Goal: Use online tool/utility: Use online tool/utility

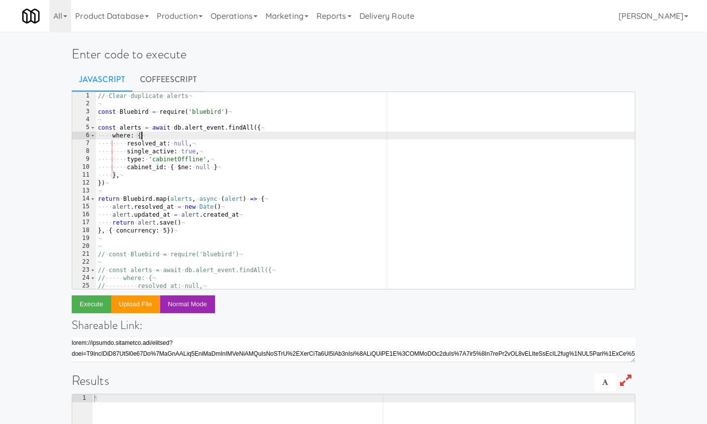
click at [260, 133] on div "// · Clear · duplicate · alerts ¬ ¬ const · Bluebird · = · require ( 'bluebird'…" at bounding box center [365, 198] width 539 height 213
paste textarea ")("
type textarea ")()"
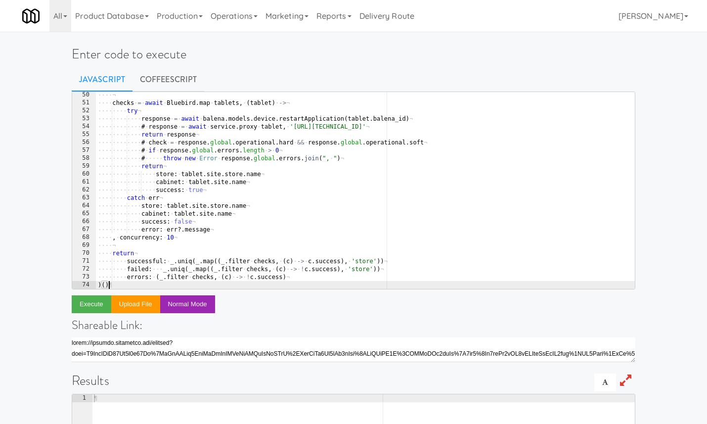
scroll to position [389, 0]
click at [174, 77] on link "CoffeeScript" at bounding box center [168, 79] width 72 height 25
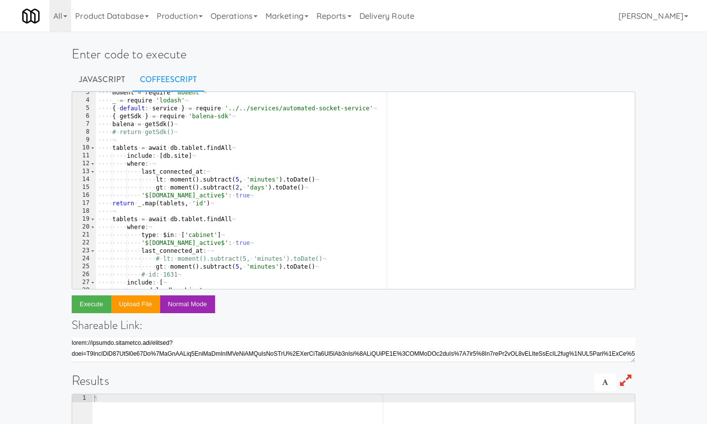
scroll to position [21, 0]
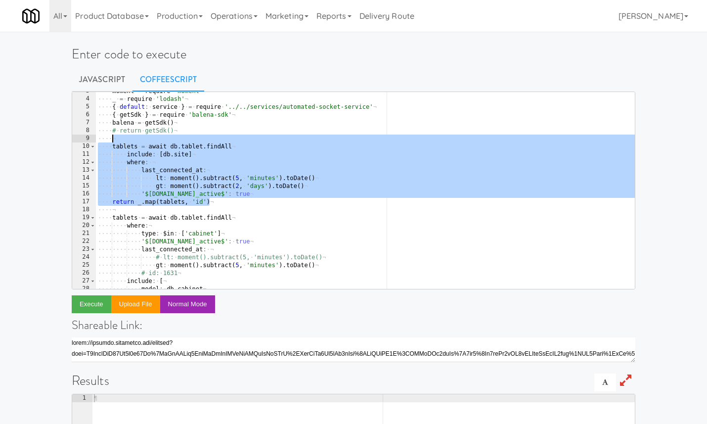
drag, startPoint x: 223, startPoint y: 201, endPoint x: 222, endPoint y: 137, distance: 63.3
click at [222, 137] on div "···· moment · = · require · 'moment' ¬ ···· _ · = · require · 'lodash' ¬ ···· {…" at bounding box center [365, 193] width 539 height 213
type textarea "tablets = await db.tablet.findAll"
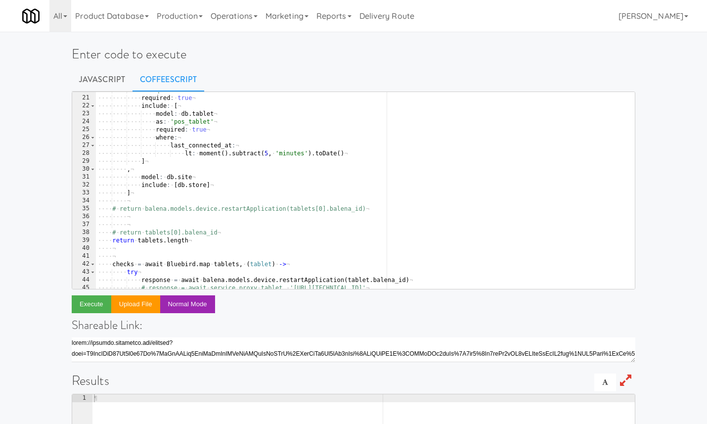
scroll to position [160, 0]
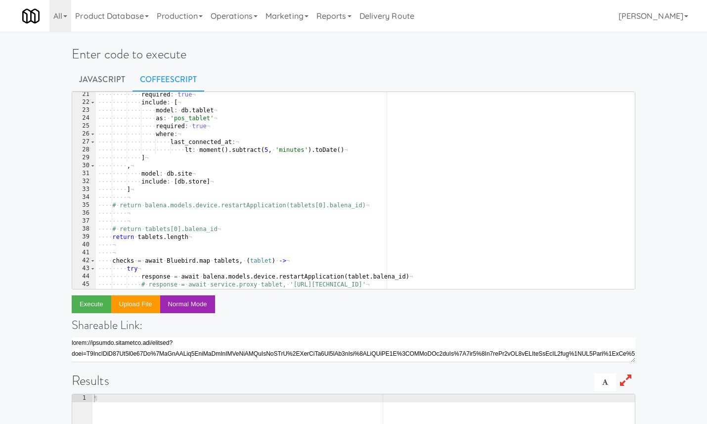
click at [207, 236] on div "···· ···· ···· required : · true ¬ ···· ···· ···· include : · [ ¬ ···· ···· ···…" at bounding box center [365, 196] width 539 height 213
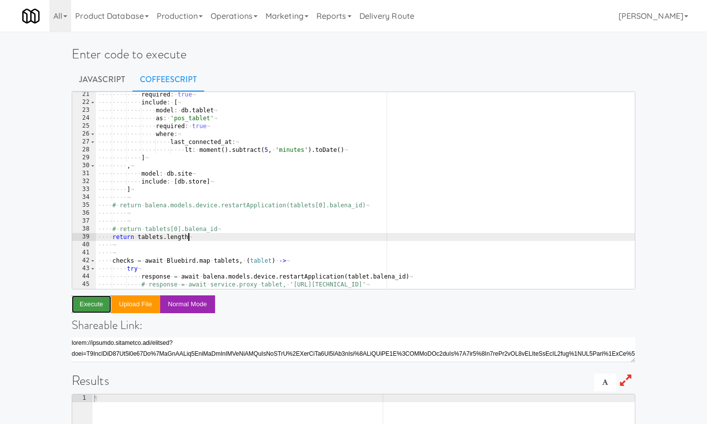
click at [97, 306] on button "Execute" at bounding box center [92, 304] width 40 height 18
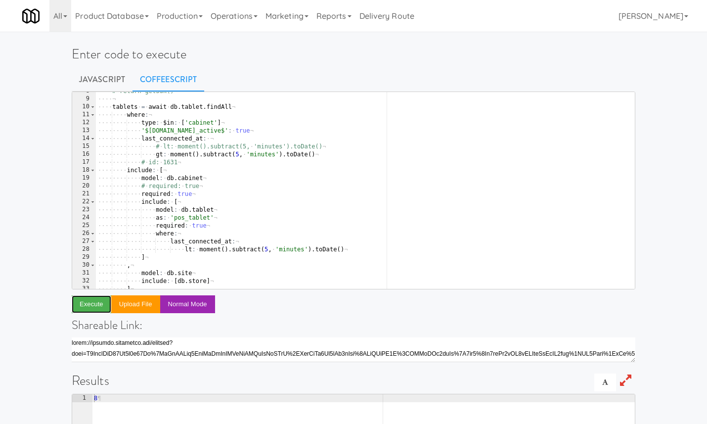
scroll to position [60, 0]
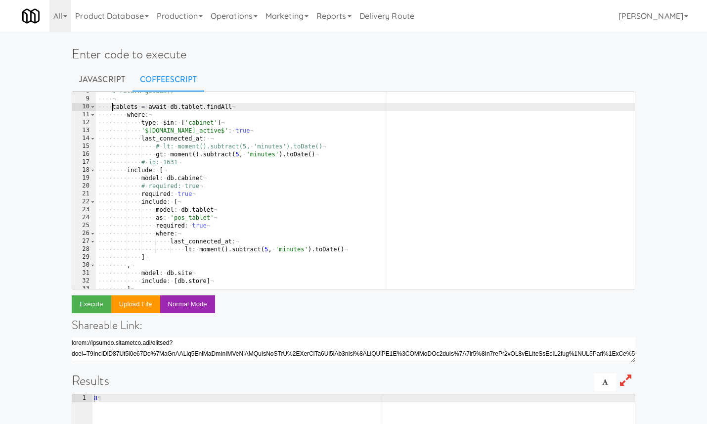
drag, startPoint x: 111, startPoint y: 107, endPoint x: 157, endPoint y: 204, distance: 106.6
click at [157, 203] on div "···· # · return · getSdk() ¬ ···· ¬ ···· tablets · = · await · db . tablet . fi…" at bounding box center [365, 193] width 539 height 213
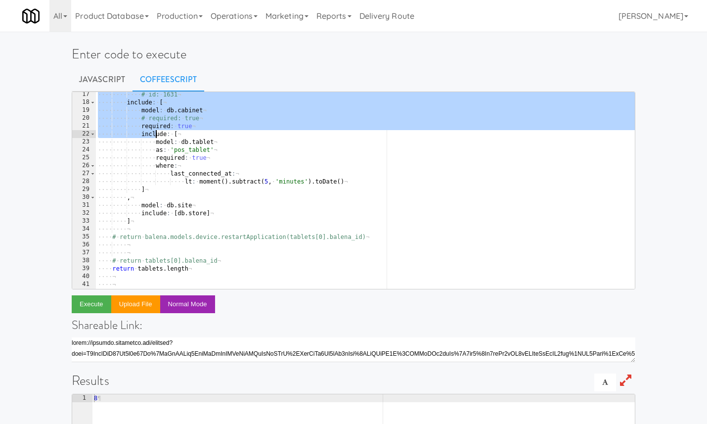
scroll to position [134, 0]
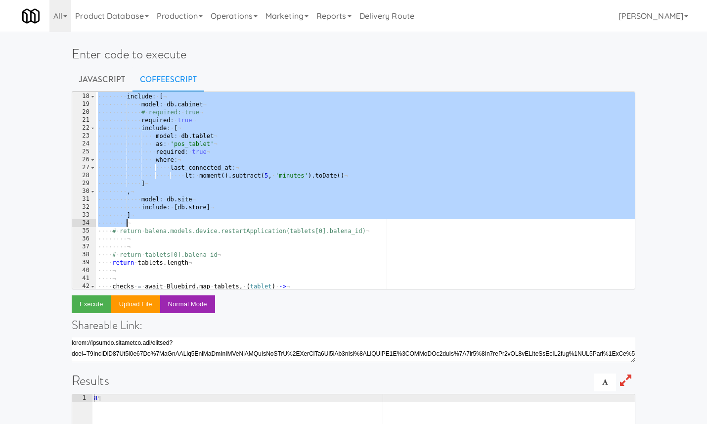
click at [161, 221] on div "···· ···· ···· # · id: · 1631 ¬ ···· ···· include : · [ ¬ ···· ···· ···· model …" at bounding box center [365, 191] width 539 height 213
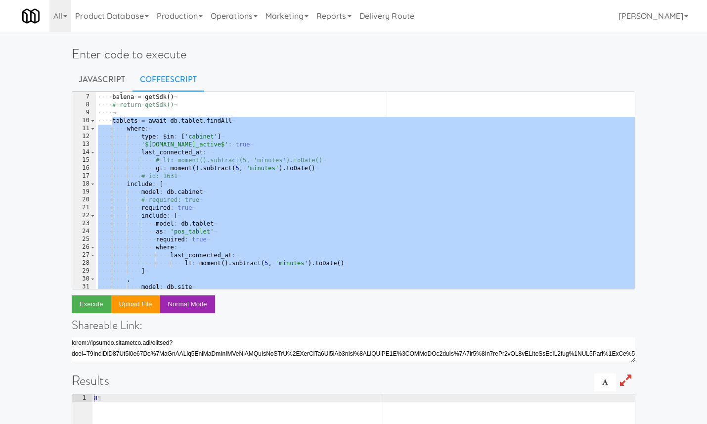
scroll to position [46, 0]
click at [213, 108] on div "···· { · getSdk · } · = · require · 'balena-sdk' ¬ ···· balena · = · getSdk ( )…" at bounding box center [365, 191] width 539 height 213
type textarea "# return getSdk()"
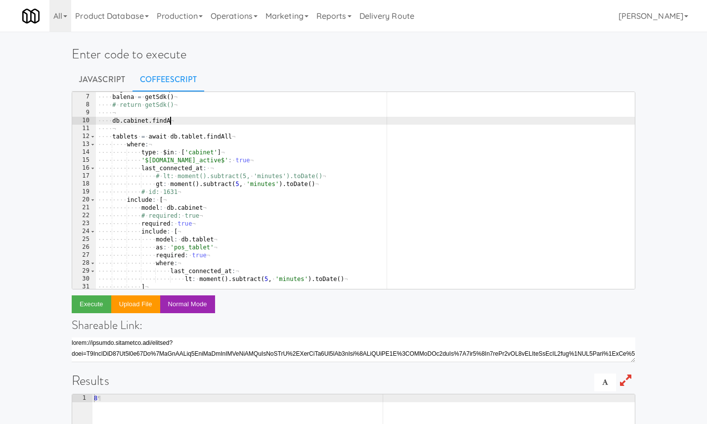
scroll to position [0, 6]
type textarea "db.cabinet.findAll({"
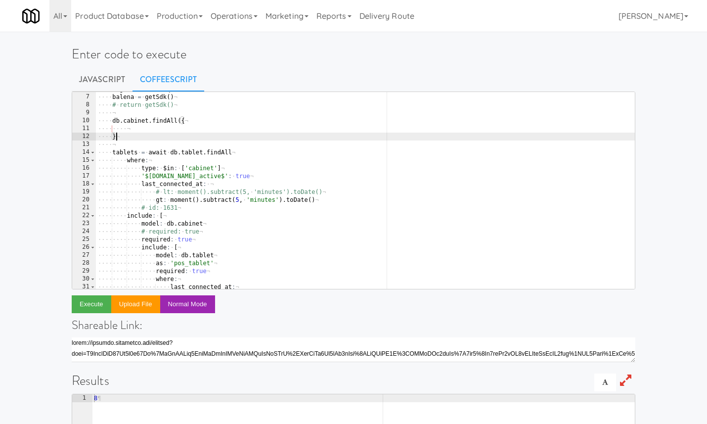
type textarea "})"
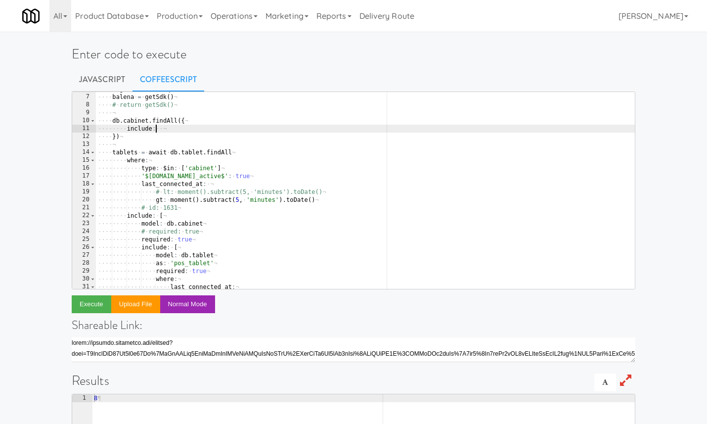
scroll to position [0, 5]
type textarea "include: [{"
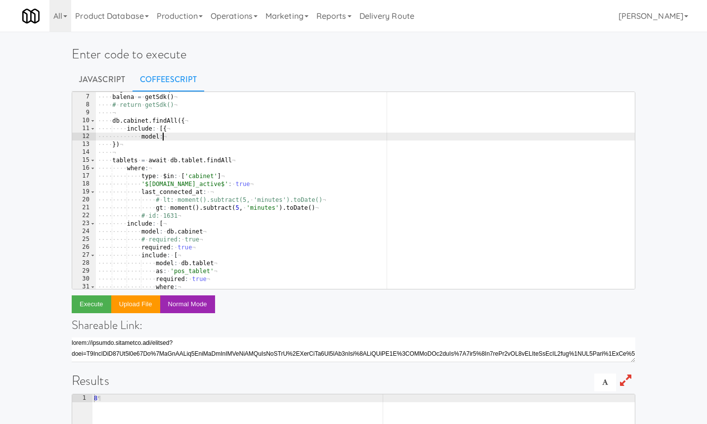
type textarea "model:"
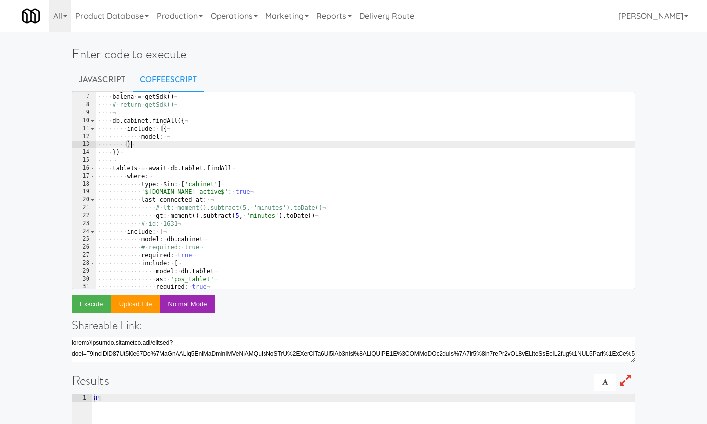
scroll to position [0, 2]
click at [202, 131] on div "···· { · getSdk · } · = · require · 'balena-sdk' ¬ ···· balena · = · getSdk ( )…" at bounding box center [365, 191] width 539 height 213
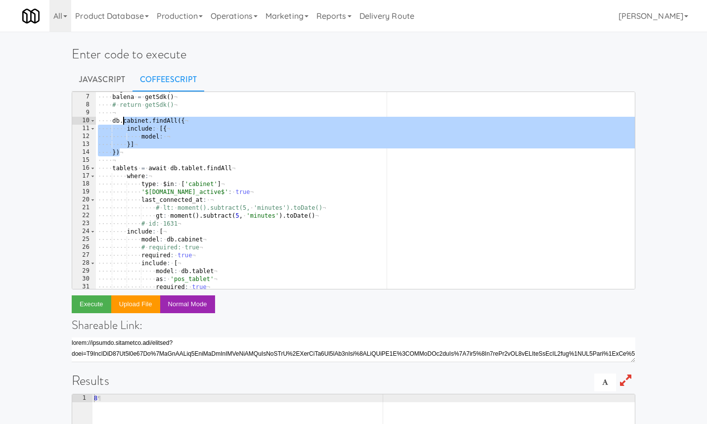
drag, startPoint x: 126, startPoint y: 155, endPoint x: 125, endPoint y: 121, distance: 34.6
click at [125, 121] on div "···· { · getSdk · } · = · require · 'balena-sdk' ¬ ···· balena · = · getSdk ( )…" at bounding box center [365, 191] width 539 height 213
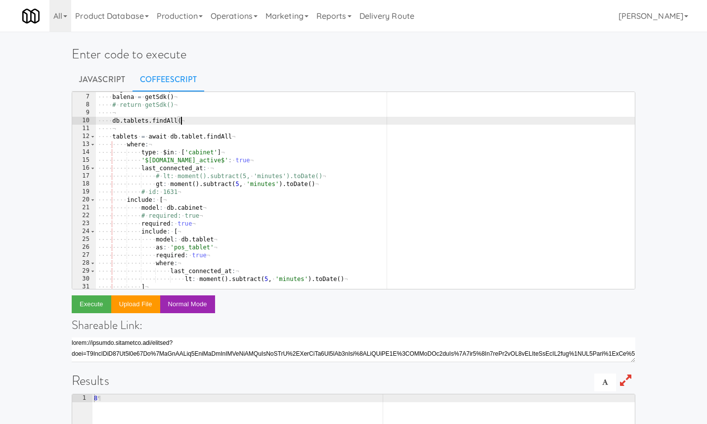
type textarea "db.tablets.findAll({"
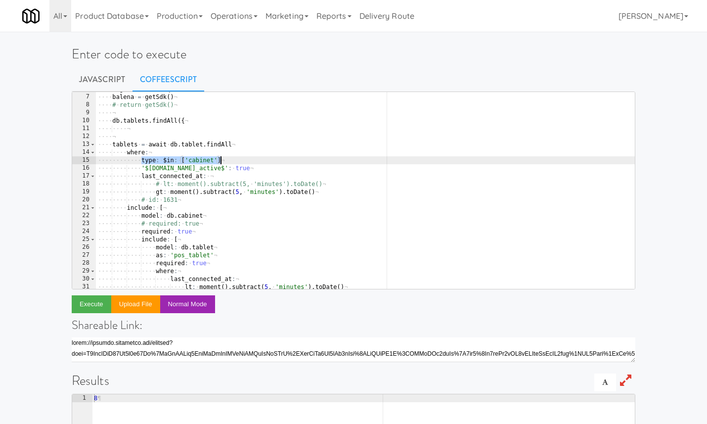
drag, startPoint x: 141, startPoint y: 161, endPoint x: 234, endPoint y: 161, distance: 92.9
click at [234, 161] on div "···· { · getSdk · } · = · require · 'balena-sdk' ¬ ···· balena · = · getSdk ( )…" at bounding box center [365, 191] width 539 height 213
type textarea "type: $in: ['cabinet']"
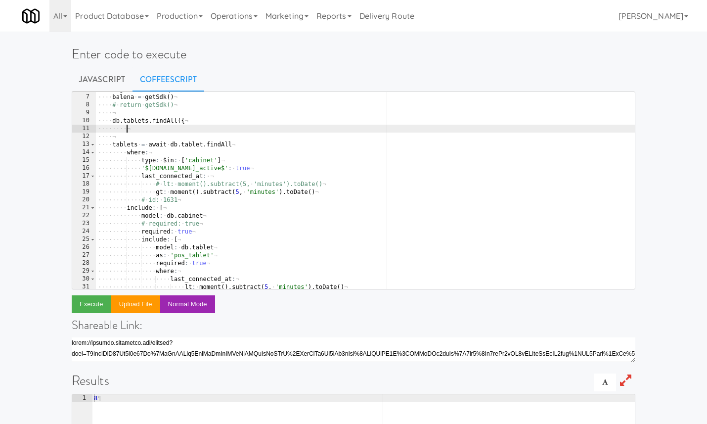
click at [178, 130] on div "···· { · getSdk · } · = · require · 'balena-sdk' ¬ ···· balena · = · getSdk ( )…" at bounding box center [365, 191] width 539 height 213
paste textarea "type: $in: ['cabinet']"
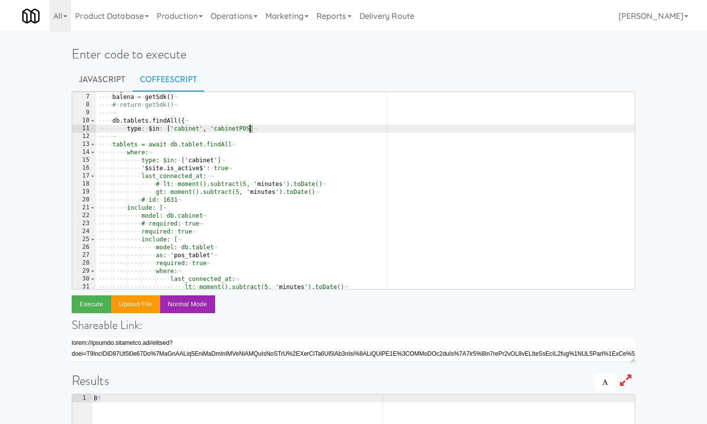
click at [203, 131] on div "···· { · getSdk · } · = · require · 'balena-sdk' ¬ ···· balena · = · getSdk ( )…" at bounding box center [365, 191] width 539 height 213
type textarea "type: $in: ['cabinet']"
click at [224, 127] on div "···· { · getSdk · } · = · require · 'balena-sdk' ¬ ···· balena · = · getSdk ( )…" at bounding box center [365, 191] width 539 height 213
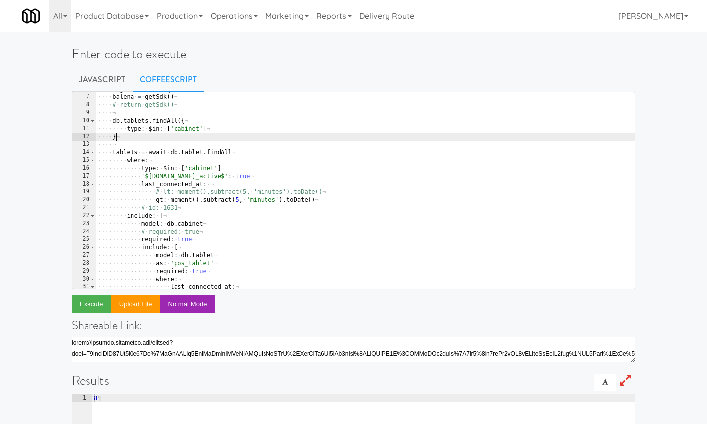
scroll to position [0, 1]
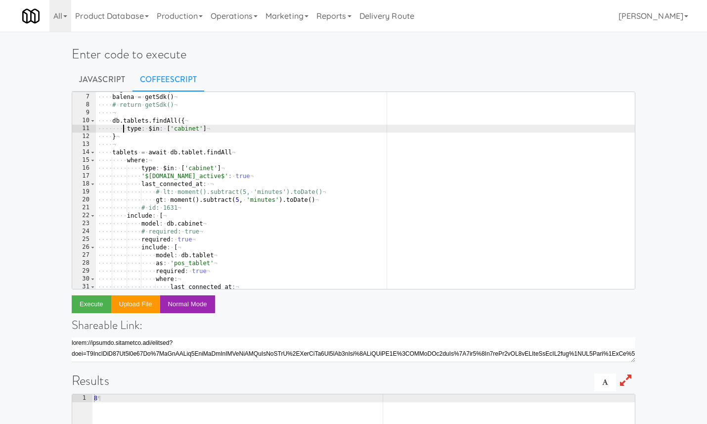
click at [125, 130] on div "···· { · getSdk · } · = · require · 'balena-sdk' ¬ ···· balena · = · getSdk ( )…" at bounding box center [365, 191] width 539 height 213
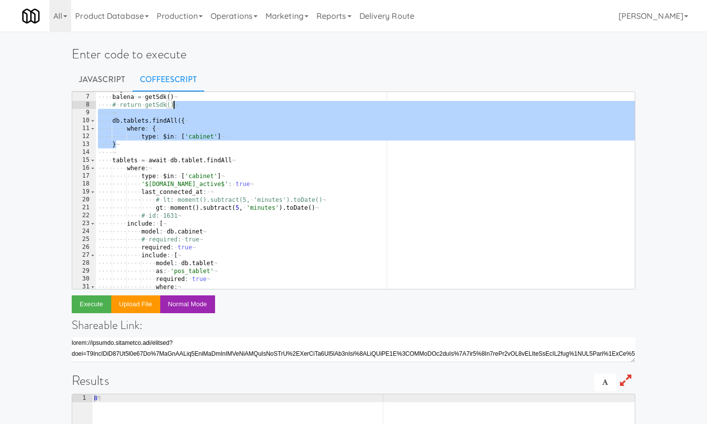
drag, startPoint x: 163, startPoint y: 148, endPoint x: 180, endPoint y: 110, distance: 41.8
click at [180, 110] on div "···· { · getSdk · } · = · require · 'balena-sdk' ¬ ···· balena · = · getSdk ( )…" at bounding box center [365, 191] width 539 height 213
type textarea "db.tablets.findAll({"
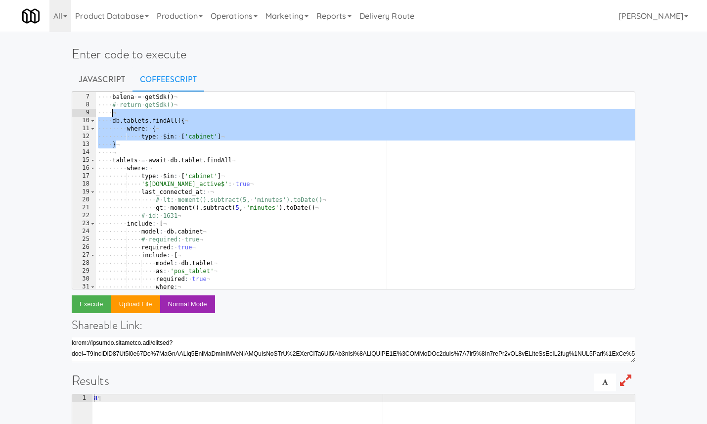
scroll to position [0, 0]
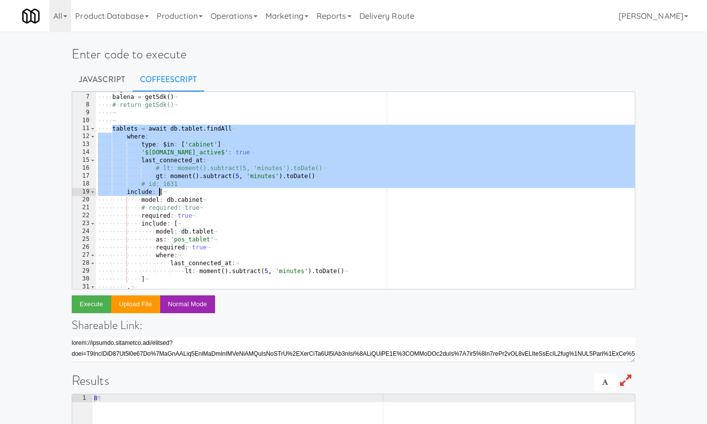
drag, startPoint x: 112, startPoint y: 129, endPoint x: 160, endPoint y: 190, distance: 77.9
click at [160, 190] on div "···· { · getSdk · } · = · require · 'balena-sdk' ¬ ···· balena · = · getSdk ( )…" at bounding box center [365, 191] width 539 height 213
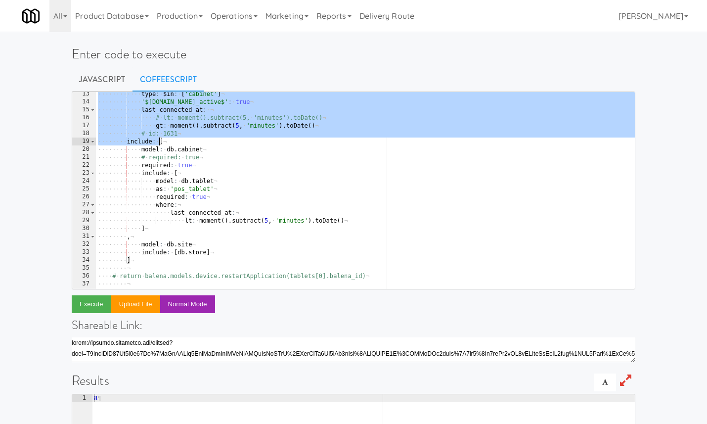
scroll to position [99, 0]
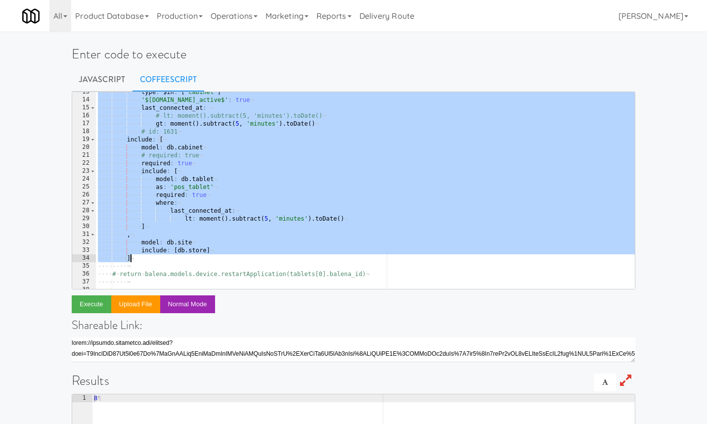
click at [145, 261] on div "···· ···· ···· type : · $in : · [ 'cabinet' ] ¬ ···· ···· ···· '$site.is_active…" at bounding box center [365, 194] width 539 height 213
type textarea "include: [db.store] ]"
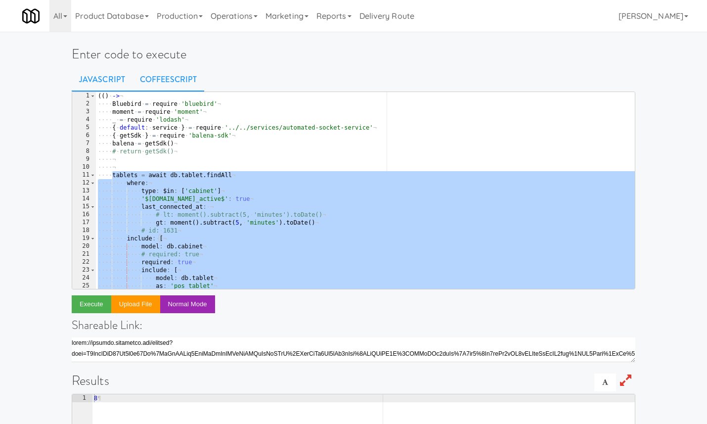
click at [115, 78] on link "Javascript" at bounding box center [102, 79] width 61 height 25
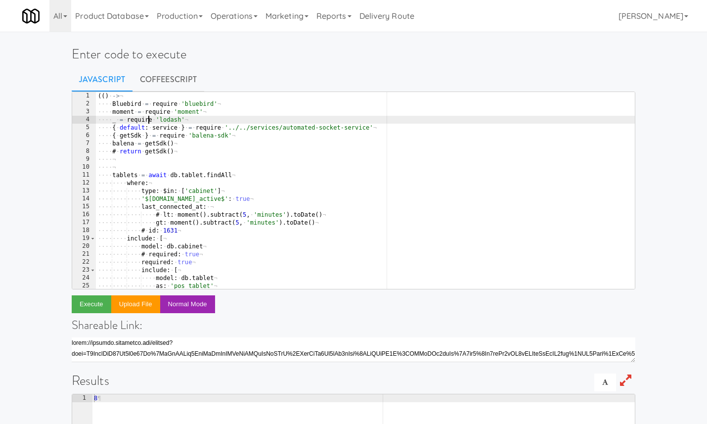
click at [148, 118] on div "(( ) · -> ¬ ···· Bluebird · = · require · 'bluebird' ¬ ···· moment · = · requir…" at bounding box center [365, 198] width 539 height 213
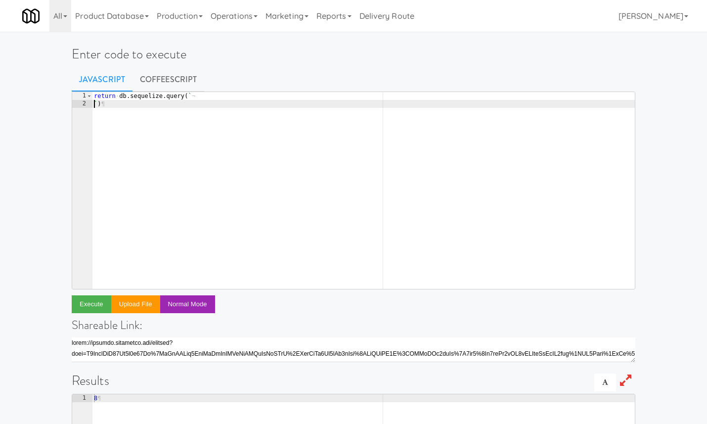
paste textarea "group by 1"
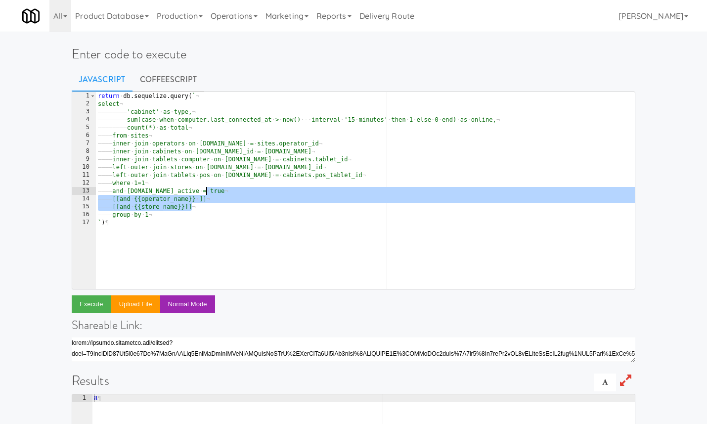
drag, startPoint x: 204, startPoint y: 207, endPoint x: 214, endPoint y: 193, distance: 16.7
click at [214, 193] on div "return · db . sequelize . query ( ` ¬ select ¬ ———— ———— 'cabinet' · as · type,…" at bounding box center [365, 198] width 539 height 213
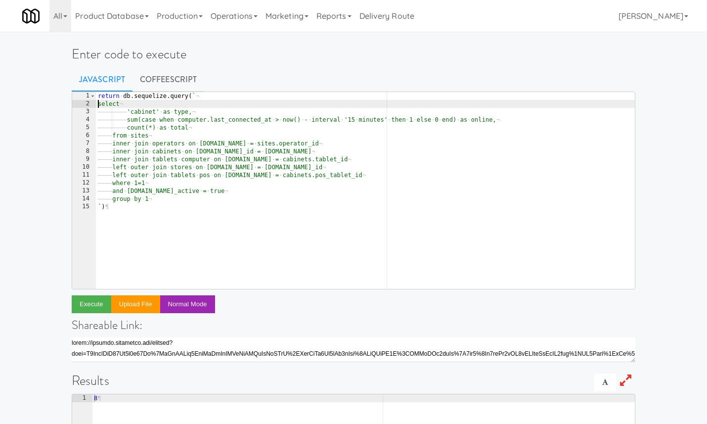
click at [98, 104] on div "return · db . sequelize . query ( ` ¬ select ¬ ———— ———— 'cabinet' · as · type,…" at bounding box center [365, 198] width 539 height 213
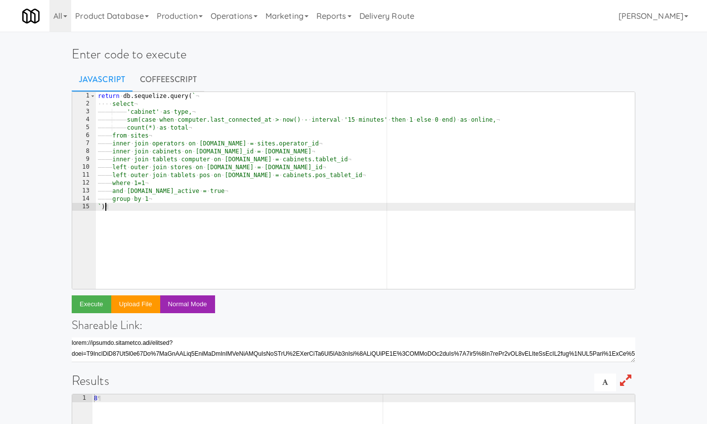
click at [171, 247] on div "return · db . sequelize . query ( ` ¬ ···· select ¬ ———— ———— 'cabinet' · as · …" at bounding box center [365, 198] width 539 height 213
click at [99, 306] on button "Execute" at bounding box center [92, 304] width 40 height 18
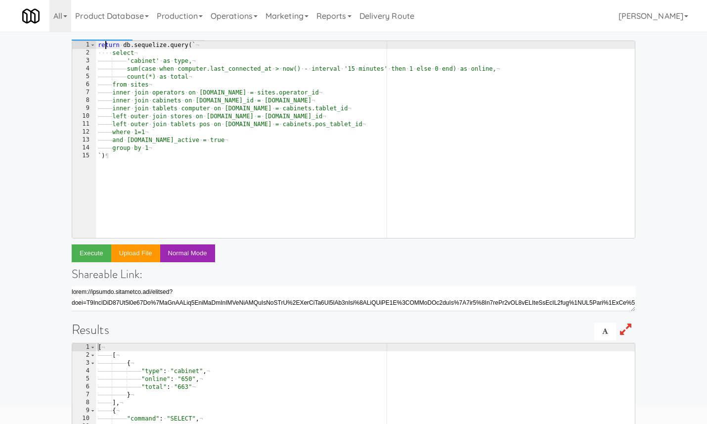
click at [105, 46] on div "return · db . sequelize . query ( ` ¬ ···· select ¬ ———— ———— 'cabinet' · as · …" at bounding box center [365, 147] width 539 height 213
click at [120, 159] on div "const · [ results ] · db . sequelize . query ( ` ¬ ···· select ¬ ———— ———— 'cab…" at bounding box center [365, 147] width 539 height 213
type textarea "`)"
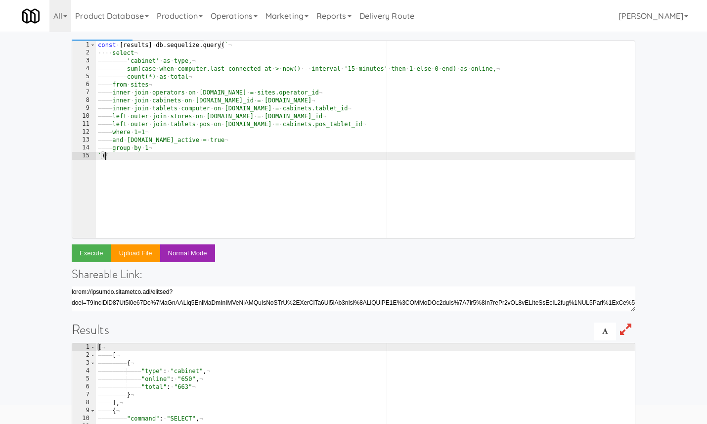
scroll to position [0, 0]
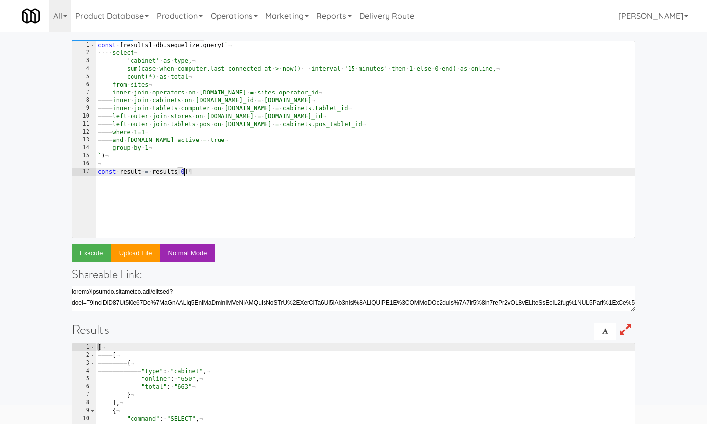
type textarea "const result = results[0]"
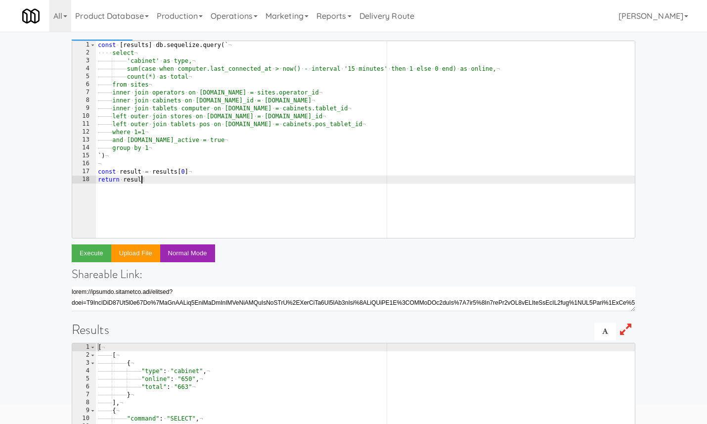
scroll to position [0, 3]
click at [93, 252] on button "Execute" at bounding box center [92, 253] width 40 height 18
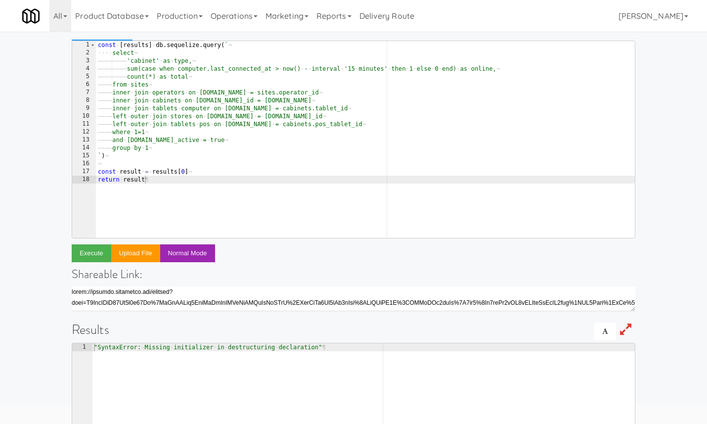
click at [156, 45] on div "const · [ results ] · db . sequelize . query ( ` ¬ ···· select ¬ ———— ———— 'cab…" at bounding box center [365, 147] width 539 height 213
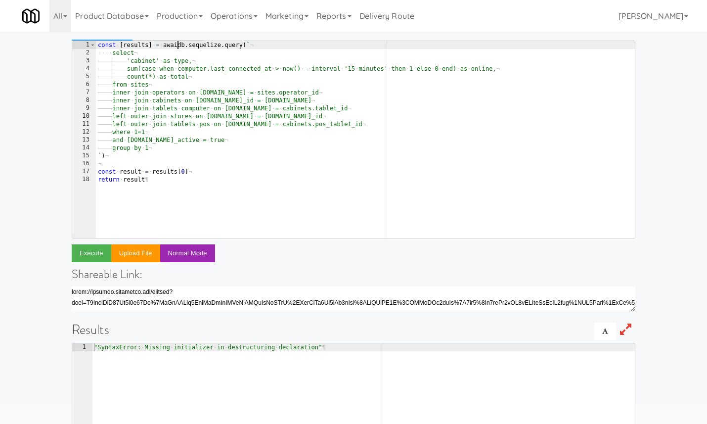
scroll to position [0, 7]
click at [82, 255] on button "Execute" at bounding box center [92, 253] width 40 height 18
type textarea "const result = results[0]"
click at [131, 173] on div "const · [ results ] · = · await · db . sequelize . query ( ` ¬ ···· select ¬ ——…" at bounding box center [365, 147] width 539 height 213
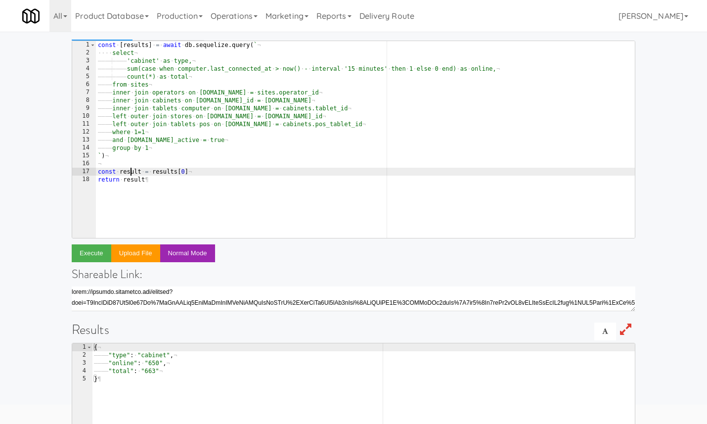
click at [131, 173] on div "const · [ results ] · = · await · db . sequelize . query ( ` ¬ ···· select ¬ ——…" at bounding box center [365, 147] width 539 height 213
click at [199, 174] on div "const · [ results ] · = · await · db . sequelize . query ( ` ¬ ···· select ¬ ——…" at bounding box center [365, 147] width 539 height 213
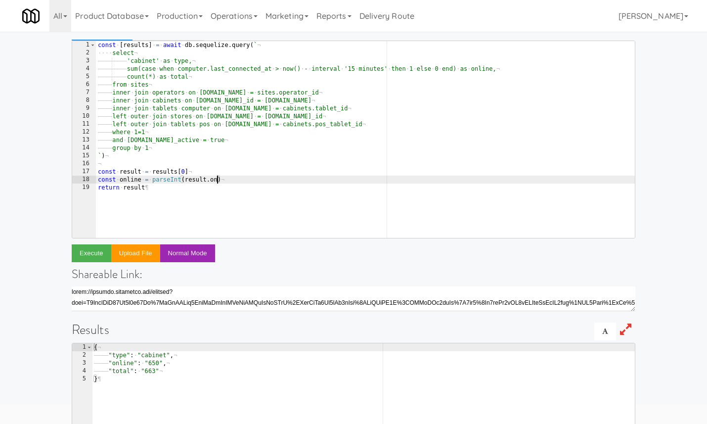
scroll to position [0, 10]
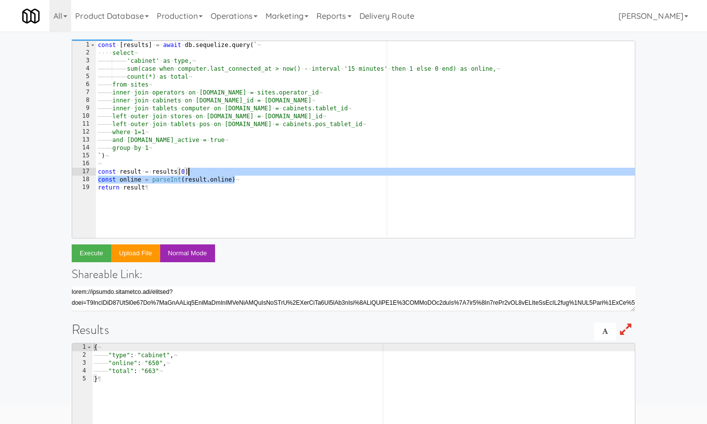
click at [239, 172] on div "const · [ results ] · = · await · db . sequelize . query ( ` ¬ ···· select ¬ ——…" at bounding box center [365, 147] width 539 height 213
click at [248, 180] on div "const · [ results ] · = · await · db . sequelize . query ( ` ¬ ···· select ¬ ——…" at bounding box center [365, 147] width 539 height 213
paste textarea "t"
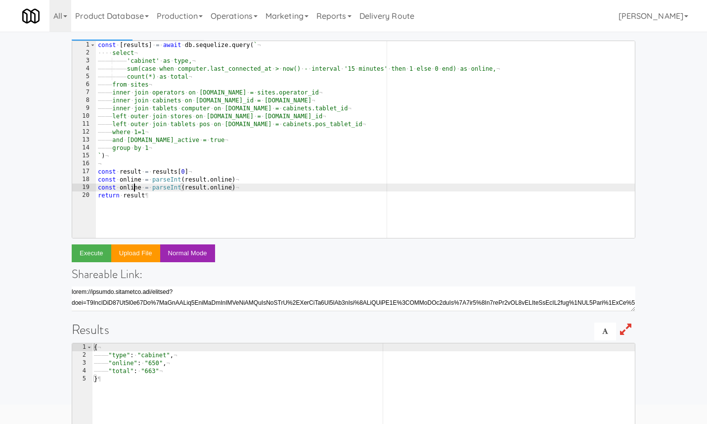
click at [132, 187] on div "const · [ results ] · = · await · db . sequelize . query ( ` ¬ ···· select ¬ ——…" at bounding box center [365, 147] width 539 height 213
click at [213, 186] on div "const · [ results ] · = · await · db . sequelize . query ( ` ¬ ···· select ¬ ——…" at bounding box center [365, 147] width 539 height 213
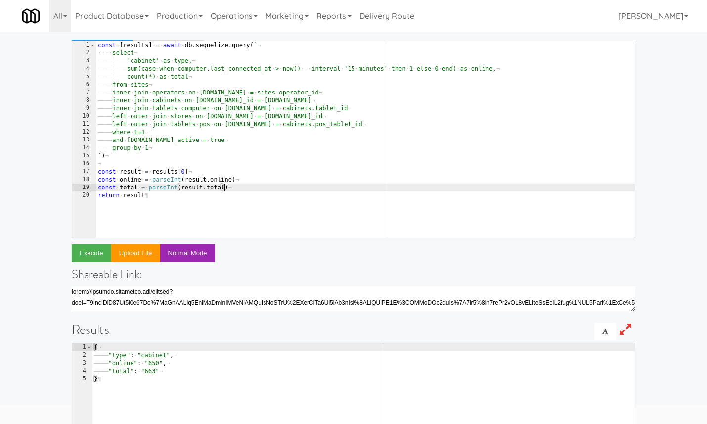
scroll to position [0, 10]
click at [101, 247] on button "Execute" at bounding box center [92, 253] width 40 height 18
click at [132, 187] on div "const · [ results ] · = · await · db . sequelize . query ( ` ¬ ···· select ¬ ——…" at bounding box center [365, 147] width 539 height 213
click at [136, 194] on div "const · [ results ] · = · await · db . sequelize . query ( ` ¬ ···· select ¬ ——…" at bounding box center [365, 147] width 539 height 213
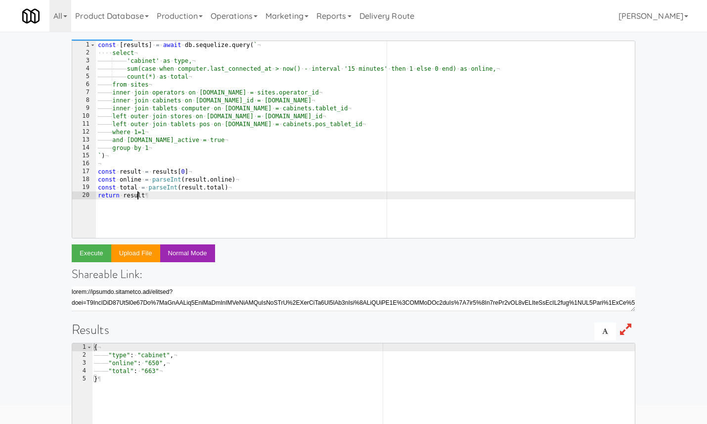
click at [136, 194] on div "const · [ results ] · = · await · db . sequelize . query ( ` ¬ ···· select ¬ ——…" at bounding box center [365, 147] width 539 height 213
click at [96, 250] on button "Execute" at bounding box center [92, 253] width 40 height 18
drag, startPoint x: 123, startPoint y: 193, endPoint x: 232, endPoint y: 195, distance: 109.3
click at [232, 195] on div "const · [ results ] · = · await · db . sequelize . query ( ` ¬ ···· select ¬ ——…" at bounding box center [365, 147] width 539 height 213
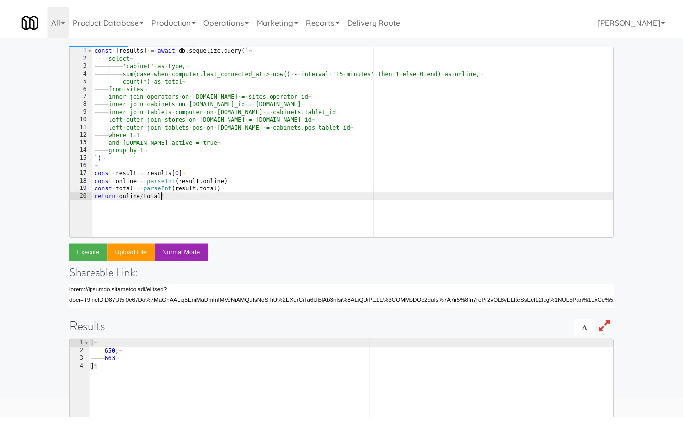
scroll to position [0, 5]
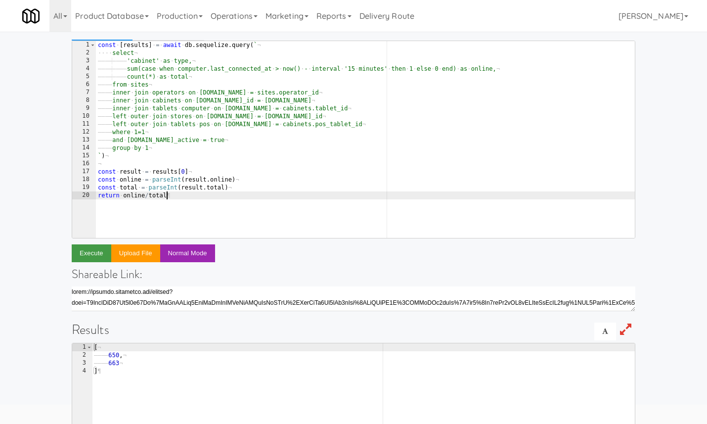
type textarea "return online/total"
click at [96, 252] on button "Execute" at bounding box center [92, 253] width 40 height 18
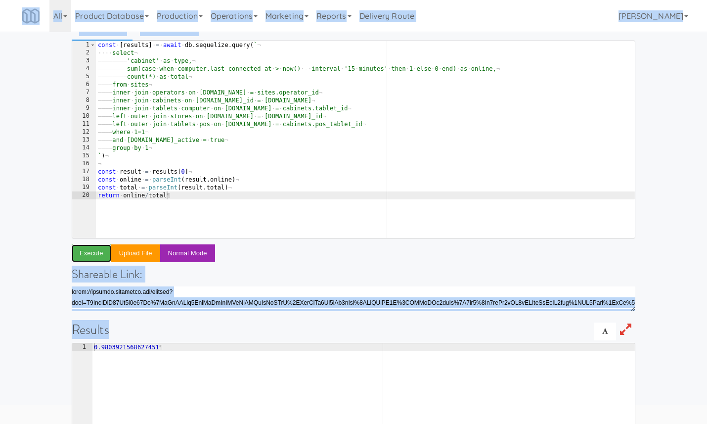
copy body "All 901 Smrt Mrkt https://classic.micromart.com/console?operator_id=142 9518002…"
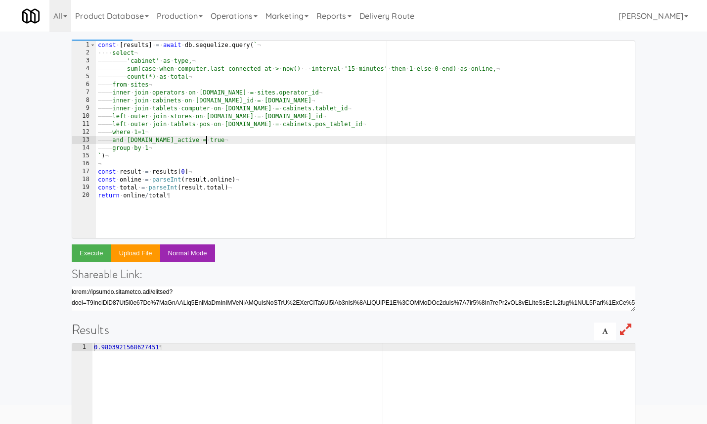
click at [483, 143] on div "const · [ results ] · = · await · db . sequelize . query ( ` ¬ ···· select ¬ ——…" at bounding box center [365, 147] width 539 height 213
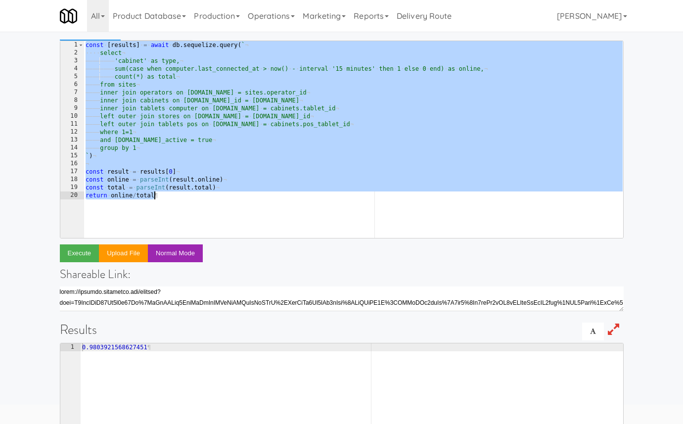
click at [172, 199] on div "const · [ results ] · = · await · db . sequelize . query ( ` ¬ ···· select ¬ ——…" at bounding box center [353, 147] width 539 height 213
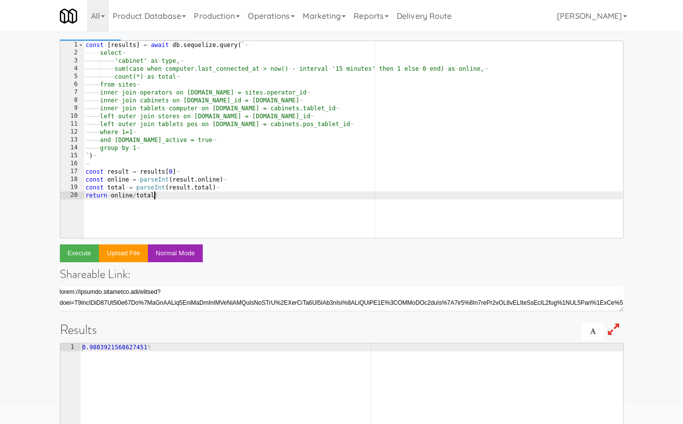
click at [99, 197] on div "const · [ results ] · = · await · db . sequelize . query ( ` ¬ ···· select ¬ ——…" at bounding box center [353, 147] width 539 height 213
type textarea "const perc = online/total"
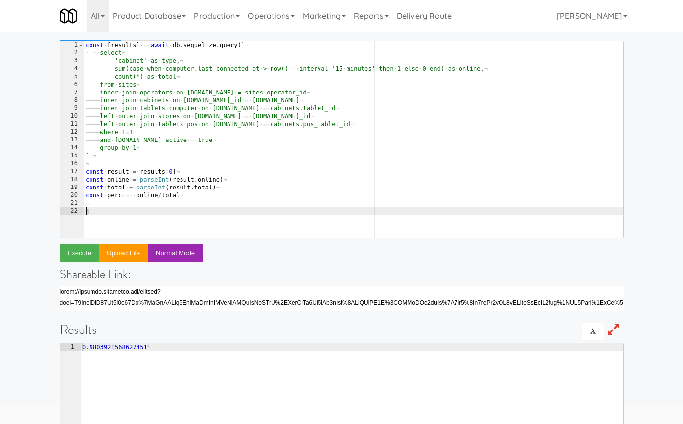
paste textarea "}"
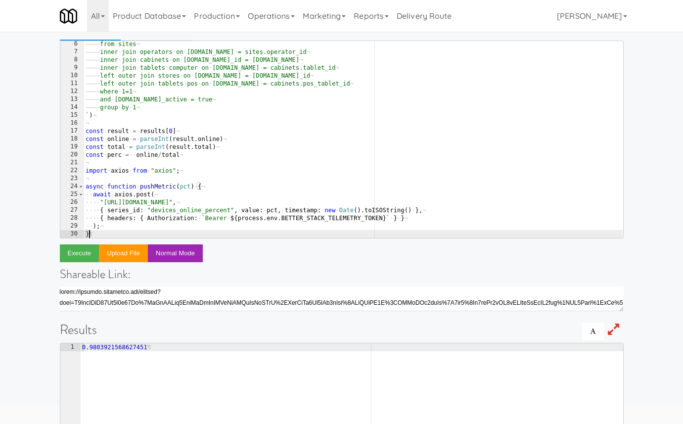
scroll to position [41, 0]
click at [135, 155] on div "———— from · sites ¬ ———— inner · join · operators · on · operators.id · = · sit…" at bounding box center [353, 146] width 539 height 213
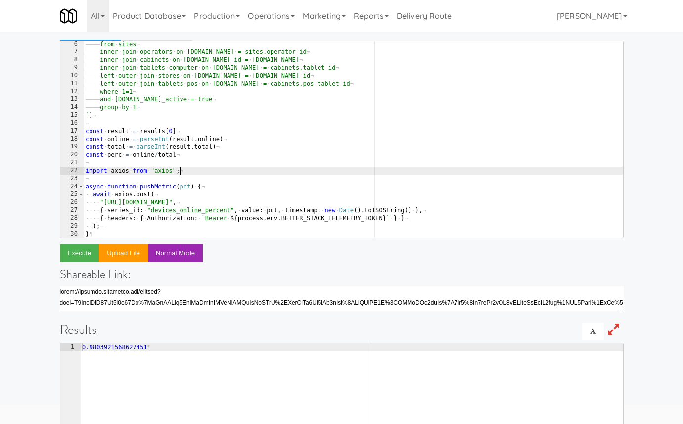
drag, startPoint x: 186, startPoint y: 171, endPoint x: 64, endPoint y: 171, distance: 122.1
click at [64, 171] on pre "const perc = online/total 6 7 8 9 10 11 12 13 14 15 16 17 18 19 20 21 22 23 24 …" at bounding box center [342, 140] width 564 height 198
type textarea "import axios from "axios";"
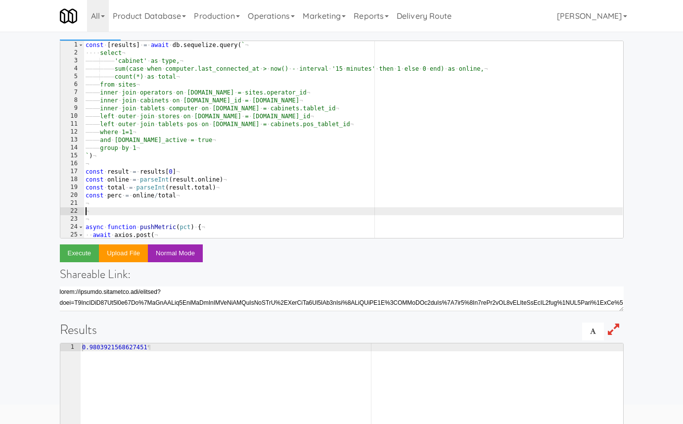
click at [124, 47] on div "const · [ results ] · = · await · db . sequelize . query ( ` ¬ ···· select ¬ ——…" at bounding box center [353, 147] width 539 height 213
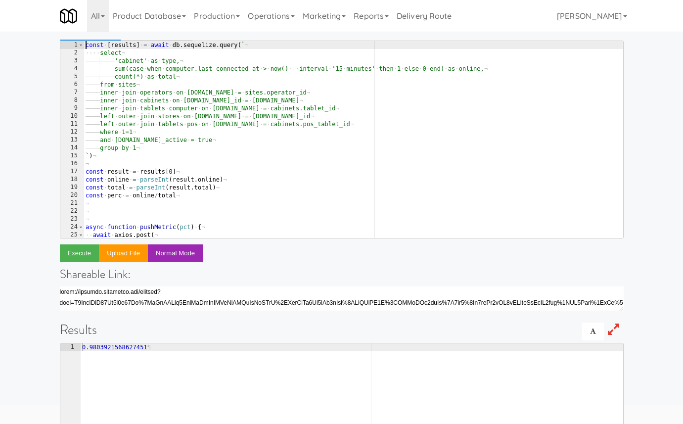
type textarea "const [results] = await db.sequelize.query(`"
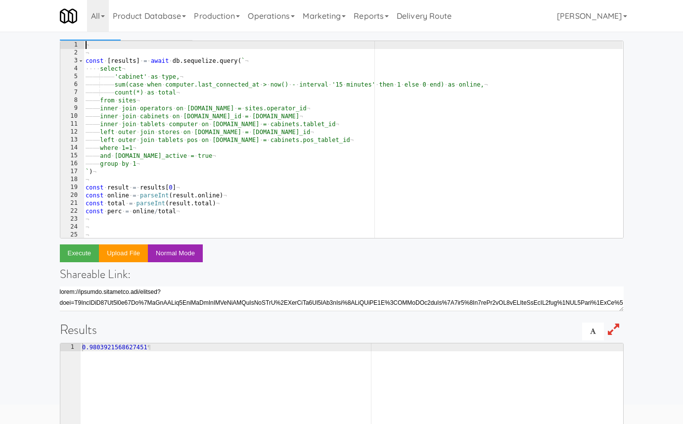
paste textarea "import axios from "axios";"
type textarea "import axios from "axios""
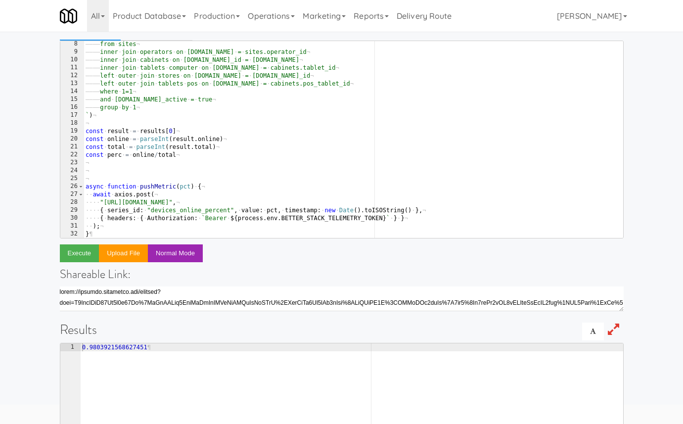
scroll to position [52, 0]
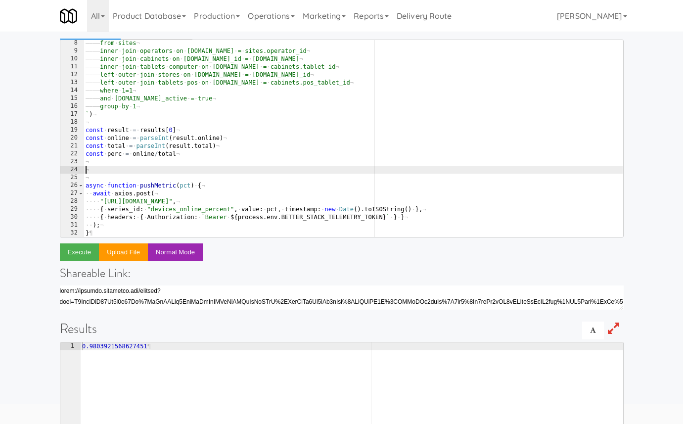
click at [161, 173] on div "———— from · sites ¬ ———— inner · join · operators · on · operators.id · = · sit…" at bounding box center [353, 145] width 539 height 213
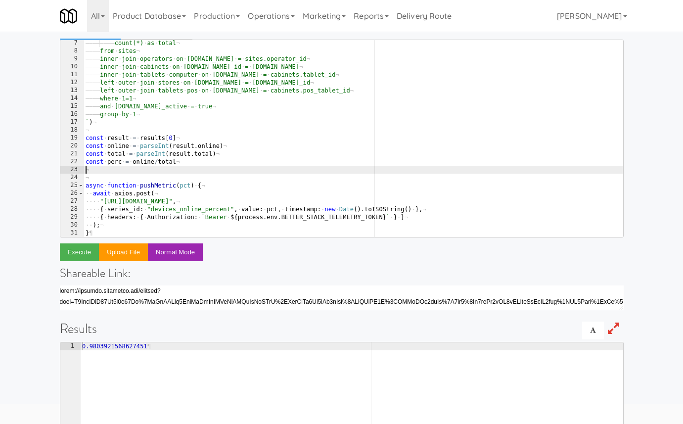
click at [95, 186] on div "———— ———— count(*) · as · total ¬ ———— from · sites ¬ ———— inner · join · opera…" at bounding box center [353, 145] width 539 height 213
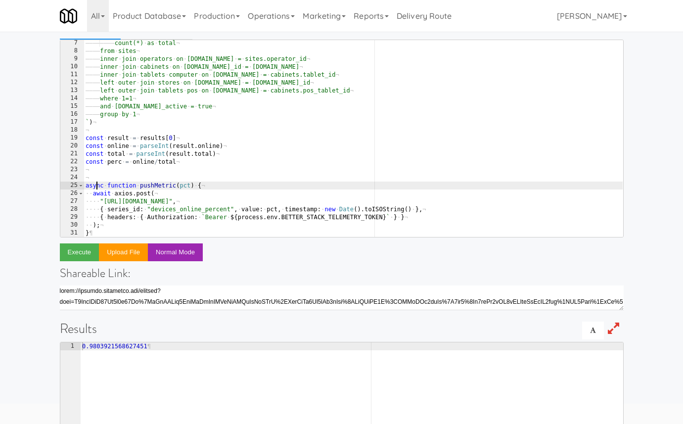
click at [95, 186] on div "———— ———— count(*) · as · total ¬ ———— from · sites ¬ ———— inner · join · opera…" at bounding box center [353, 145] width 539 height 213
click at [149, 185] on div "———— ———— count(*) · as · total ¬ ———— from · sites ¬ ———— inner · join · opera…" at bounding box center [353, 145] width 539 height 213
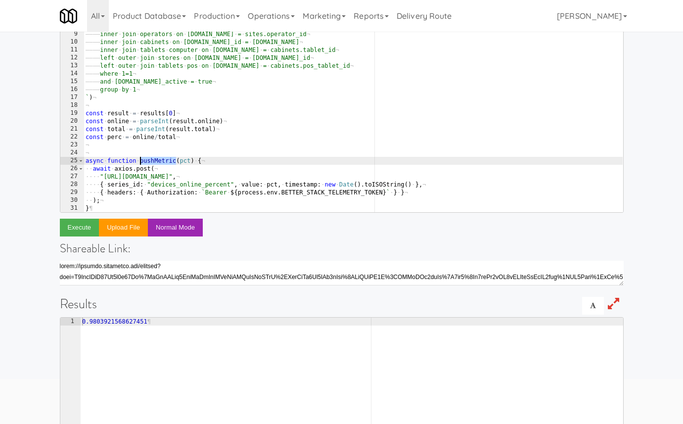
scroll to position [80, 0]
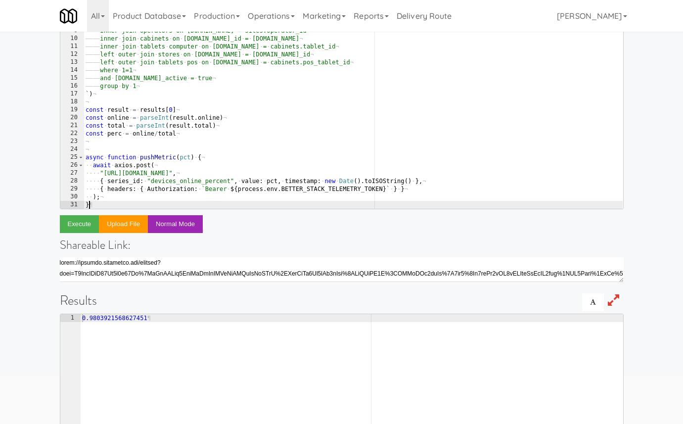
click at [108, 204] on div "———— ———— count(*) · as · total ¬ ———— from · sites ¬ ———— inner · join · opera…" at bounding box center [353, 117] width 539 height 213
type textarea "}"
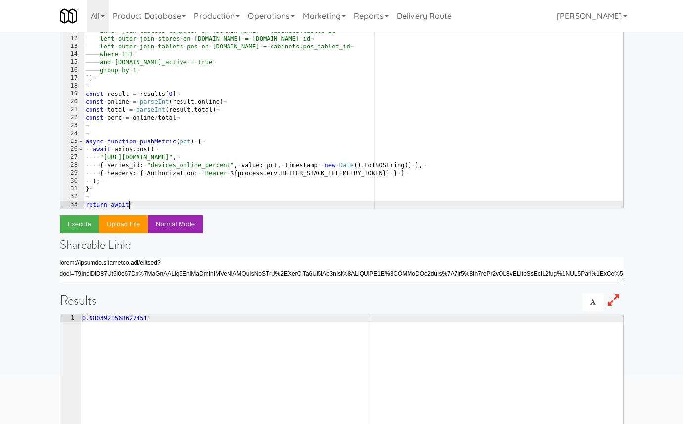
scroll to position [0, 3]
paste textarea "pushMetric"
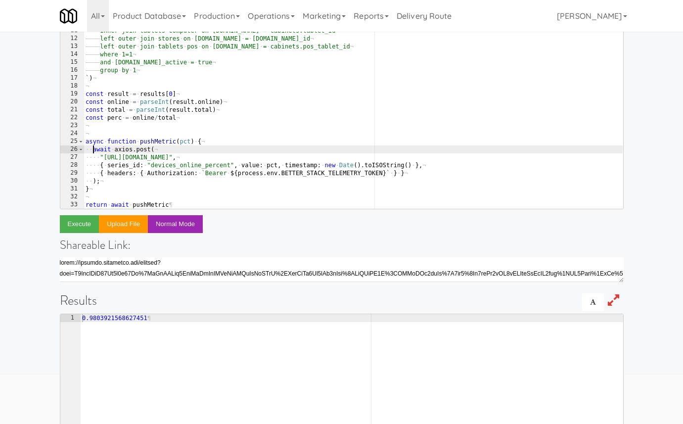
click at [92, 149] on div "———— inner · join · operators · on · operators.id · = · sites.operator_id ¬ ———…" at bounding box center [353, 117] width 539 height 213
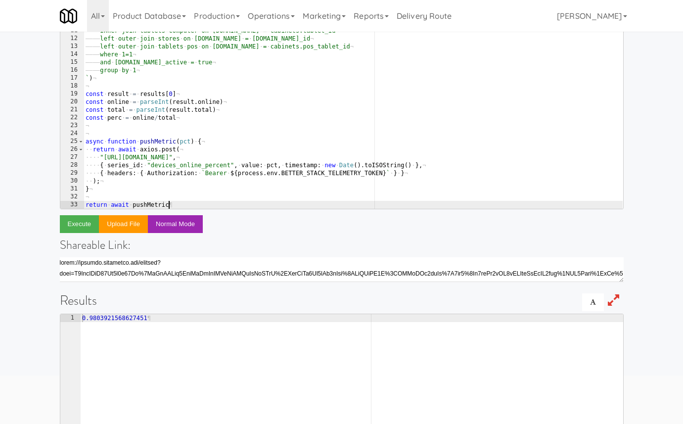
click at [186, 205] on div "———— inner · join · operators · on · operators.id · = · sites.operator_id ¬ ———…" at bounding box center [353, 117] width 539 height 213
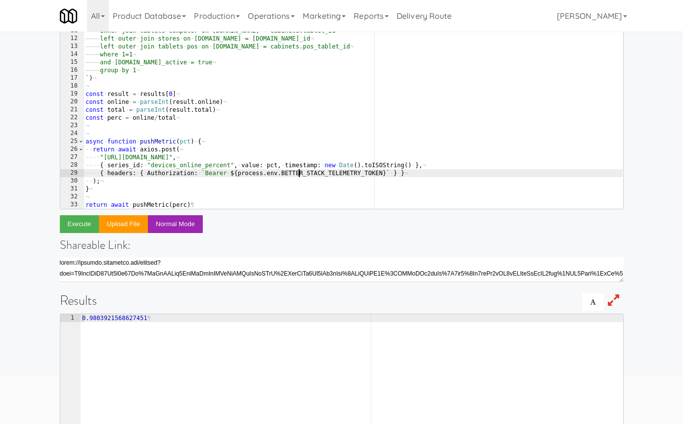
click at [299, 173] on div "———— inner · join · operators · on · operators.id · = · sites.operator_id ¬ ———…" at bounding box center [353, 117] width 539 height 213
type textarea "{ headers: { Authorization: `Bearer ${process.env.BETTER_STACK_TELEMETRY_TOKEN}…"
click at [299, 173] on div "———— inner · join · operators · on · operators.id · = · sites.operator_id ¬ ———…" at bounding box center [353, 117] width 539 height 213
click at [193, 127] on div "———— inner · join · operators · on · operators.id · = · sites.operator_id ¬ ———…" at bounding box center [353, 117] width 539 height 213
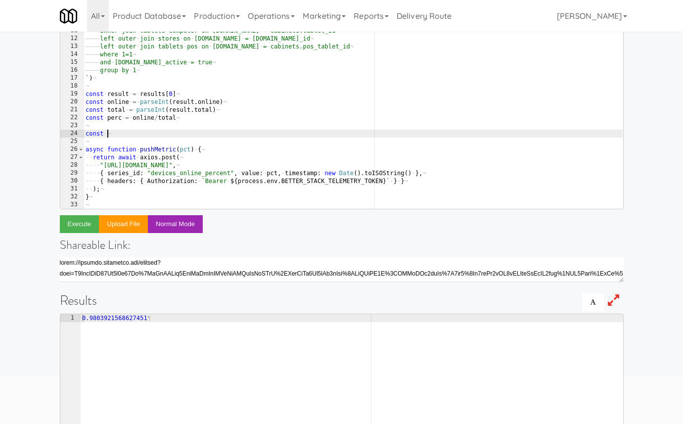
paste textarea "BETTER_STACK_TELEMETRY_TOKEN"
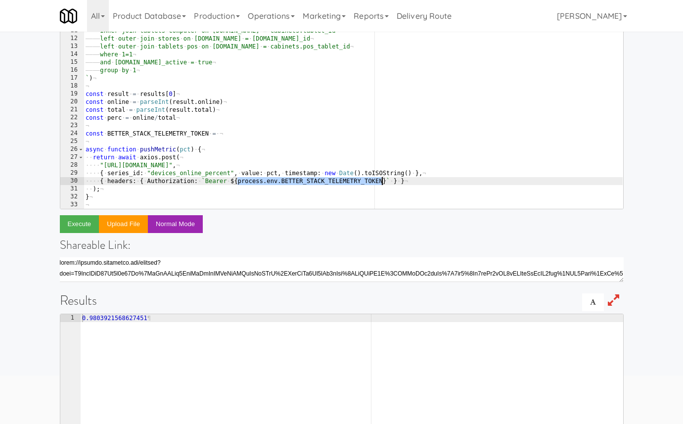
drag, startPoint x: 236, startPoint y: 181, endPoint x: 381, endPoint y: 182, distance: 144.4
click at [381, 182] on div "———— inner · join · operators · on · operators.id · = · sites.operator_id ¬ ———…" at bounding box center [353, 117] width 539 height 213
paste textarea
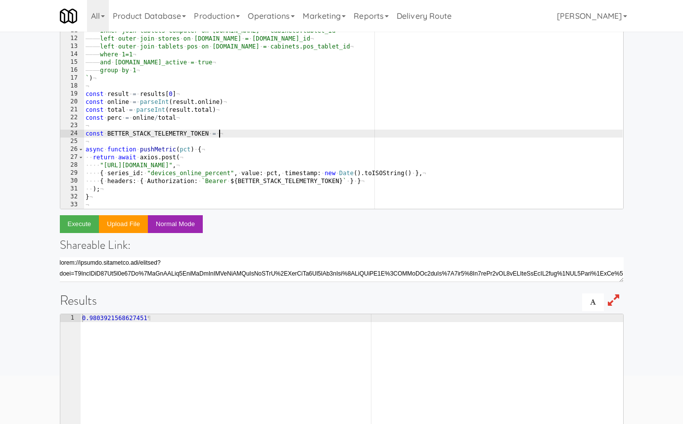
click at [220, 134] on div "———— inner · join · operators · on · operators.id · = · sites.operator_id ¬ ———…" at bounding box center [353, 117] width 539 height 213
paste textarea "TtHnCAuS764G6mjuuw8tr1hH'"
click at [81, 223] on button "Execute" at bounding box center [80, 224] width 40 height 18
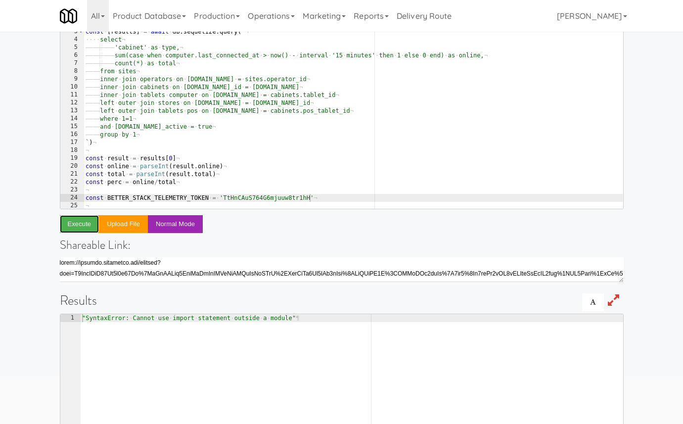
scroll to position [0, 0]
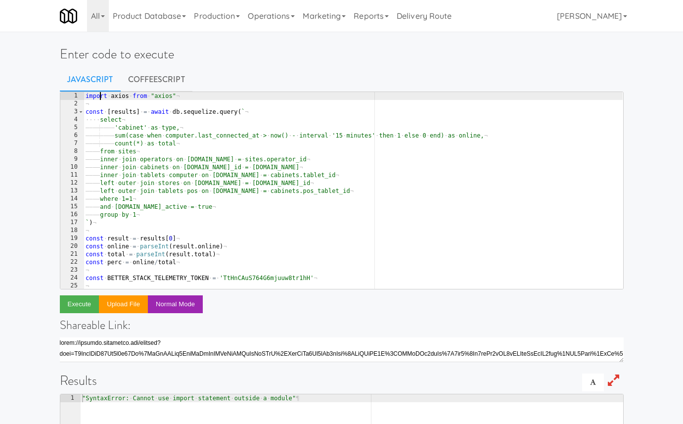
click at [101, 97] on div "import · axios · from · "axios" ¬ ¬ const · [ results ] · = · await · db . sequ…" at bounding box center [353, 198] width 539 height 213
click at [138, 97] on div "const · axios · from · "axios" ¬ ¬ const · [ results ] · = · await · db . seque…" at bounding box center [353, 198] width 539 height 213
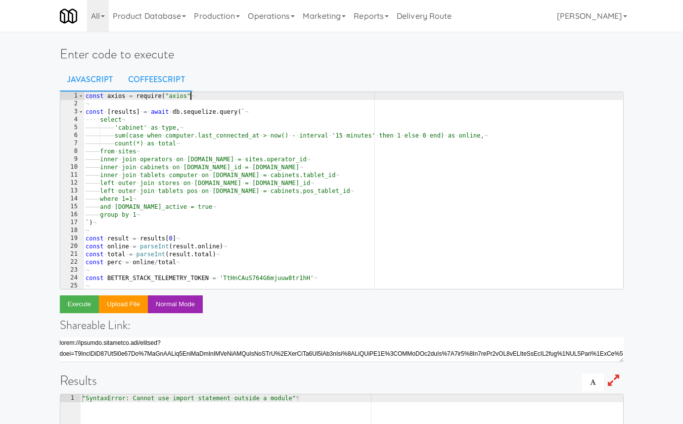
scroll to position [0, 8]
type textarea "const axios = require("axios")"
click at [73, 305] on button "Execute" at bounding box center [80, 304] width 40 height 18
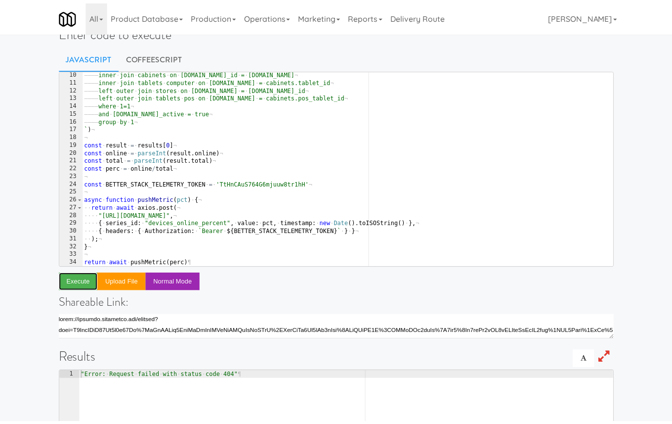
scroll to position [23, 0]
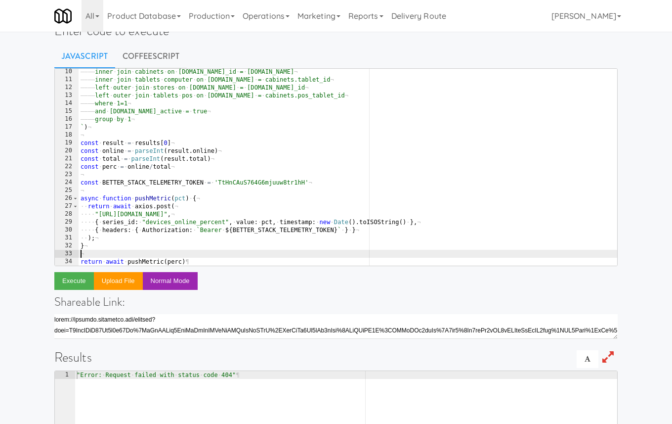
click at [115, 253] on div "———— inner · join · cabinets · on · cabinets.site_id · = · sites.id ¬ ———— inne…" at bounding box center [348, 174] width 539 height 213
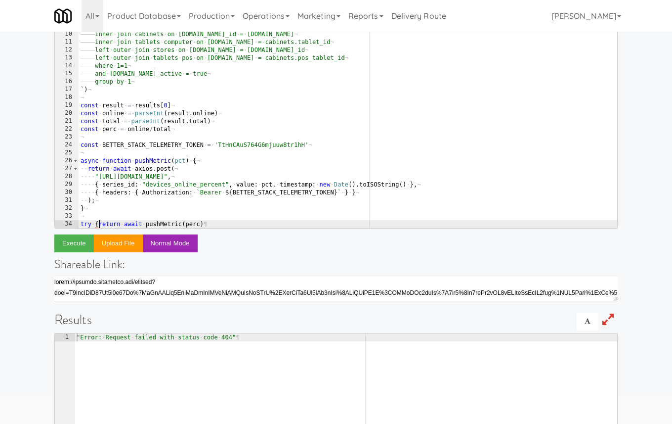
scroll to position [63, 0]
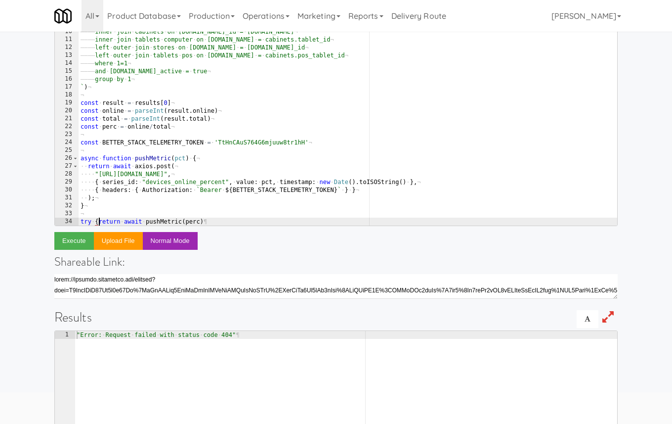
type textarea "return await pushMetric(perc)"
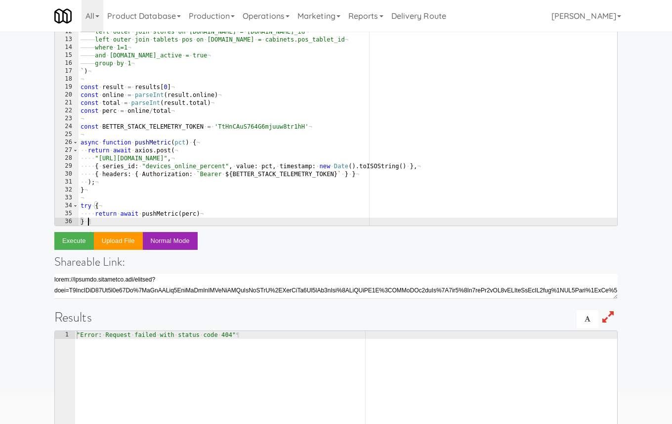
scroll to position [0, 0]
type textarea "} catch (err) {"
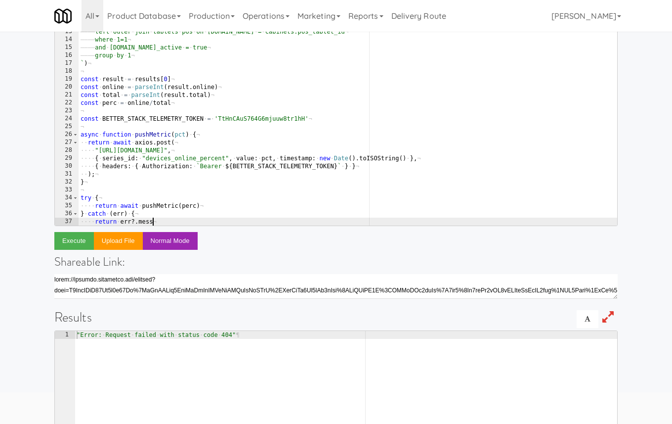
type textarea "return err?.message"
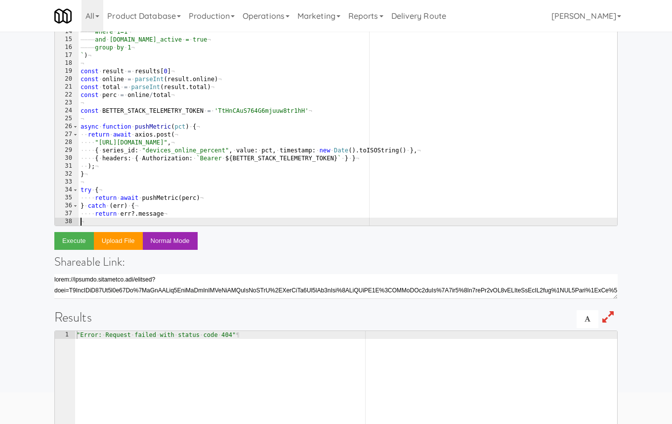
scroll to position [0, 0]
type textarea "}"
click at [73, 242] on button "Execute" at bounding box center [74, 241] width 40 height 18
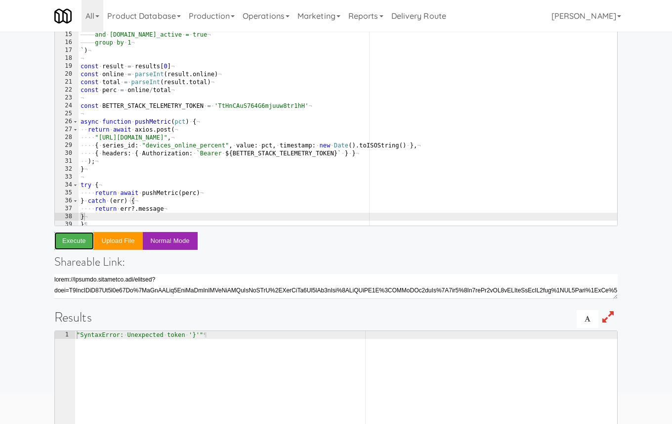
scroll to position [112, 0]
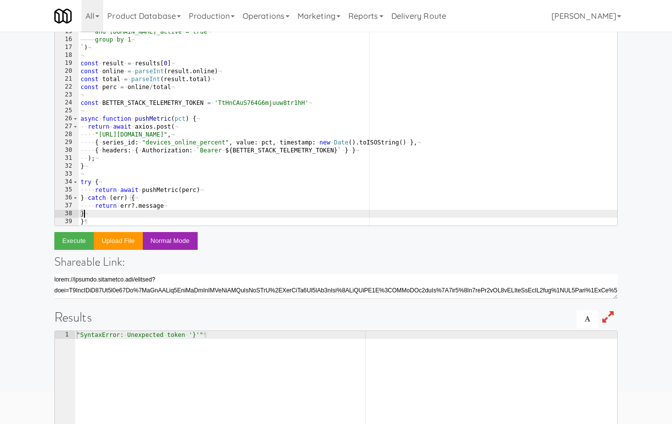
click at [109, 214] on div "———— and · sites.is_active · = · true ¬ ———— group · by · 1 ¬ ` ) ¬ ¬ const · r…" at bounding box center [348, 134] width 539 height 213
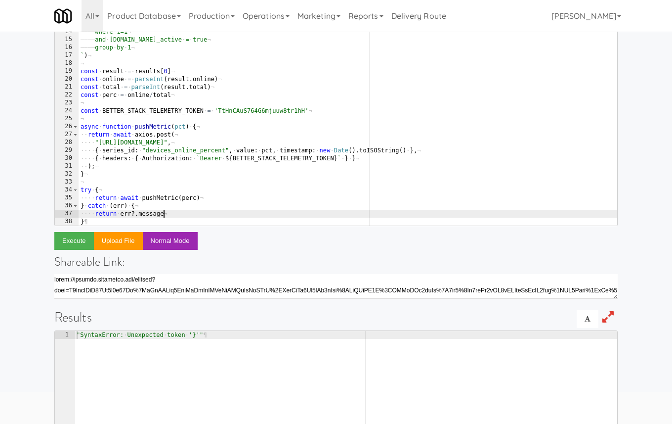
scroll to position [104, 0]
click at [74, 239] on button "Execute" at bounding box center [74, 241] width 40 height 18
click at [174, 212] on div "———— where · 1=1 ¬ ———— and · sites.is_active · = · true ¬ ———— group · by · 1 …" at bounding box center [348, 134] width 539 height 213
click at [75, 242] on button "Execute" at bounding box center [74, 241] width 40 height 18
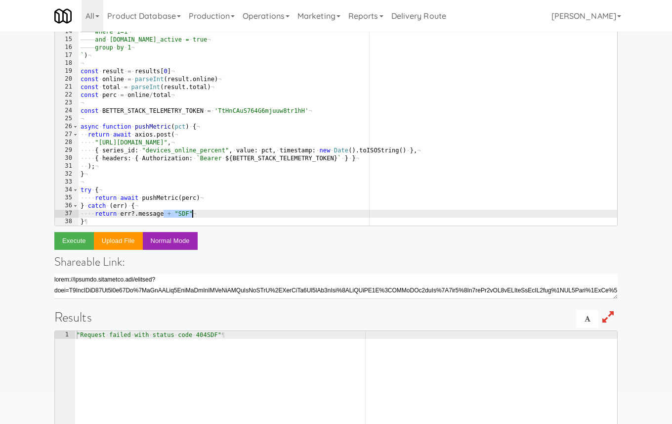
drag, startPoint x: 165, startPoint y: 214, endPoint x: 213, endPoint y: 211, distance: 47.6
click at [213, 212] on div "———— where · 1=1 ¬ ———— and · sites.is_active · = · true ¬ ———— group · by · 1 …" at bounding box center [348, 134] width 539 height 213
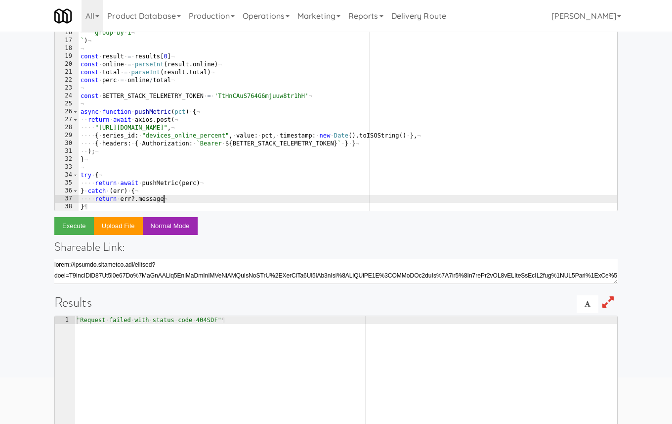
scroll to position [81, 0]
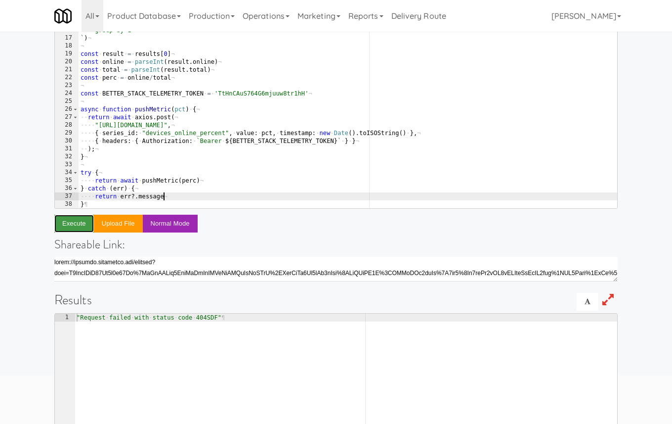
click at [80, 227] on button "Execute" at bounding box center [74, 224] width 40 height 18
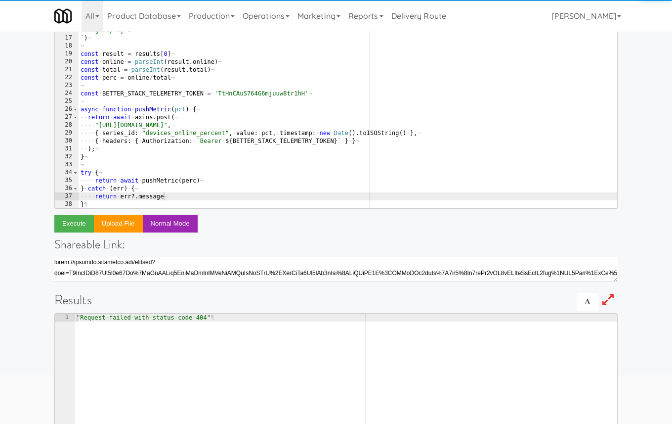
click at [148, 194] on div "———— where · 1=1 ¬ ———— and · sites.is_active · = · true ¬ ———— group · by · 1 …" at bounding box center [348, 116] width 539 height 213
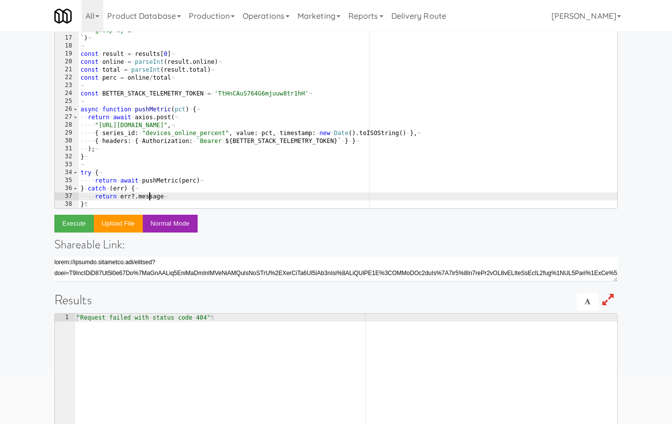
click at [148, 194] on div "———— where · 1=1 ¬ ———— and · sites.is_active · = · true ¬ ———— group · by · 1 …" at bounding box center [348, 116] width 539 height 213
click at [66, 221] on button "Execute" at bounding box center [74, 224] width 40 height 18
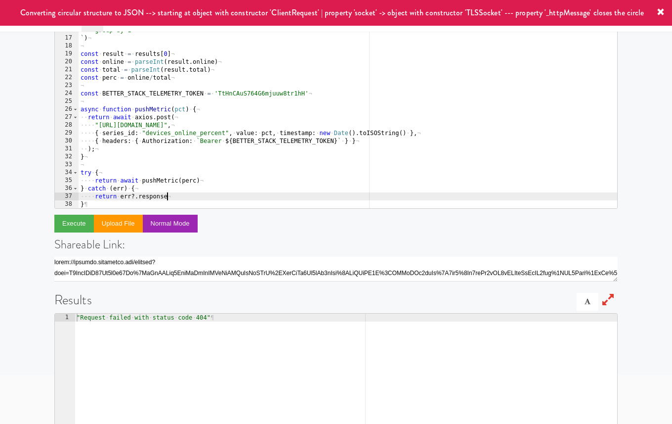
click at [178, 195] on div "———— where · 1=1 ¬ ———— and · sites.is_active · = · true ¬ ———— group · by · 1 …" at bounding box center [348, 116] width 539 height 213
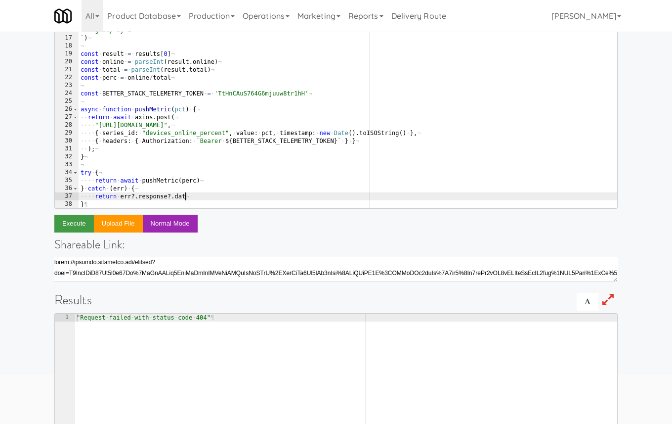
scroll to position [0, 8]
type textarea "return err?.response?.data"
click at [80, 224] on button "Execute" at bounding box center [74, 224] width 40 height 18
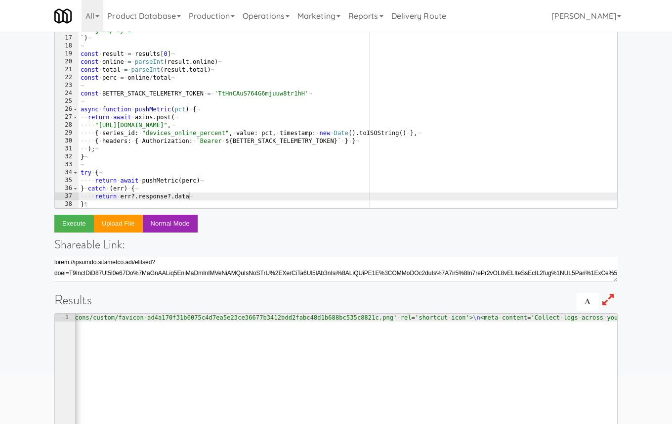
scroll to position [0, 35663]
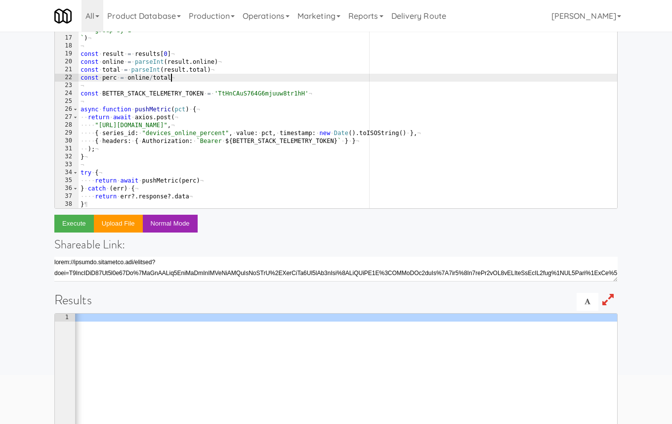
scroll to position [0, 7]
drag, startPoint x: 178, startPoint y: 77, endPoint x: 48, endPoint y: 77, distance: 130.0
click at [48, 77] on div "Enter code to execute Javascript CoffeeScript const perc = online/total 14 15 1…" at bounding box center [336, 240] width 578 height 571
paste textarea "ct = Math.round((online / Math.max(total,1)) * 100);"
click at [106, 77] on div "———— where · 1=1 ¬ ———— and · sites.is_active · = · true ¬ ———— group · by · 1 …" at bounding box center [348, 116] width 539 height 213
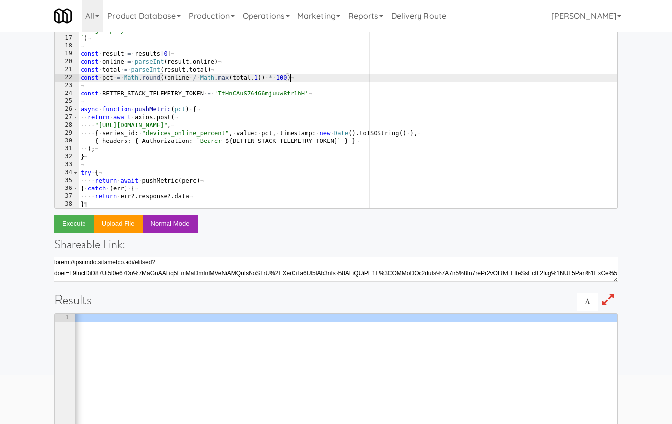
click at [106, 77] on div "———— where · 1=1 ¬ ———— and · sites.is_active · = · true ¬ ———— group · by · 1 …" at bounding box center [348, 116] width 539 height 213
click at [190, 181] on div "———— where · 1=1 ¬ ———— and · sites.is_active · = · true ¬ ———— group · by · 1 …" at bounding box center [348, 116] width 539 height 213
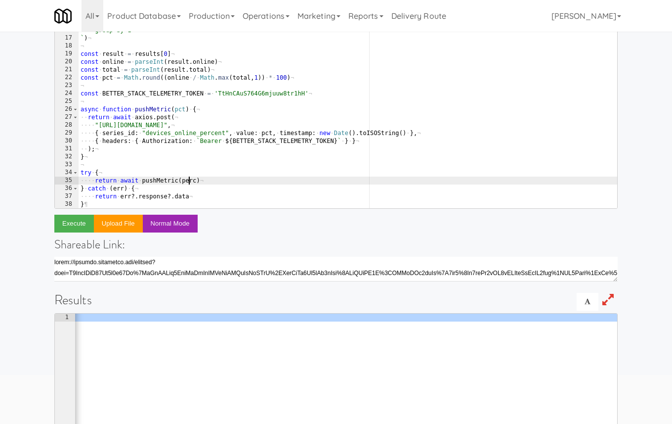
click at [190, 181] on div "———— where · 1=1 ¬ ———— and · sites.is_active · = · true ¬ ———— group · by · 1 …" at bounding box center [348, 116] width 539 height 213
paste textarea "ct"
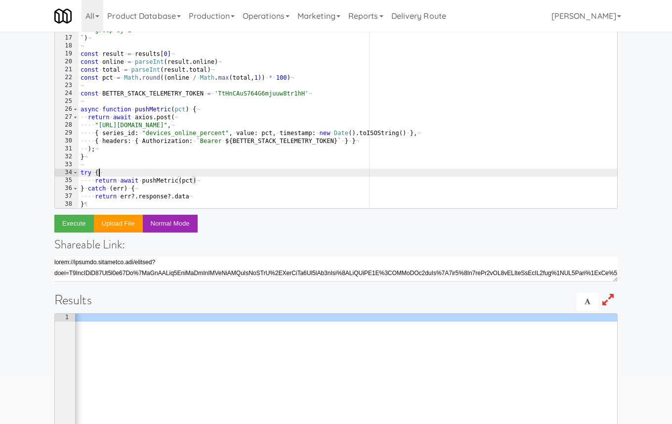
click at [235, 171] on div "———— where · 1=1 ¬ ———— and · sites.is_active · = · true ¬ ———— group · by · 1 …" at bounding box center [348, 116] width 539 height 213
click at [77, 226] on button "Execute" at bounding box center [74, 224] width 40 height 18
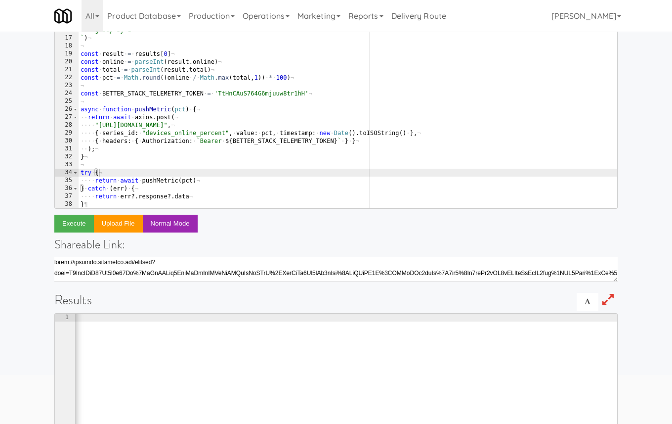
scroll to position [0, 0]
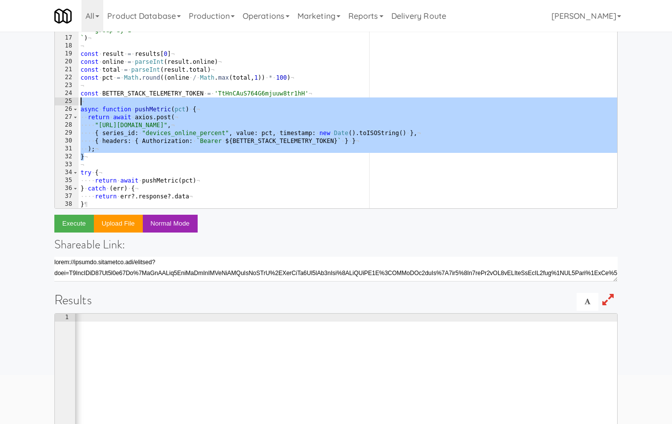
drag, startPoint x: 123, startPoint y: 159, endPoint x: 81, endPoint y: 101, distance: 71.9
click at [81, 101] on div "———— where · 1=1 ¬ ———— and · sites.is_active · = · true ¬ ———— group · by · 1 …" at bounding box center [348, 116] width 539 height 213
click at [108, 154] on div "———— where · 1=1 ¬ ———— and · sites.is_active · = · true ¬ ———— group · by · 1 …" at bounding box center [348, 116] width 539 height 213
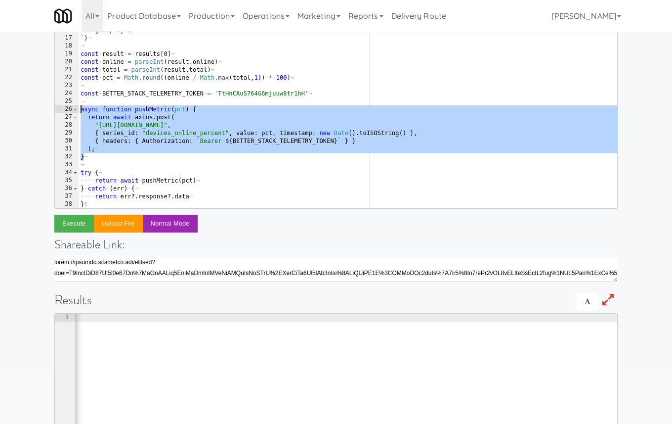
drag, startPoint x: 100, startPoint y: 158, endPoint x: 79, endPoint y: 108, distance: 54.7
click at [79, 108] on div "———— where · 1=1 ¬ ———— and · sites.is_active · = · true ¬ ———— group · by · 1 …" at bounding box center [348, 116] width 539 height 213
paste textarea "}"
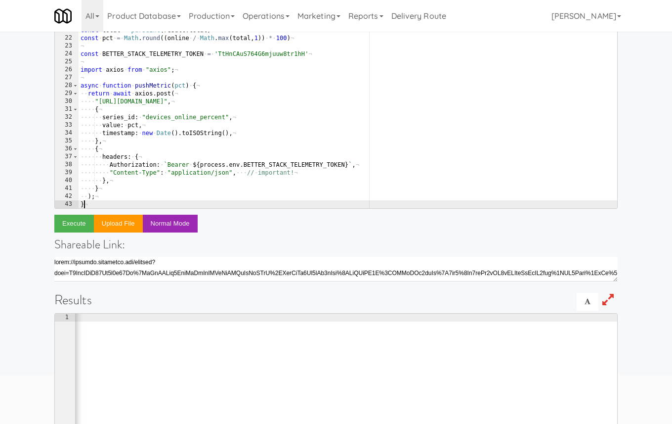
scroll to position [143, 0]
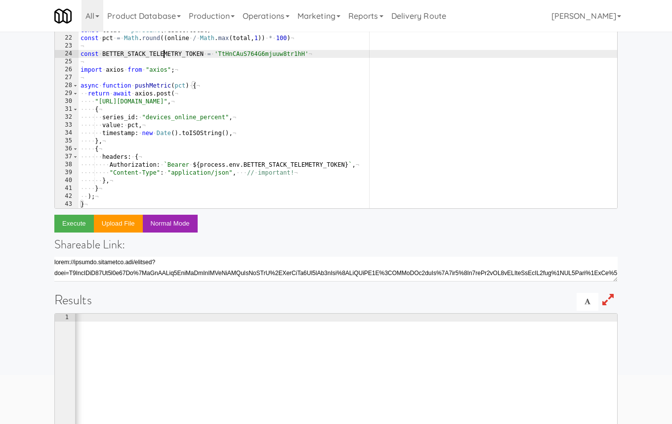
click at [163, 54] on div "const · result · = · results [ 0 ] ¬ const · online · = · parseInt ( result . o…" at bounding box center [348, 116] width 539 height 213
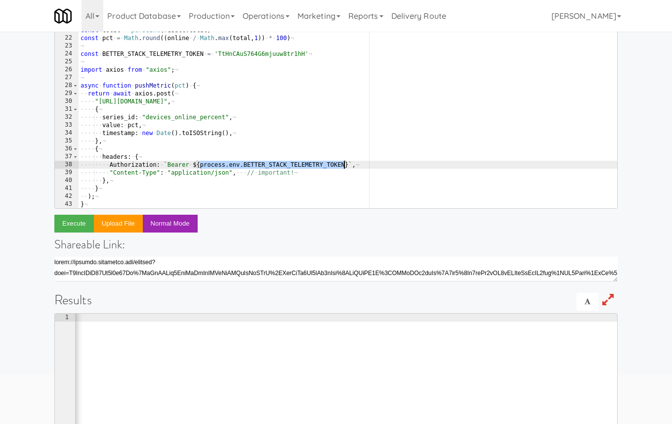
drag, startPoint x: 199, startPoint y: 164, endPoint x: 346, endPoint y: 167, distance: 146.9
click at [346, 167] on div "const · result · = · results [ 0 ] ¬ const · online · = · parseInt ( result . o…" at bounding box center [348, 116] width 539 height 213
paste textarea
click at [77, 220] on button "Execute" at bounding box center [74, 224] width 40 height 18
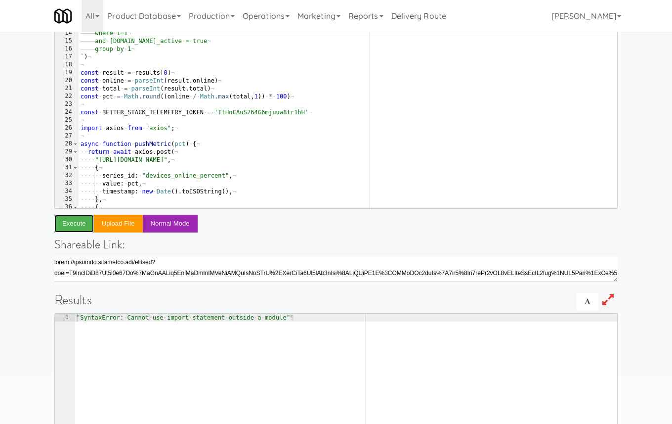
scroll to position [80, 0]
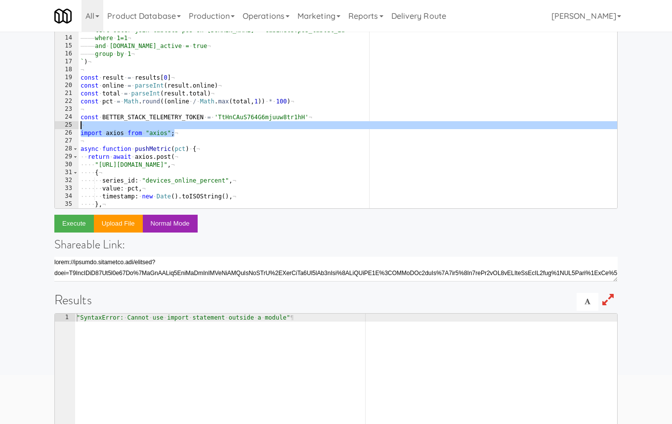
drag, startPoint x: 186, startPoint y: 132, endPoint x: 186, endPoint y: 125, distance: 6.9
click at [186, 125] on div "———— inner · join · tablets · computer · on · computer.id · = · cabinets.tablet…" at bounding box center [348, 116] width 539 height 213
type textarea "import axios from "axios";"
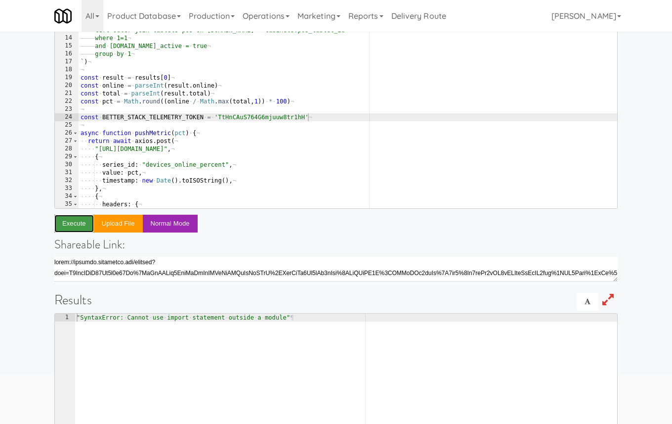
click at [70, 223] on button "Execute" at bounding box center [74, 224] width 40 height 18
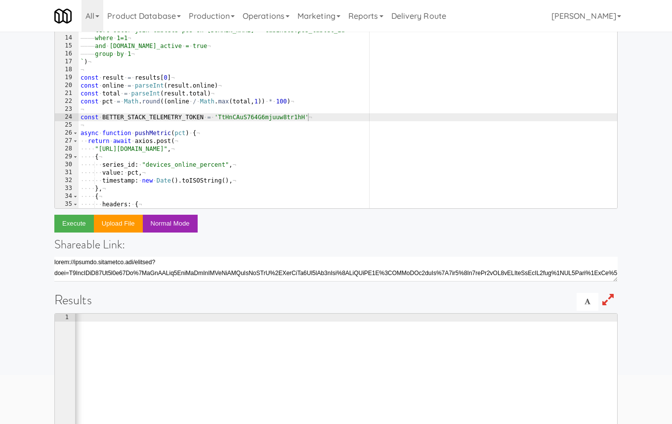
click at [224, 120] on div "———— inner · join · tablets · computer · on · computer.id · = · cabinets.tablet…" at bounding box center [348, 116] width 539 height 213
paste textarea "rdnRFfjJ7yQyaSSWzzfhoC1c"
click at [80, 224] on button "Execute" at bounding box center [74, 224] width 40 height 18
click at [236, 137] on div "———— inner · join · tablets · computer · on · computer.id · = · cabinets.tablet…" at bounding box center [348, 116] width 539 height 213
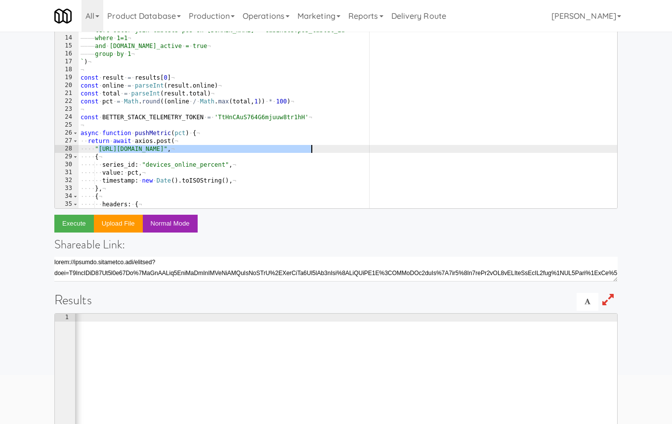
drag, startPoint x: 98, startPoint y: 148, endPoint x: 312, endPoint y: 148, distance: 214.1
click at [312, 148] on div "———— inner · join · tablets · computer · on · computer.id · = · cabinets.tablet…" at bounding box center [348, 116] width 539 height 213
paste textarea "s1483685.us-east-9.betterstackdata.com/metric"
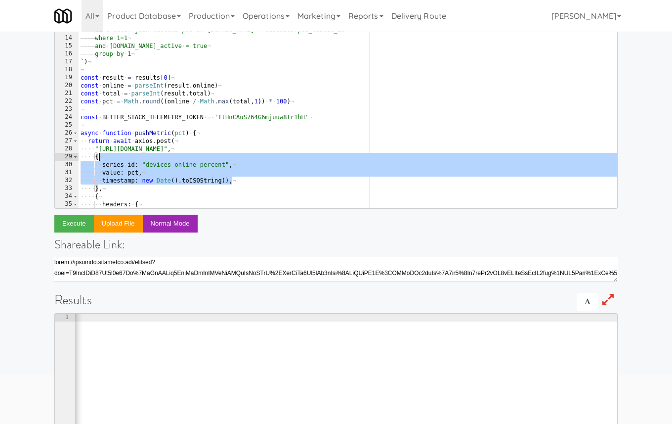
drag, startPoint x: 242, startPoint y: 178, endPoint x: 239, endPoint y: 158, distance: 20.1
click at [239, 158] on div "———— inner · join · tablets · computer · on · computer.id · = · cabinets.tablet…" at bounding box center [348, 116] width 539 height 213
paste textarea "gauge: { value: pct }"
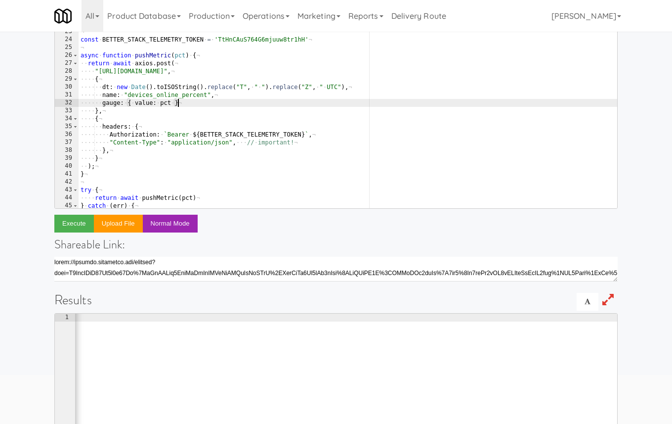
scroll to position [161, 0]
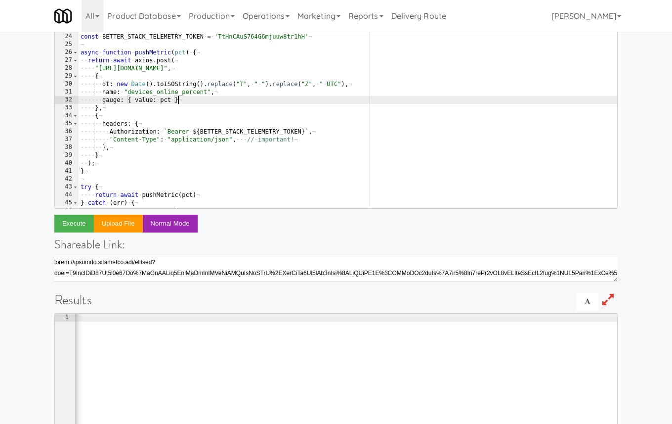
click at [100, 57] on div "const · total · = · parseInt ( result . total ) ¬ const · pct · = · Math . roun…" at bounding box center [348, 115] width 539 height 213
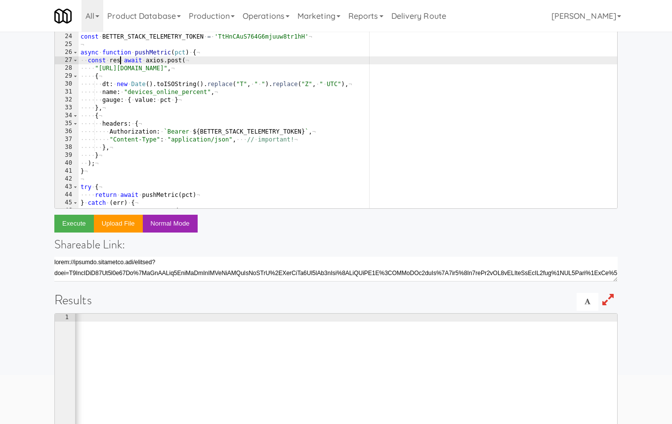
scroll to position [0, 3]
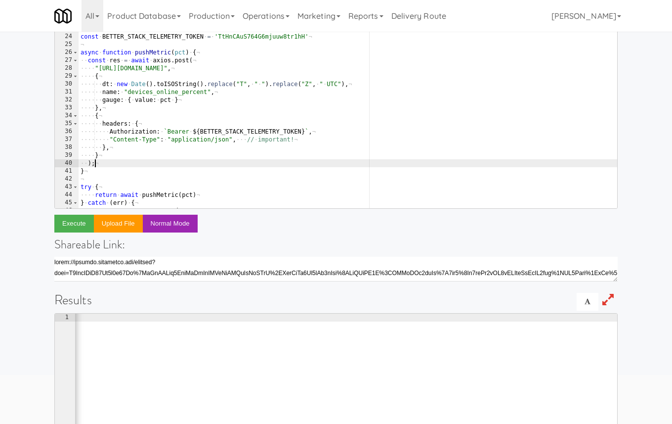
click at [109, 164] on div "const · total · = · parseInt ( result . total ) ¬ const · pct · = · Math . roun…" at bounding box center [348, 115] width 539 height 213
type textarea ")"
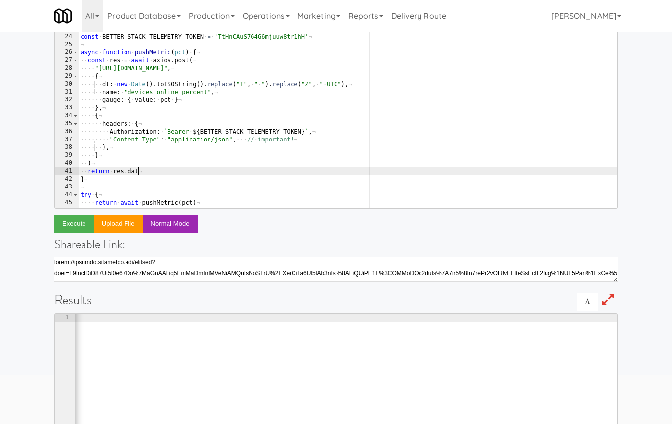
scroll to position [0, 4]
click at [76, 221] on button "Execute" at bounding box center [74, 224] width 40 height 18
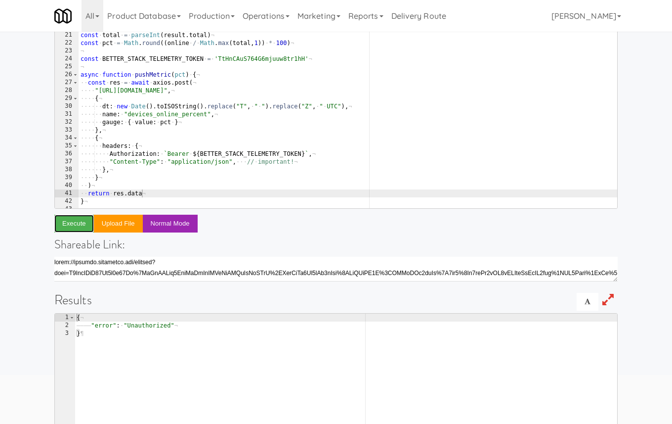
scroll to position [138, 0]
click at [253, 55] on div "¬ const · result · = · results [ 0 ] ¬ const · online · = · parseInt ( result .…" at bounding box center [348, 113] width 539 height 213
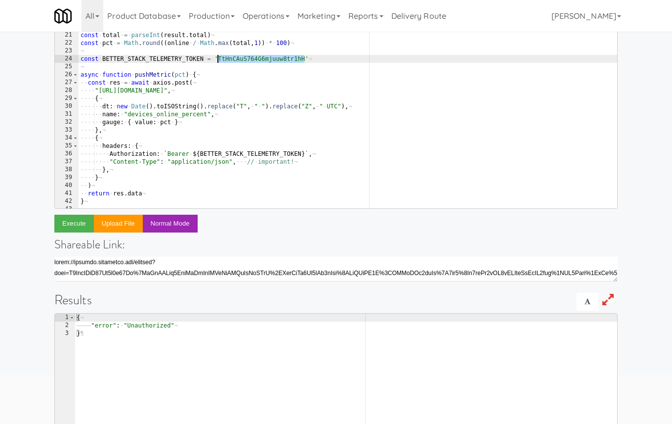
click at [253, 55] on div "¬ const · result · = · results [ 0 ] ¬ const · online · = · parseInt ( result .…" at bounding box center [348, 113] width 539 height 213
paste textarea "py8Zo4QPLaSf7xg2djikx39T"
click at [75, 218] on button "Execute" at bounding box center [74, 224] width 40 height 18
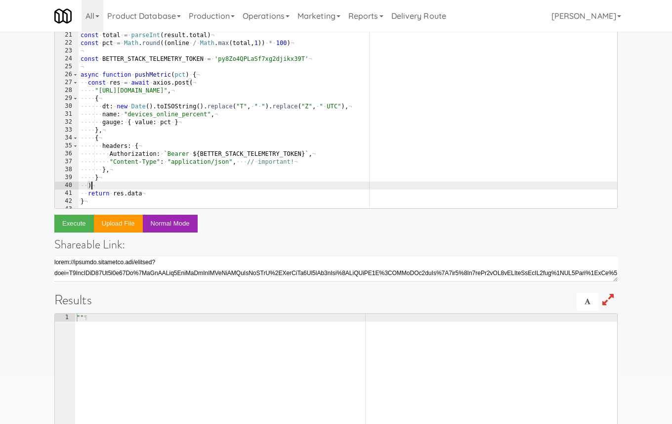
scroll to position [0, 0]
click at [118, 189] on div "¬ const · result · = · results [ 0 ] ¬ const · online · = · parseInt ( result .…" at bounding box center [348, 113] width 539 height 213
click at [78, 221] on button "Execute" at bounding box center [74, 224] width 40 height 18
type textarea "const pct = Math.round((online / Math.max(total,1)) * 100)"
click at [108, 45] on div "¬ const · result · = · results [ 0 ] ¬ const · online · = · parseInt ( result .…" at bounding box center [348, 113] width 539 height 213
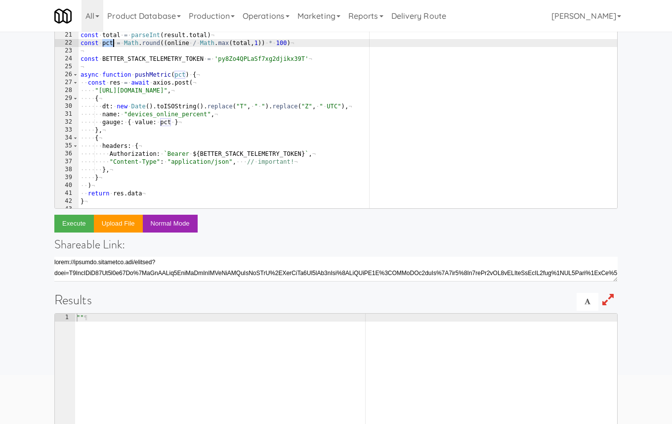
click at [108, 45] on div "¬ const · result · = · results [ 0 ] ¬ const · online · = · parseInt ( result .…" at bounding box center [348, 113] width 539 height 213
click at [116, 51] on div "¬ const · result · = · results [ 0 ] ¬ const · online · = · parseInt ( result .…" at bounding box center [348, 113] width 539 height 213
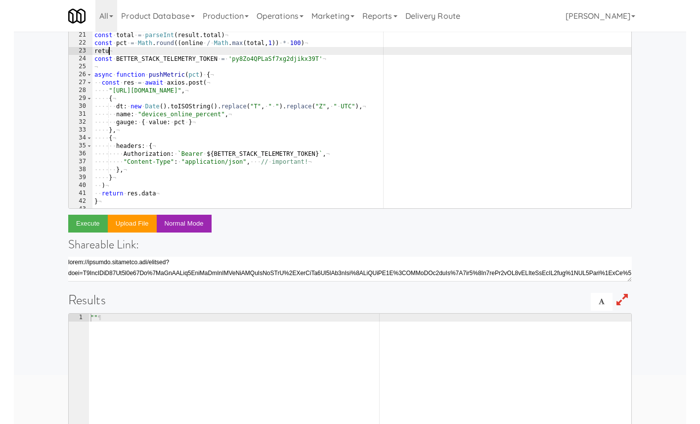
scroll to position [0, 1]
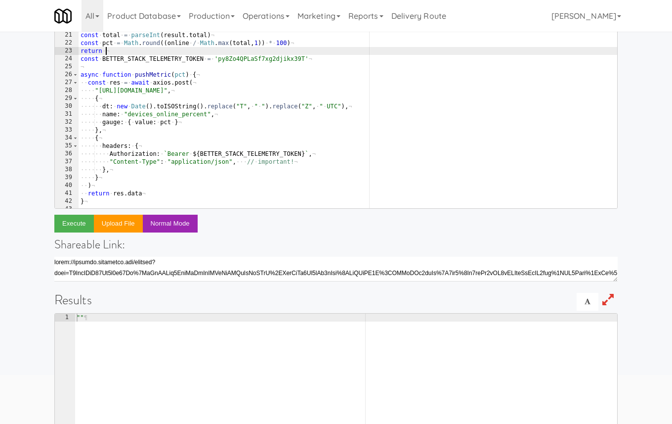
paste textarea "pct"
click at [76, 221] on button "Execute" at bounding box center [74, 224] width 40 height 18
click at [124, 50] on div "¬ const · result · = · results [ 0 ] ¬ const · online · = · parseInt ( result .…" at bounding box center [348, 113] width 539 height 213
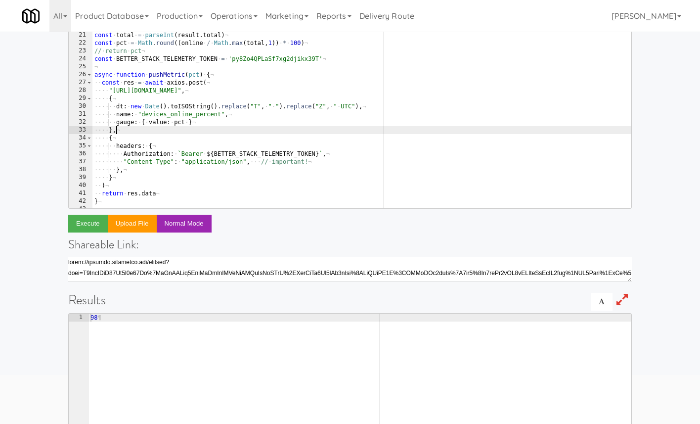
click at [230, 131] on div "¬ const · result · = · results [ 0 ] ¬ const · online · = · parseInt ( result .…" at bounding box center [361, 113] width 539 height 213
click at [95, 223] on button "Execute" at bounding box center [88, 224] width 40 height 18
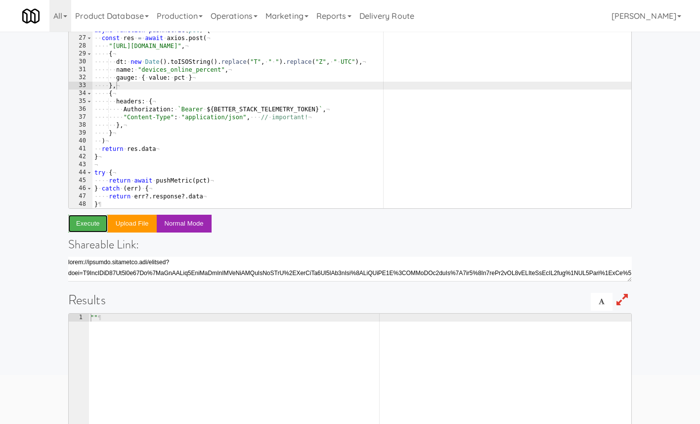
scroll to position [94, 0]
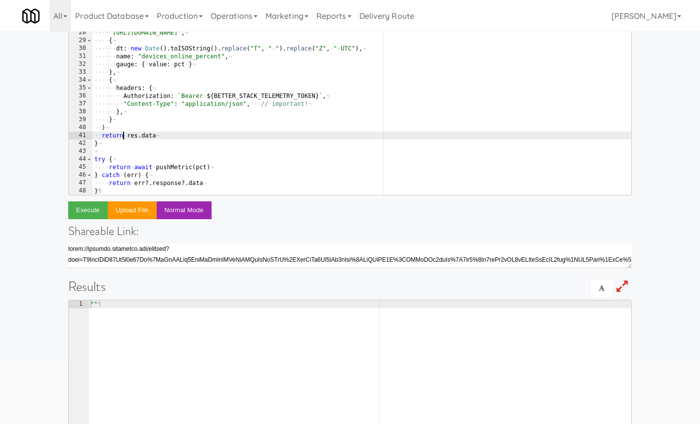
click at [124, 135] on div "const · BETTER_STACK_TELEMETRY_TOKEN · = · 'py8Zo4QPLaSf7xg2djikx39T' ¬ ¬ async…" at bounding box center [361, 103] width 539 height 213
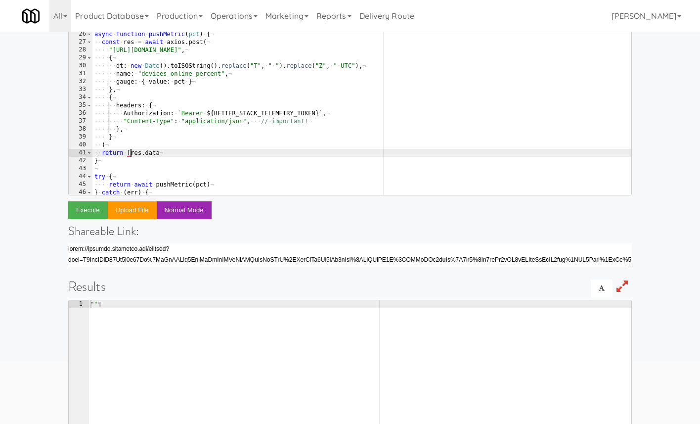
scroll to position [144, 0]
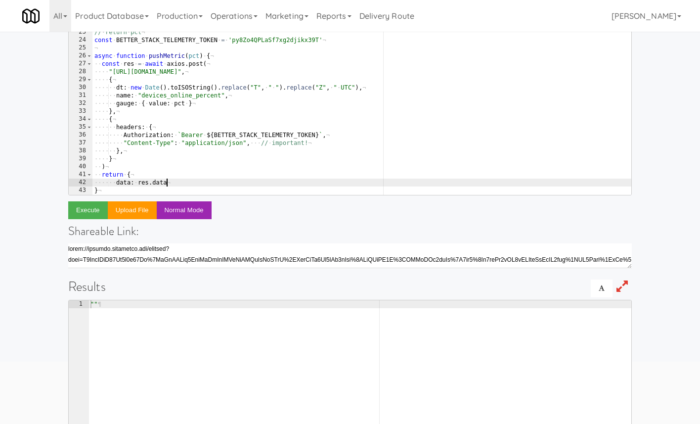
type textarea "data: res.data,"
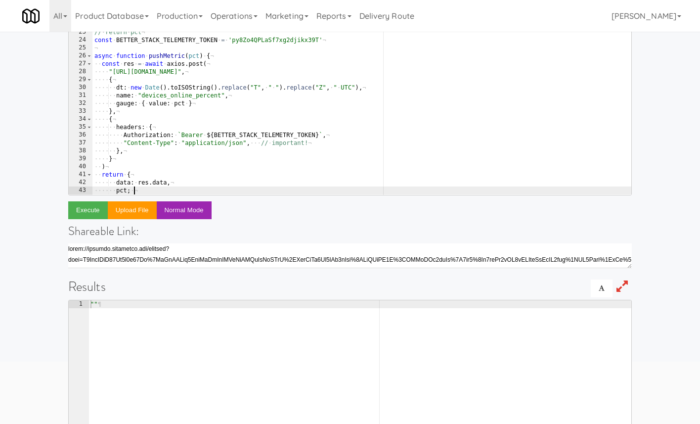
scroll to position [0, 2]
type textarea "pct: pct"
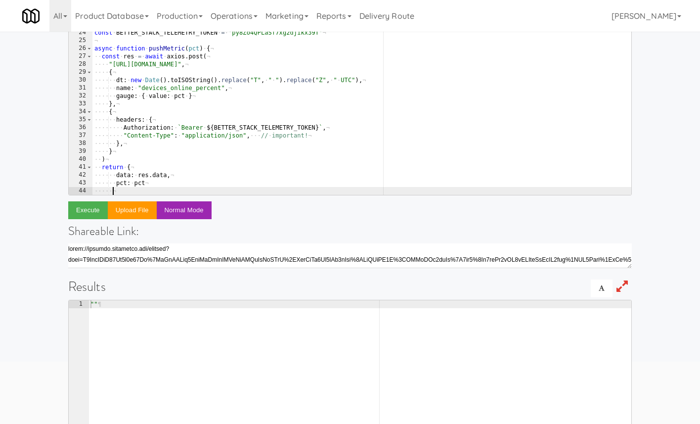
scroll to position [0, 1]
click at [93, 208] on button "Execute" at bounding box center [88, 210] width 40 height 18
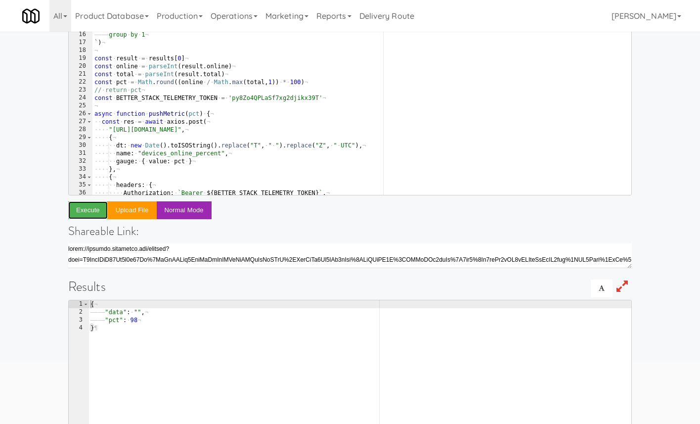
scroll to position [94, 0]
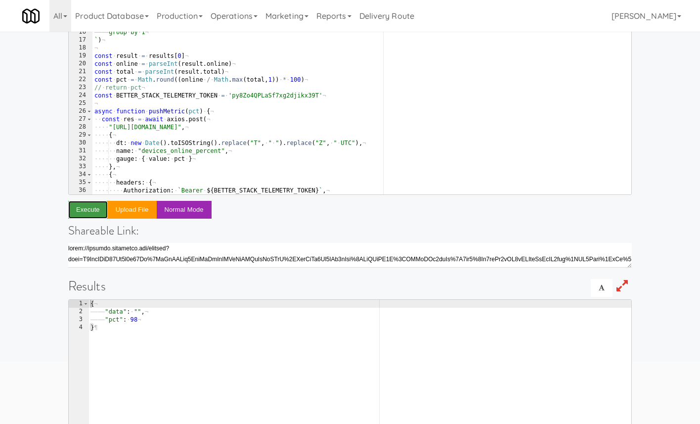
click at [95, 211] on button "Execute" at bounding box center [88, 210] width 40 height 18
click at [313, 81] on div "———— left · outer · join · stores · on · stores.id · = · sites.store_id ¬ ———— …" at bounding box center [361, 103] width 539 height 213
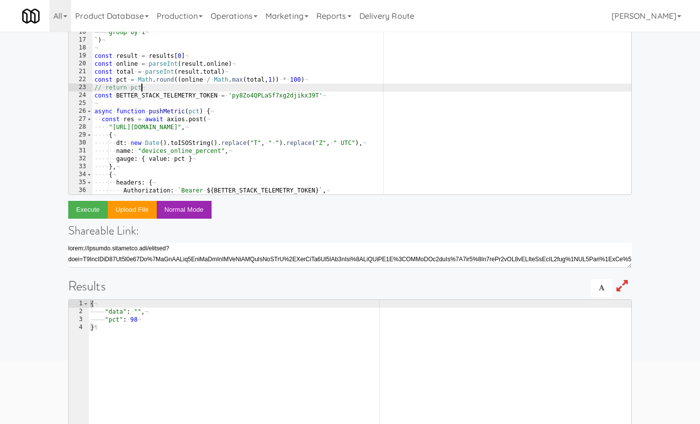
click at [311, 85] on div "———— left · outer · join · stores · on · stores.id · = · sites.store_id ¬ ———— …" at bounding box center [361, 103] width 539 height 213
click at [85, 216] on button "Execute" at bounding box center [88, 210] width 40 height 18
click at [316, 82] on div "———— left · outer · join · stores · on · stores.id · = · sites.store_id ¬ ———— …" at bounding box center [361, 103] width 539 height 213
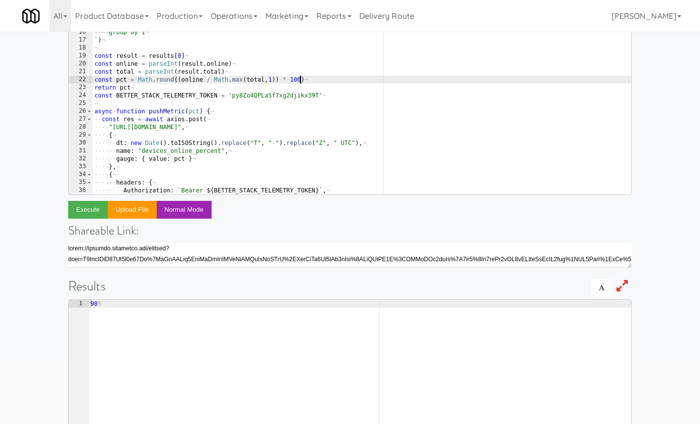
click at [300, 80] on div "———— left · outer · join · stores · on · stores.id · = · sites.store_id ¬ ———— …" at bounding box center [361, 103] width 539 height 213
click at [88, 210] on button "Execute" at bounding box center [88, 210] width 40 height 18
click at [328, 77] on div "———— left · outer · join · stores · on · stores.id · = · sites.store_id ¬ ———— …" at bounding box center [361, 103] width 539 height 213
click at [304, 80] on div "———— left · outer · join · stores · on · stores.id · = · sites.store_id ¬ ———— …" at bounding box center [361, 103] width 539 height 213
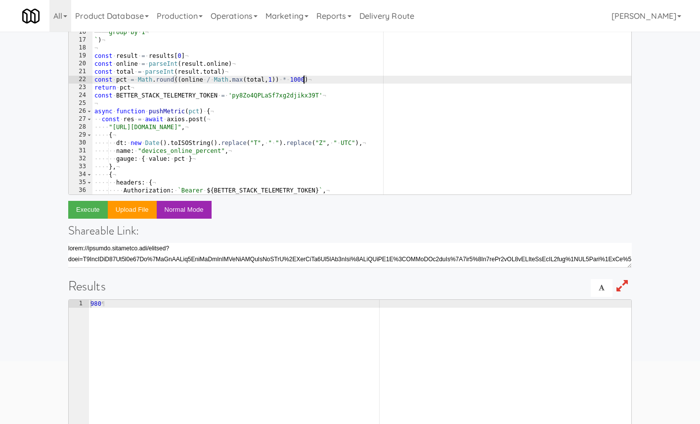
scroll to position [0, 17]
click at [86, 209] on button "Execute" at bounding box center [88, 210] width 40 height 18
click at [315, 80] on div "———— left · outer · join · stores · on · stores.id · = · sites.store_id ¬ ———— …" at bounding box center [361, 103] width 539 height 213
click at [93, 204] on button "Execute" at bounding box center [88, 210] width 40 height 18
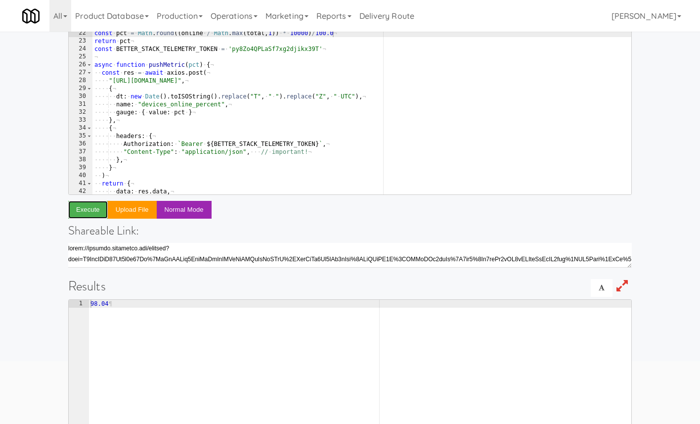
scroll to position [207, 0]
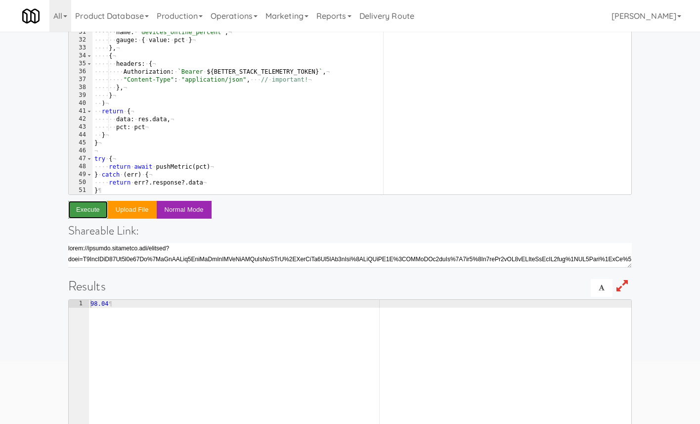
click at [91, 213] on button "Execute" at bounding box center [88, 210] width 40 height 18
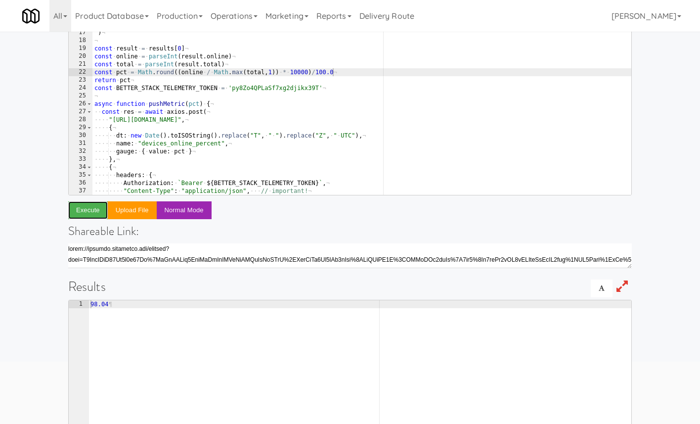
scroll to position [89, 0]
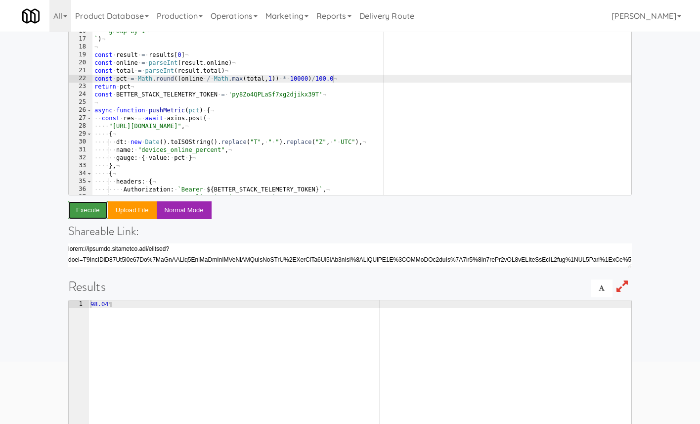
click at [87, 211] on button "Execute" at bounding box center [88, 210] width 40 height 18
click at [311, 79] on div "———— left · outer · join · stores · on · stores.id · = · sites.store_id ¬ ———— …" at bounding box center [361, 102] width 539 height 213
drag, startPoint x: 312, startPoint y: 77, endPoint x: 340, endPoint y: 80, distance: 27.8
click at [340, 80] on div "———— left · outer · join · stores · on · stores.id · = · sites.store_id ¬ ———— …" at bounding box center [361, 102] width 539 height 213
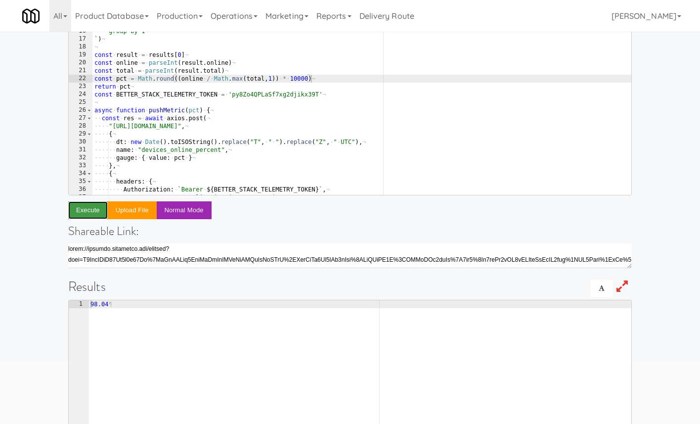
click at [85, 213] on button "Execute" at bounding box center [88, 210] width 40 height 18
click at [326, 77] on div "———— left · outer · join · stores · on · stores.id · = · sites.store_id ¬ ———— …" at bounding box center [361, 102] width 539 height 213
click at [76, 211] on button "Execute" at bounding box center [88, 210] width 40 height 18
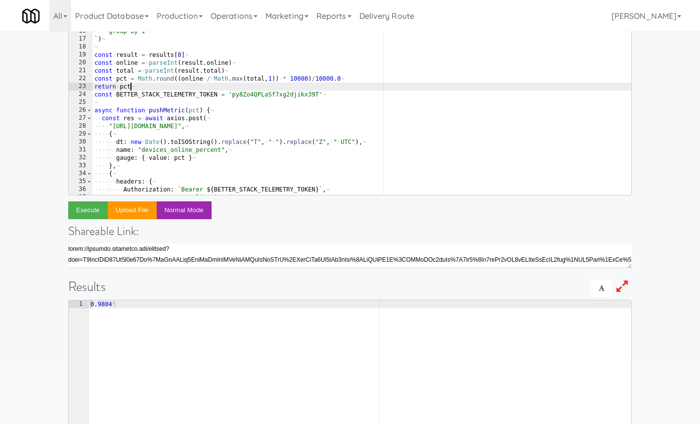
click at [139, 86] on div "———— left · outer · join · stores · on · stores.id · = · sites.store_id ¬ ———— …" at bounding box center [361, 102] width 539 height 213
click at [98, 206] on button "Execute" at bounding box center [88, 210] width 40 height 18
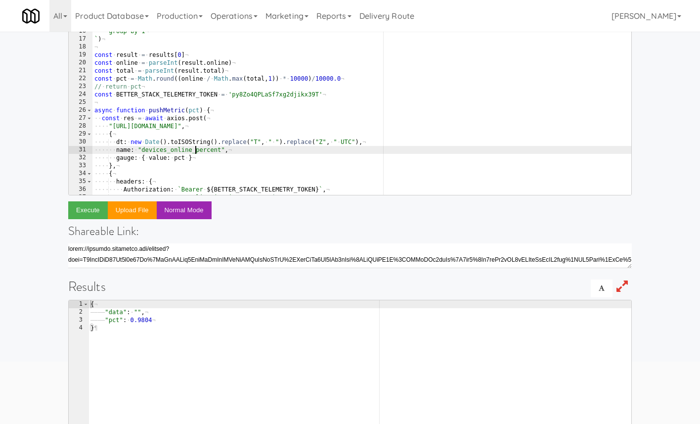
click at [194, 150] on div "———— left · outer · join · stores · on · stores.id · = · sites.store_id ¬ ———— …" at bounding box center [361, 102] width 539 height 213
paste textarea "ratio"
type textarea "name: "devices_online_ratio","
click at [96, 205] on button "Execute" at bounding box center [88, 210] width 40 height 18
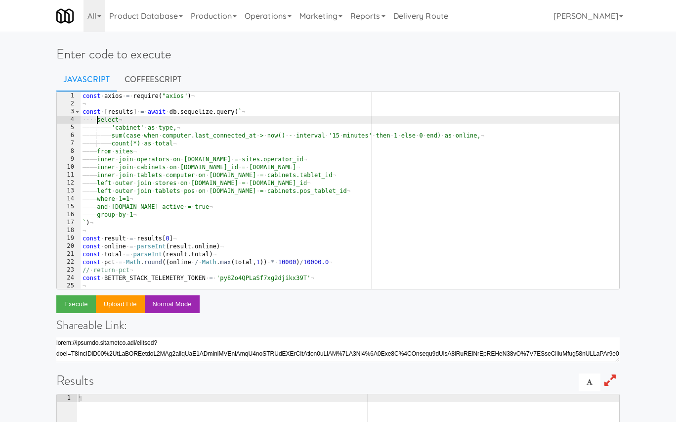
drag, startPoint x: 96, startPoint y: 120, endPoint x: 176, endPoint y: 214, distance: 122.7
click at [176, 214] on div "const · axios · = · require ( "axios" ) ¬ ¬ const · [ results ] · = · await · d…" at bounding box center [350, 198] width 539 height 213
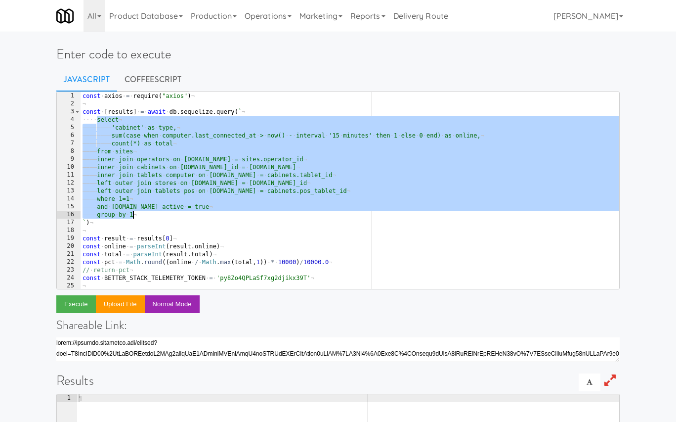
click at [190, 214] on div "const · axios · = · require ( "axios" ) ¬ ¬ const · [ results ] · = · await · d…" at bounding box center [350, 198] width 539 height 213
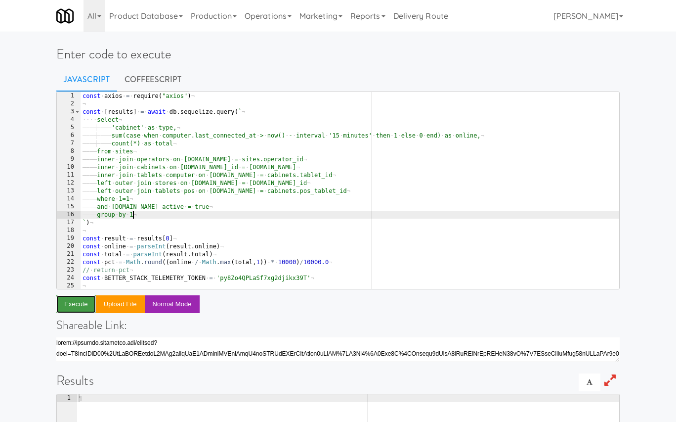
click at [75, 305] on button "Execute" at bounding box center [76, 304] width 40 height 18
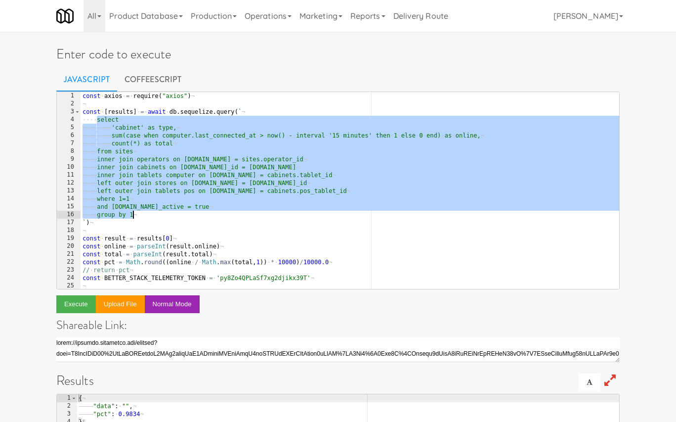
drag, startPoint x: 97, startPoint y: 117, endPoint x: 179, endPoint y: 212, distance: 125.8
click at [179, 212] on div "const · axios · = · require ( "axios" ) ¬ ¬ const · [ results ] · = · await · d…" at bounding box center [350, 198] width 539 height 213
type textarea "group by 1"
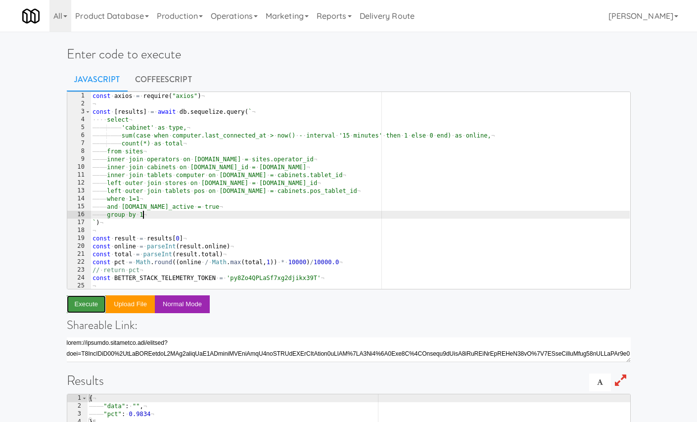
click at [96, 307] on button "Execute" at bounding box center [87, 304] width 40 height 18
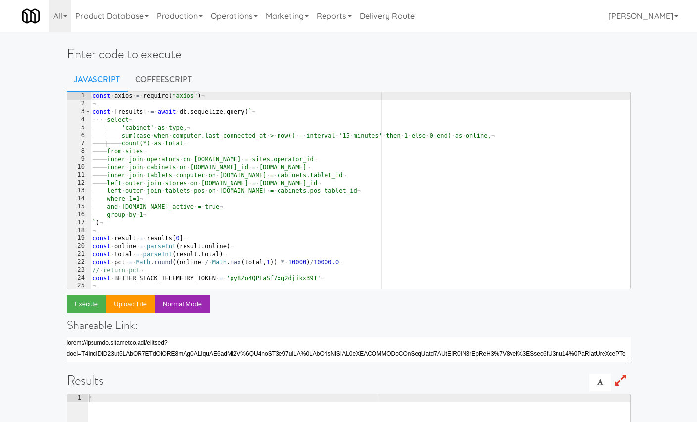
click at [206, 104] on div "const · axios · = · require ( "axios" ) ¬ ¬ const · [ results ] · = · await · d…" at bounding box center [359, 198] width 539 height 213
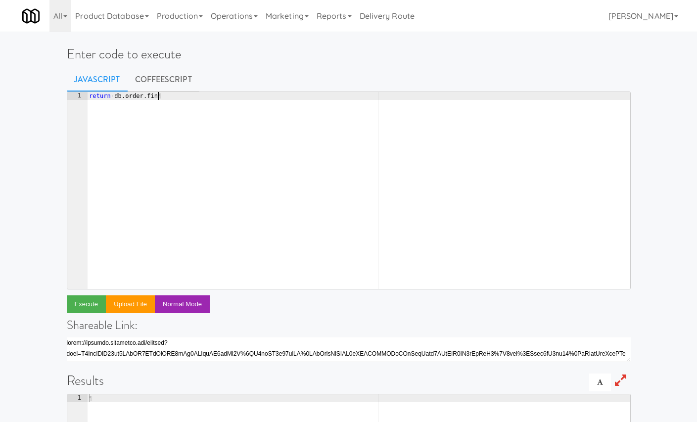
scroll to position [0, 5]
type textarea "return db.order.findAll({"
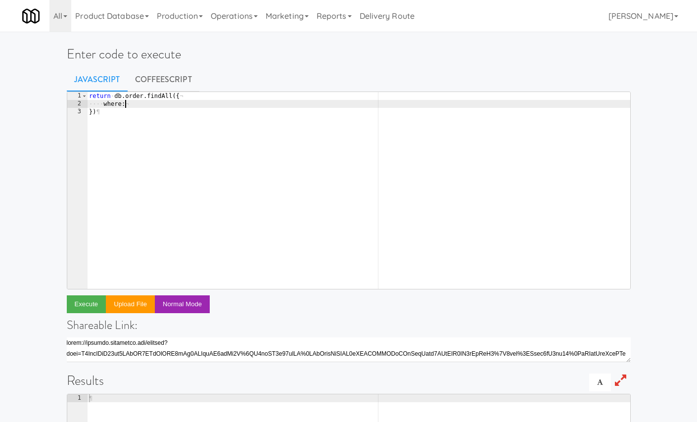
type textarea "where: {"
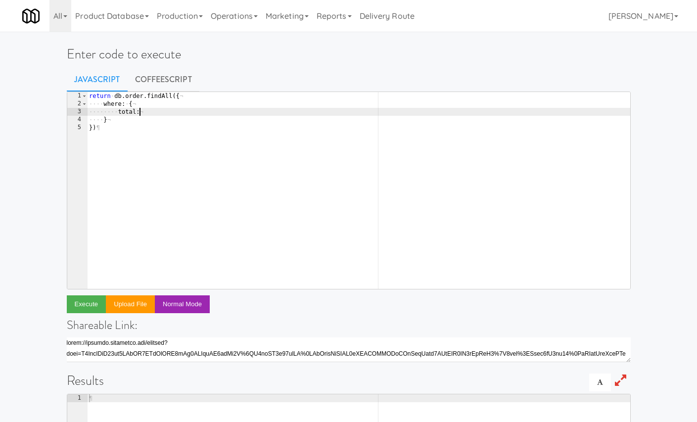
scroll to position [0, 4]
paste textarea "63.54"
click at [154, 111] on div "return · db . order . findAll ({ ¬ ···· where : · { ¬ ···· ···· total : · 63.54…" at bounding box center [358, 198] width 543 height 213
type textarea "total: 6354"
click at [93, 304] on button "Execute" at bounding box center [87, 304] width 40 height 18
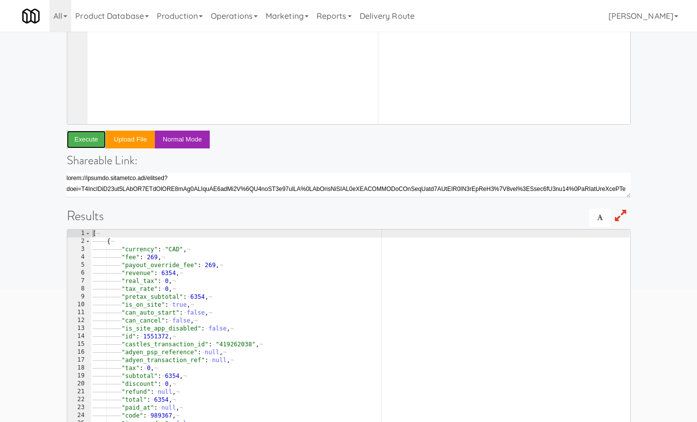
scroll to position [184, 0]
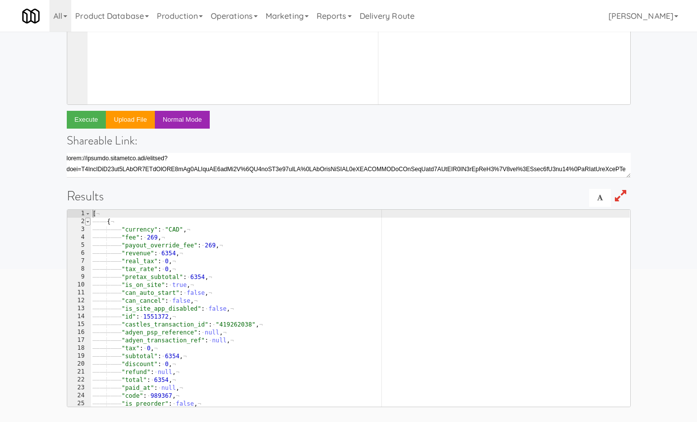
click at [88, 221] on span at bounding box center [87, 222] width 5 height 8
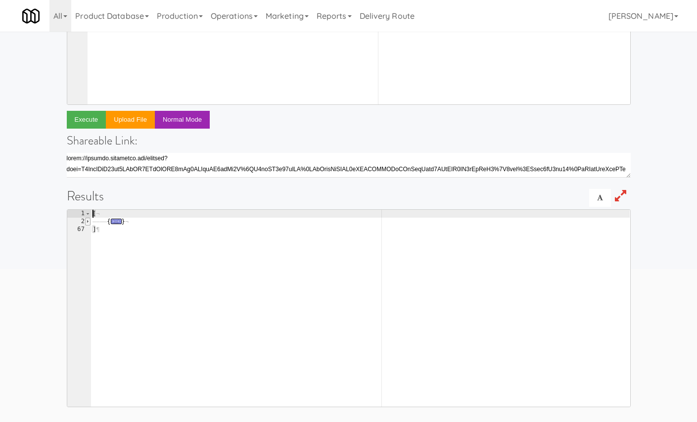
click at [88, 221] on span at bounding box center [87, 222] width 5 height 8
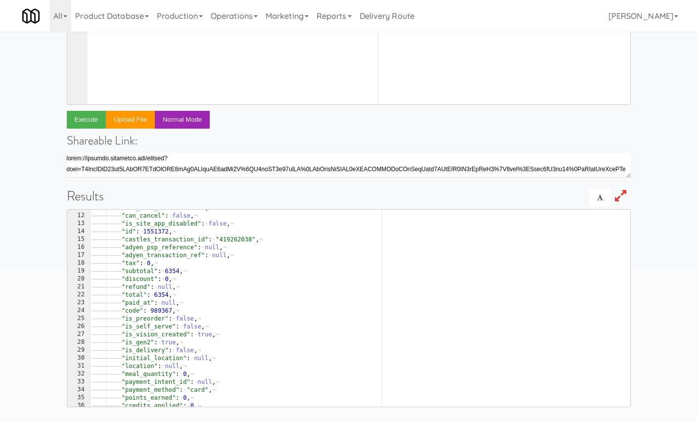
scroll to position [86, 0]
click at [162, 309] on div "———— ———— "can_auto_start" : · false , ¬ ———— ———— "can_cancel" : · false , ¬ —…" at bounding box center [359, 309] width 539 height 213
type textarea ""code": 989367,"
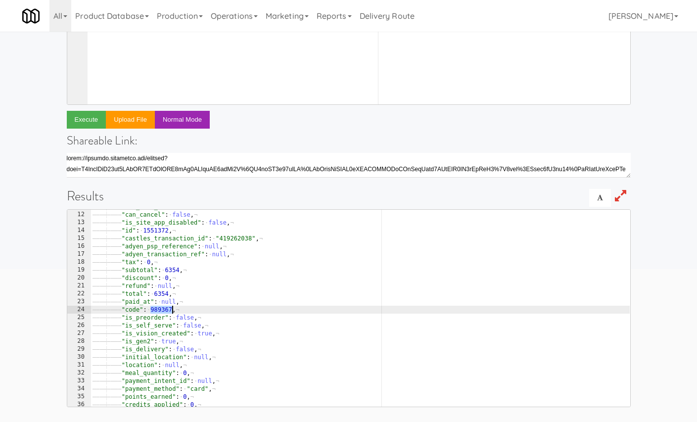
click at [162, 309] on div "———— ———— "can_auto_start" : · false , ¬ ———— ———— "can_cancel" : · false , ¬ —…" at bounding box center [359, 309] width 539 height 213
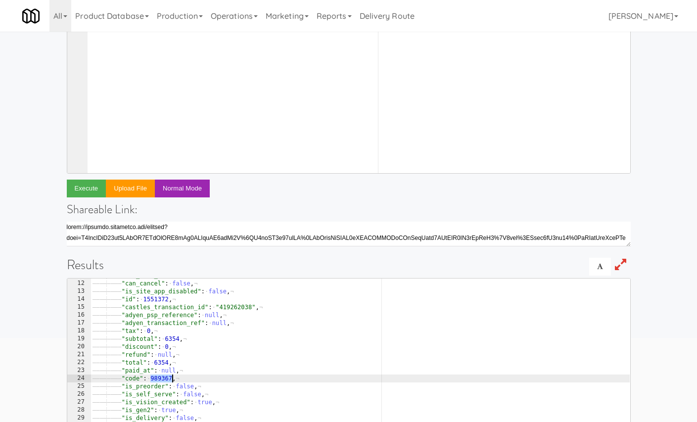
scroll to position [0, 0]
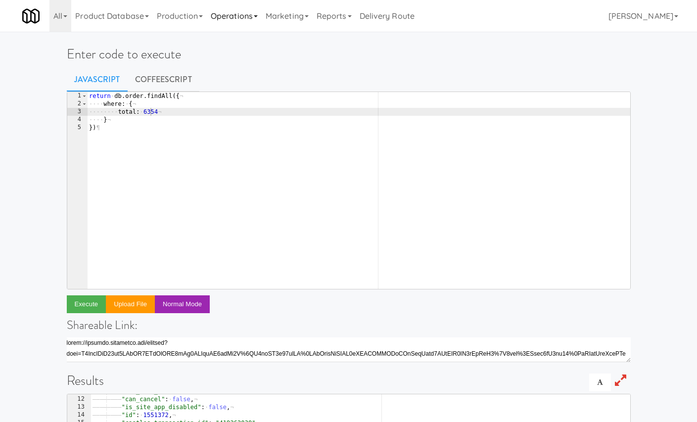
click at [236, 11] on link "Operations" at bounding box center [234, 16] width 55 height 32
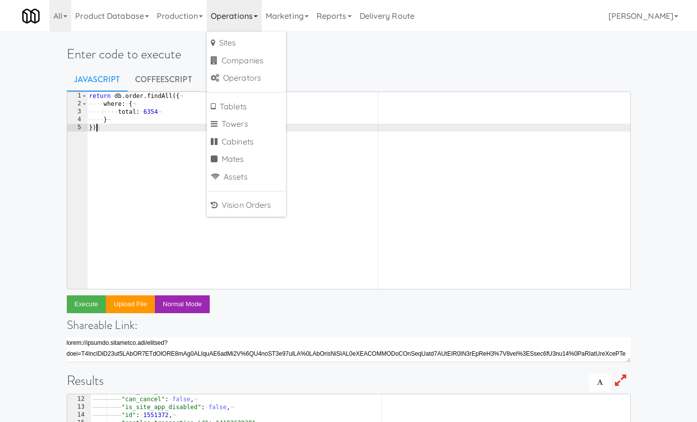
click at [389, 162] on div "return · db . order . findAll ({ ¬ ···· where : · { ¬ ···· ···· total : · 6354 …" at bounding box center [358, 198] width 543 height 213
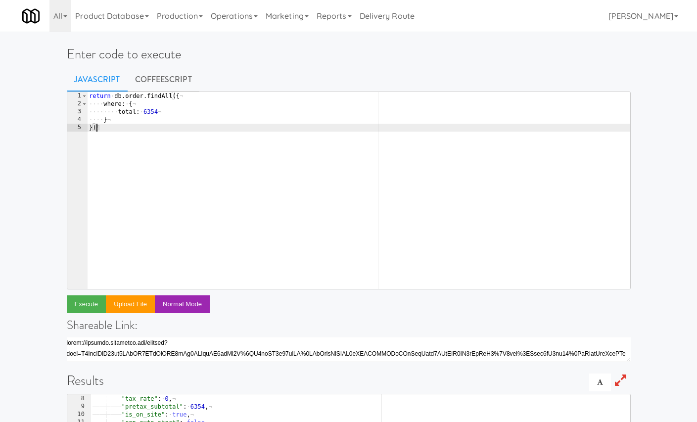
click at [103, 98] on div "return · db . order . findAll ({ ¬ ···· where : · { ¬ ···· ···· total : · 6354 …" at bounding box center [358, 198] width 543 height 213
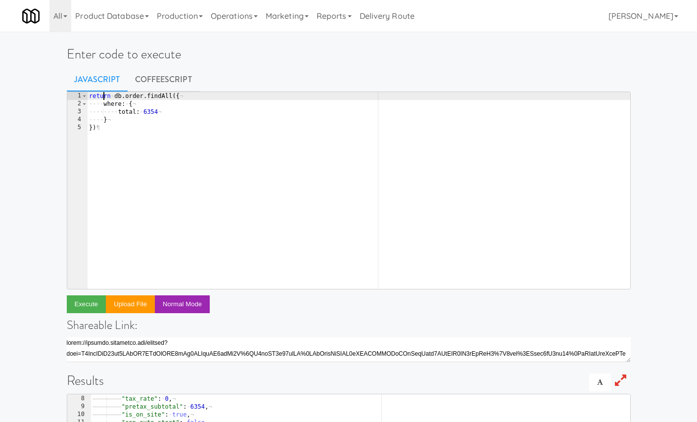
click at [103, 98] on div "return · db . order . findAll ({ ¬ ···· where : · { ¬ ···· ···· total : · 6354 …" at bounding box center [358, 198] width 543 height 213
click at [125, 120] on div "return · db . order . findAll ({ ¬ ···· where : · { ¬ ···· ···· total : · 6354 …" at bounding box center [358, 198] width 543 height 213
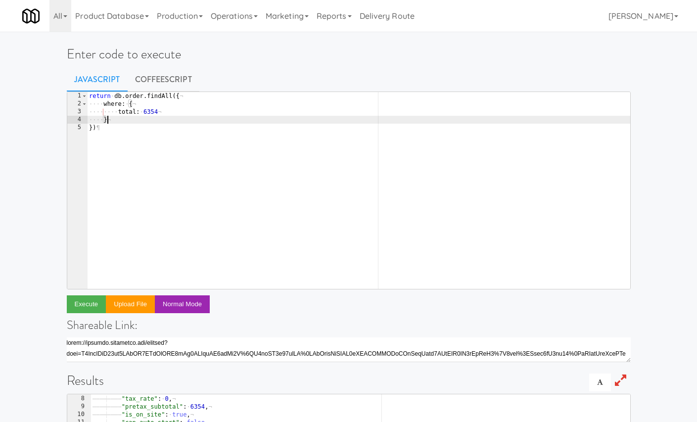
type textarea "},"
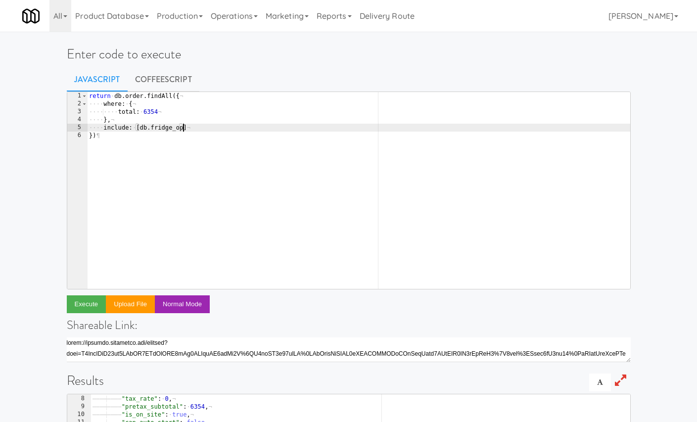
scroll to position [0, 7]
type textarea "include: [db.fridge_open"
click at [85, 301] on button "Execute" at bounding box center [87, 304] width 40 height 18
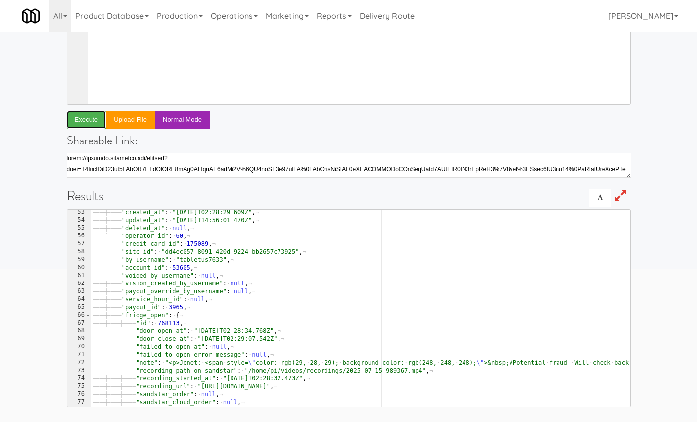
scroll to position [421, 0]
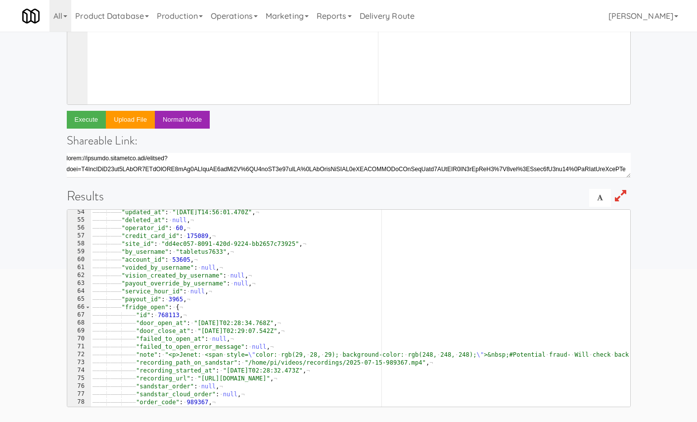
type textarea ""id": 768113,"
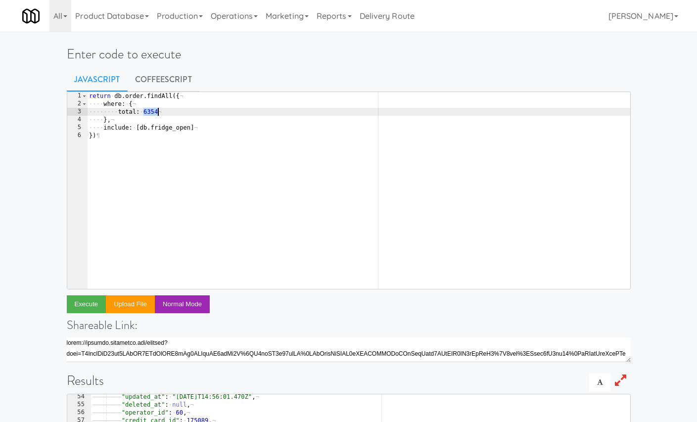
drag, startPoint x: 143, startPoint y: 111, endPoint x: 182, endPoint y: 111, distance: 39.1
click at [182, 111] on div "return · db . order . findAll ({ ¬ ···· where : · { ¬ ···· ···· total : · 6354 …" at bounding box center [358, 198] width 543 height 213
type textarea "total: {"
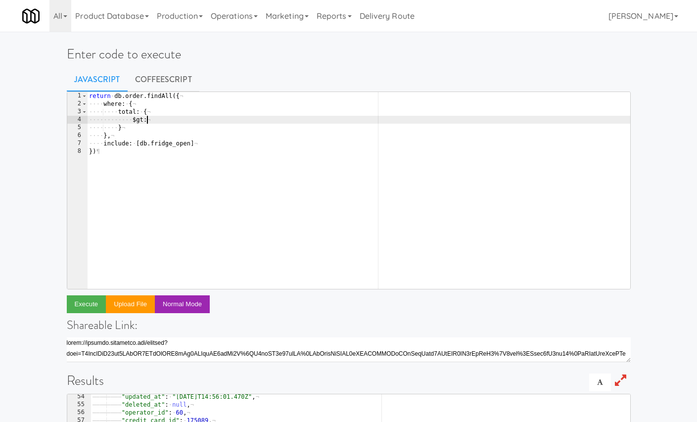
scroll to position [0, 4]
type textarea "$gt:"
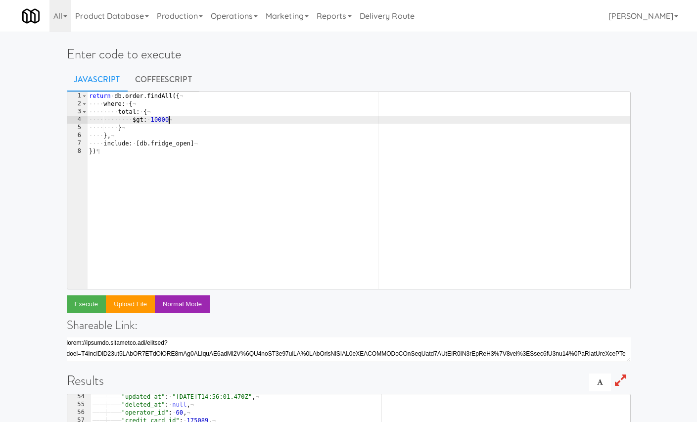
type textarea "$gt: 10000,"
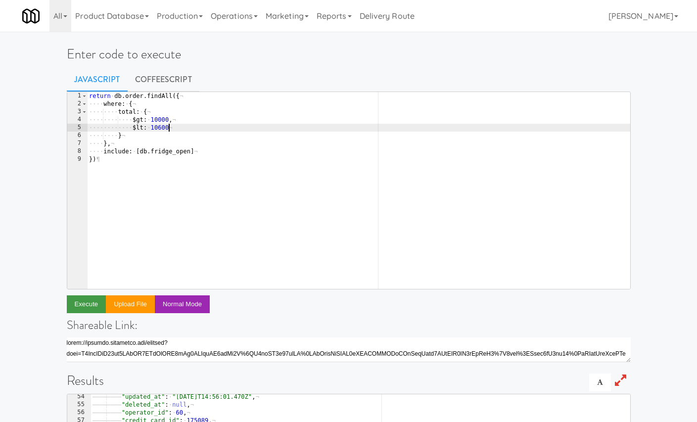
type textarea "$lt: 10600"
click at [90, 305] on button "Execute" at bounding box center [87, 304] width 40 height 18
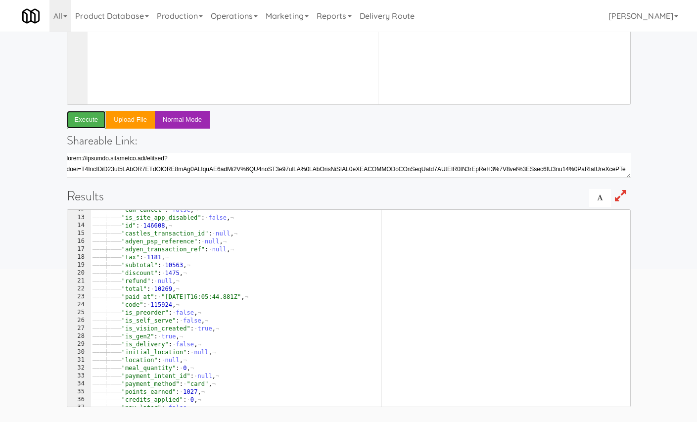
scroll to position [0, 0]
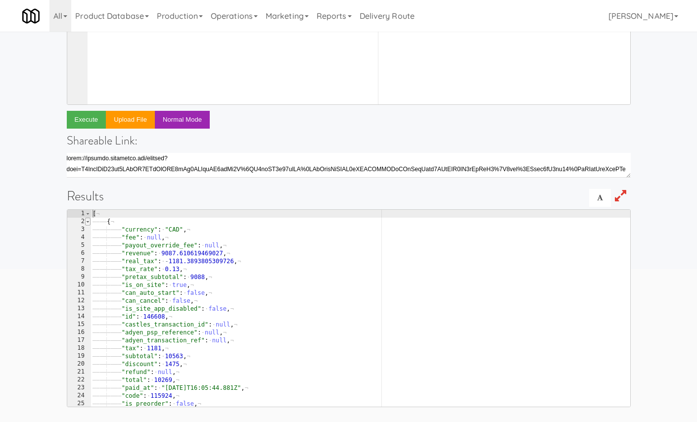
type textarea "["
click at [88, 223] on span at bounding box center [87, 222] width 5 height 8
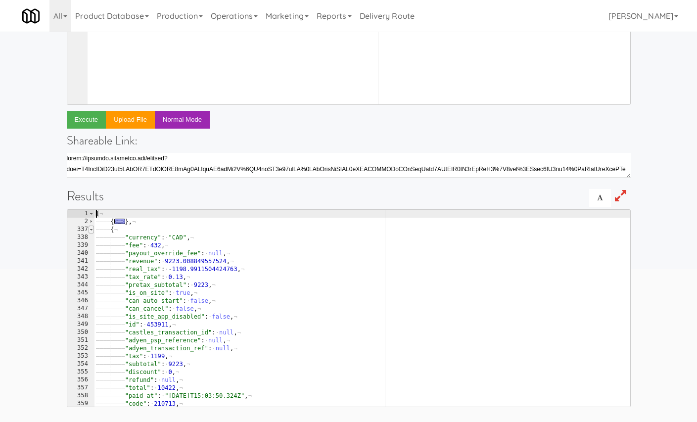
click at [91, 229] on span at bounding box center [90, 229] width 5 height 8
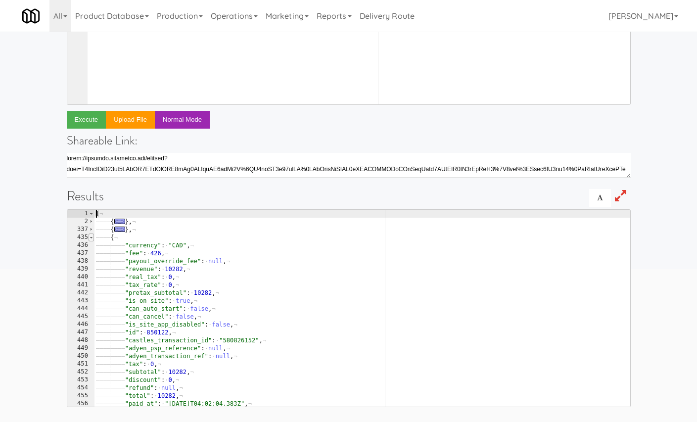
click at [92, 239] on span at bounding box center [90, 237] width 5 height 8
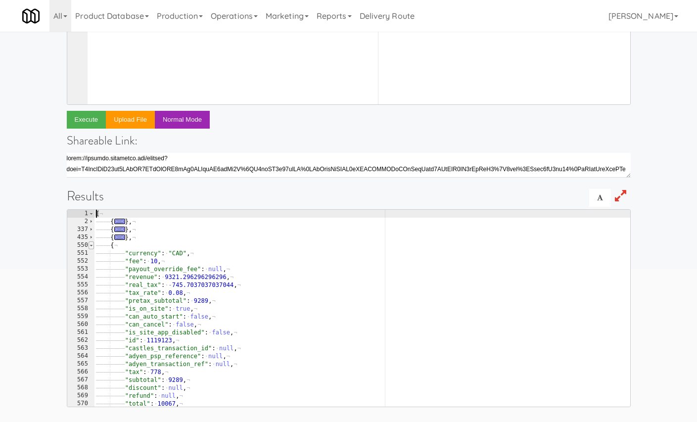
click at [93, 244] on span at bounding box center [90, 245] width 5 height 8
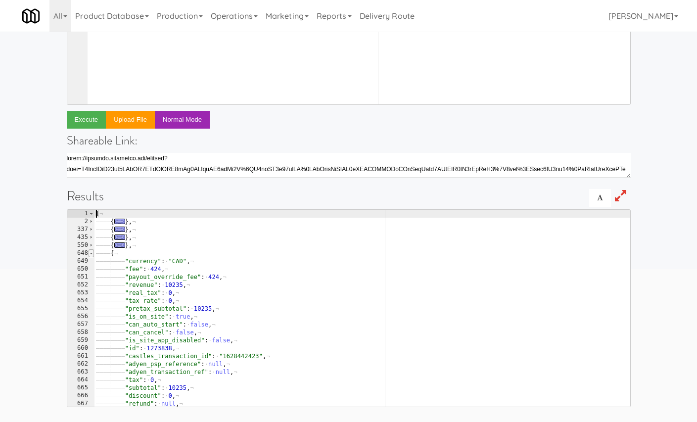
click at [93, 252] on span at bounding box center [90, 253] width 5 height 8
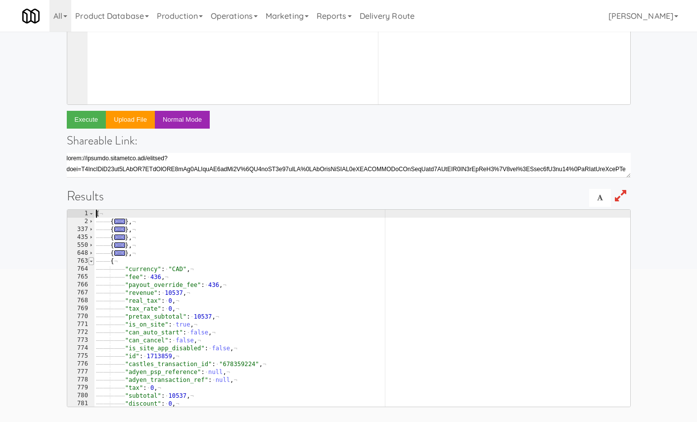
click at [92, 262] on span at bounding box center [90, 261] width 5 height 8
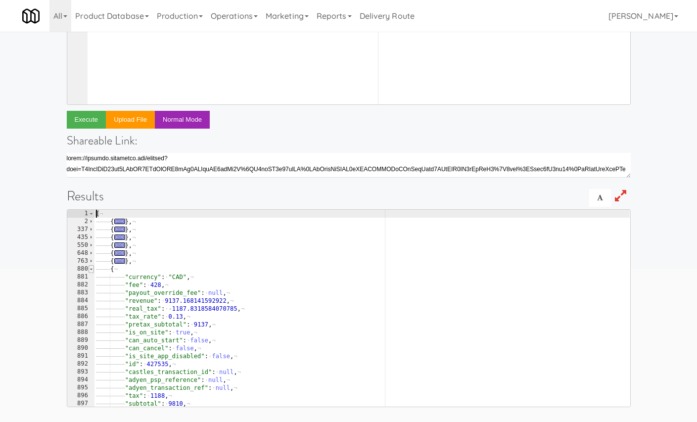
click at [92, 270] on span at bounding box center [90, 269] width 5 height 8
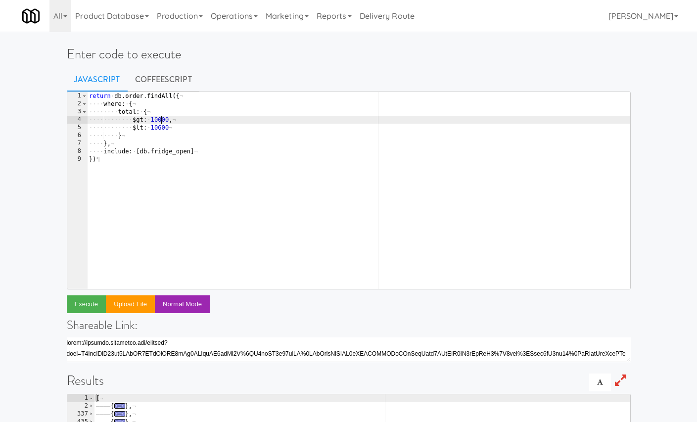
click at [162, 120] on div "return · db . order . findAll ({ ¬ ···· where : · { ¬ ···· ···· total : · { ¬ ·…" at bounding box center [358, 198] width 543 height 213
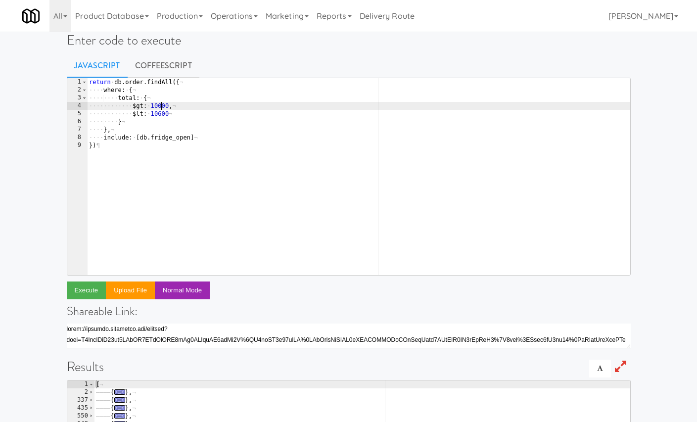
scroll to position [184, 0]
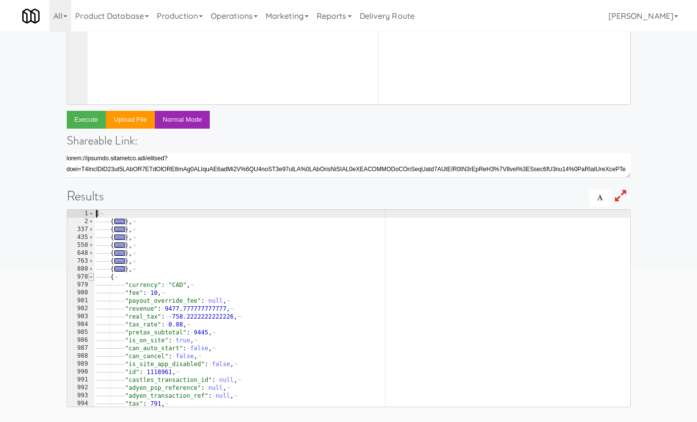
click at [92, 276] on span at bounding box center [90, 277] width 5 height 8
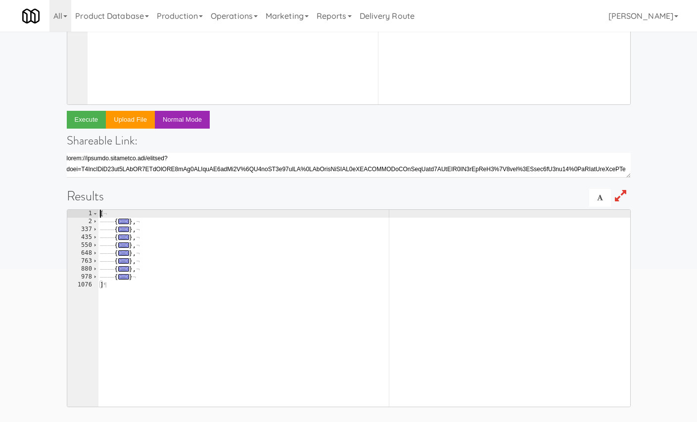
scroll to position [0, 0]
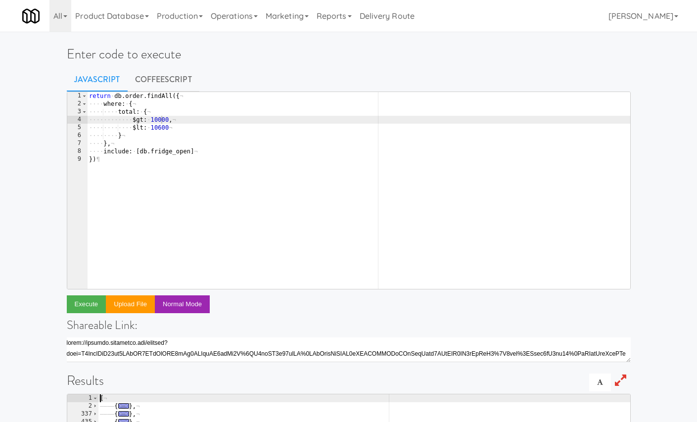
click at [161, 130] on div "return · db . order . findAll ({ ¬ ···· where : · { ¬ ···· ···· total : · { ¬ ·…" at bounding box center [358, 198] width 543 height 213
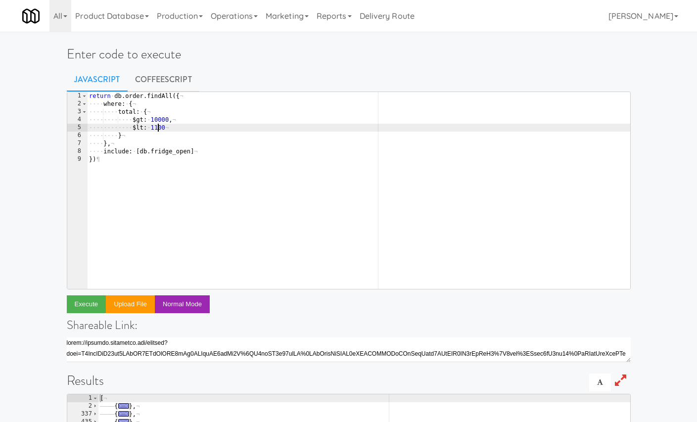
scroll to position [0, 5]
click at [92, 300] on button "Execute" at bounding box center [87, 304] width 40 height 18
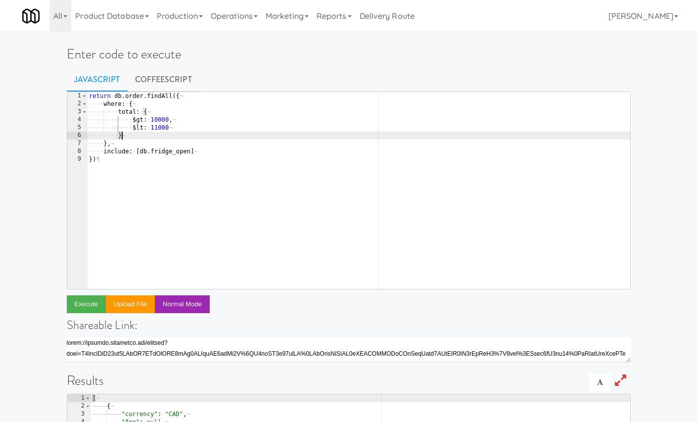
scroll to position [0, 2]
click at [167, 136] on div "return · db . order . findAll ({ ¬ ···· where : · { ¬ ···· ···· total : · { ¬ ·…" at bounding box center [358, 198] width 543 height 213
type textarea "},"
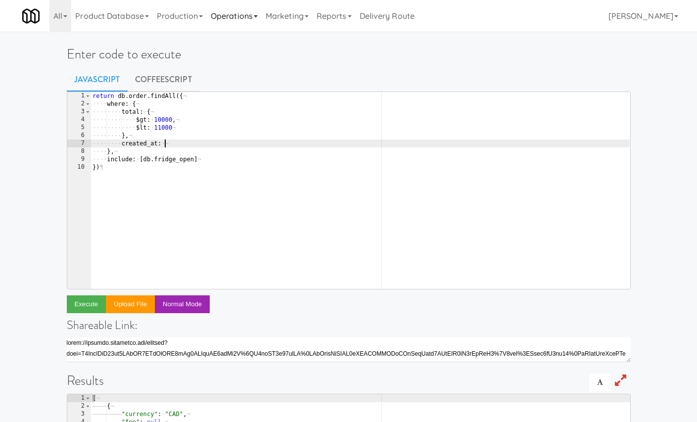
type textarea "created_at: {"
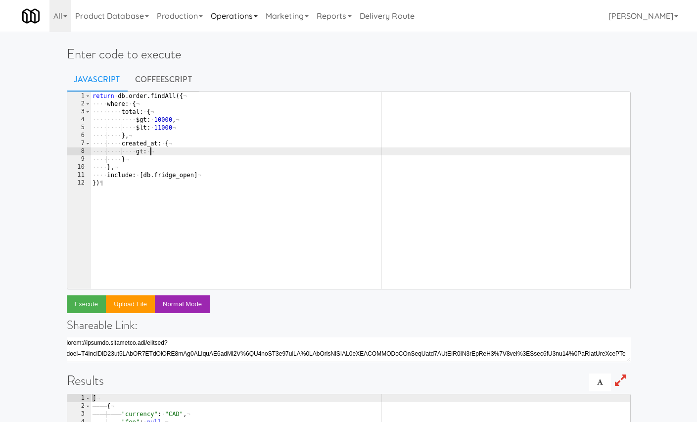
scroll to position [0, 4]
type textarea "g"
type textarea "$gt: moment().subtract(5, 'weeks').toDate()"
click at [86, 309] on button "Execute" at bounding box center [87, 304] width 40 height 18
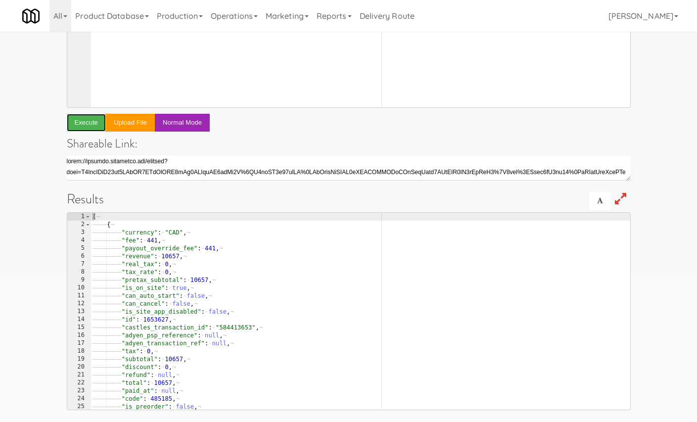
scroll to position [184, 0]
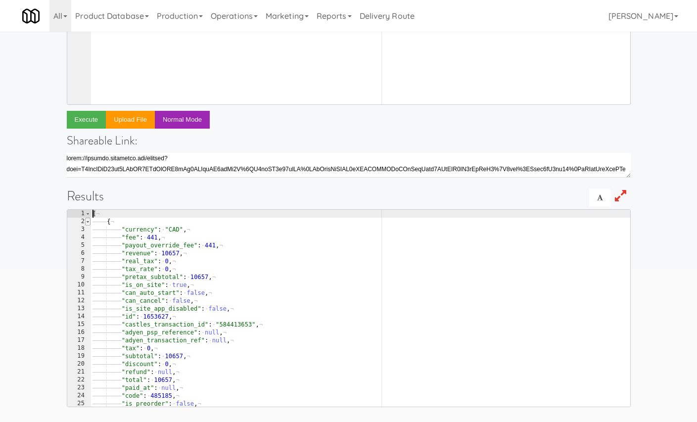
click at [88, 220] on span at bounding box center [87, 222] width 5 height 8
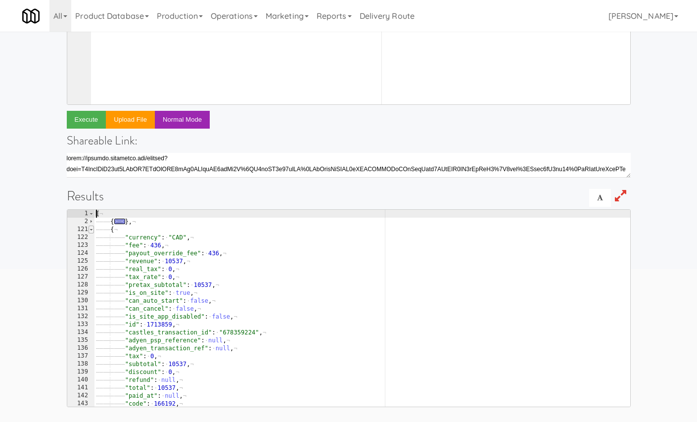
click at [91, 229] on span at bounding box center [90, 229] width 5 height 8
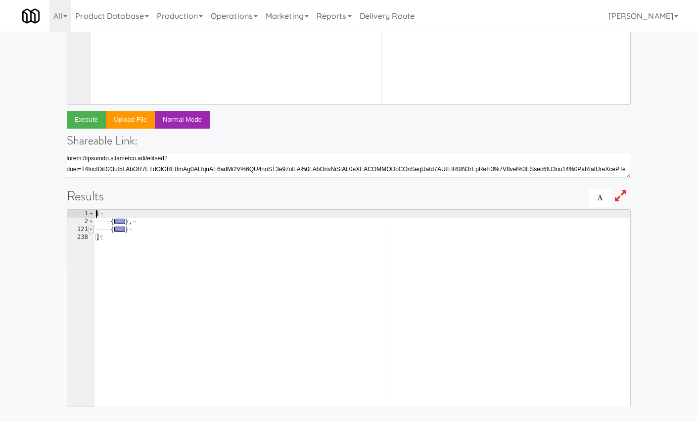
click at [92, 230] on span at bounding box center [90, 229] width 5 height 8
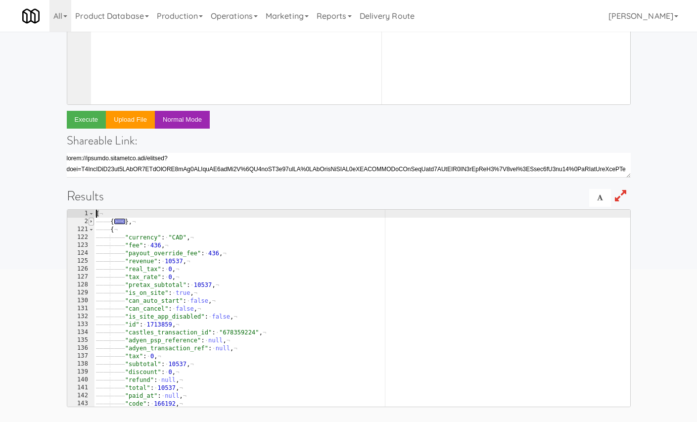
click at [92, 223] on span at bounding box center [90, 222] width 5 height 8
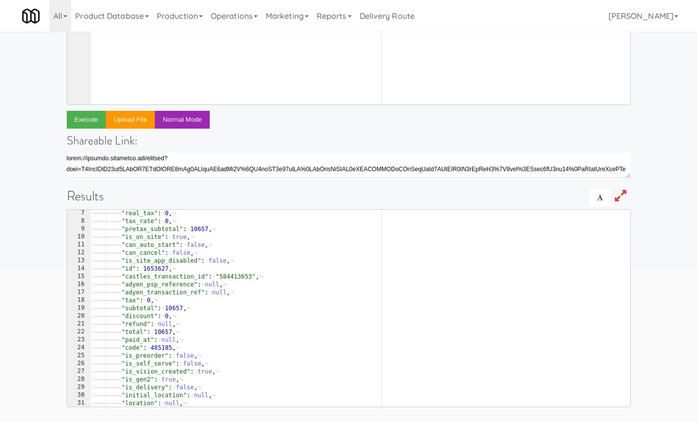
scroll to position [50, 0]
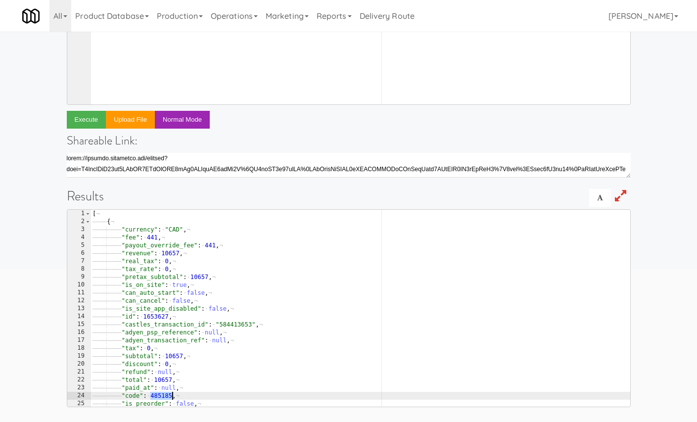
scroll to position [0, 0]
click at [88, 220] on span at bounding box center [87, 222] width 5 height 8
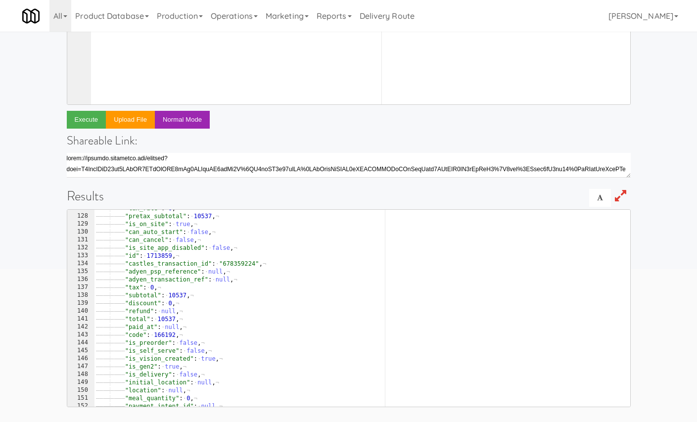
scroll to position [72, 0]
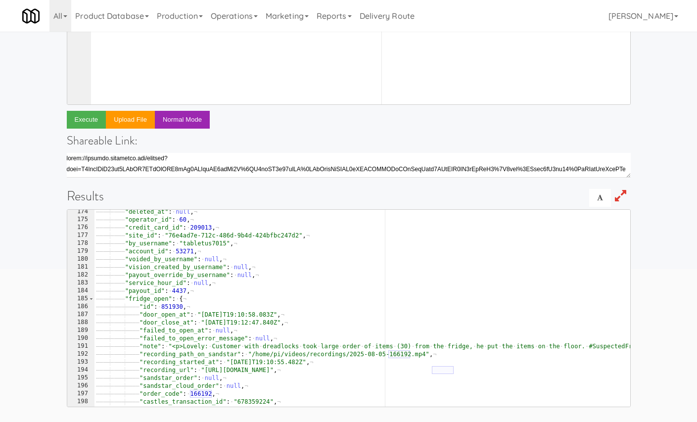
scroll to position [437, 0]
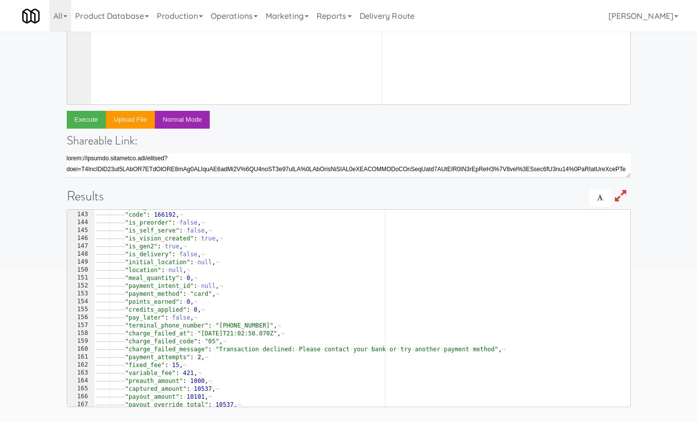
scroll to position [0, 0]
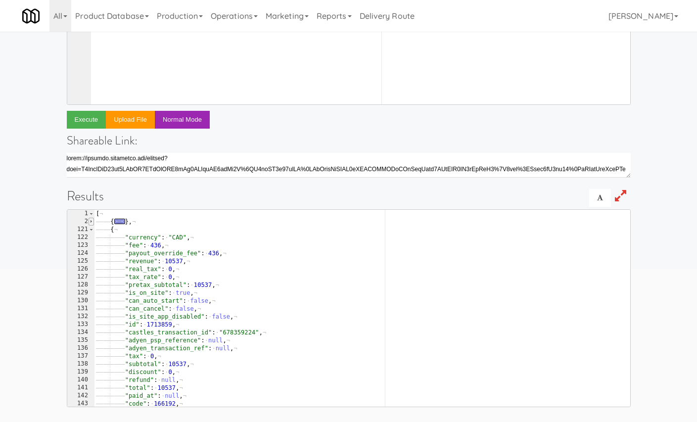
click at [90, 221] on span at bounding box center [90, 222] width 5 height 8
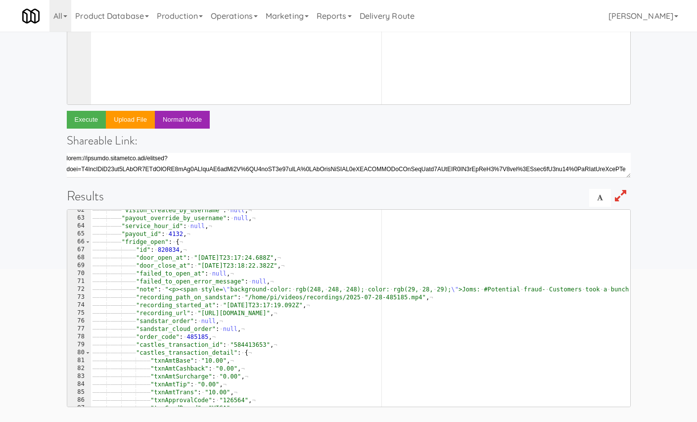
scroll to position [481, 0]
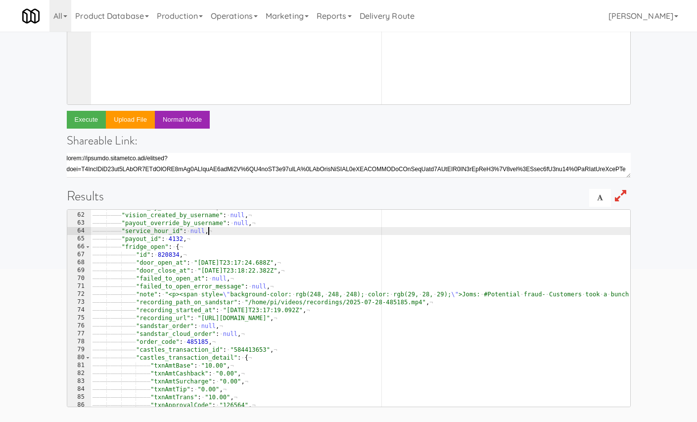
type textarea ""service_hour_id": null,"
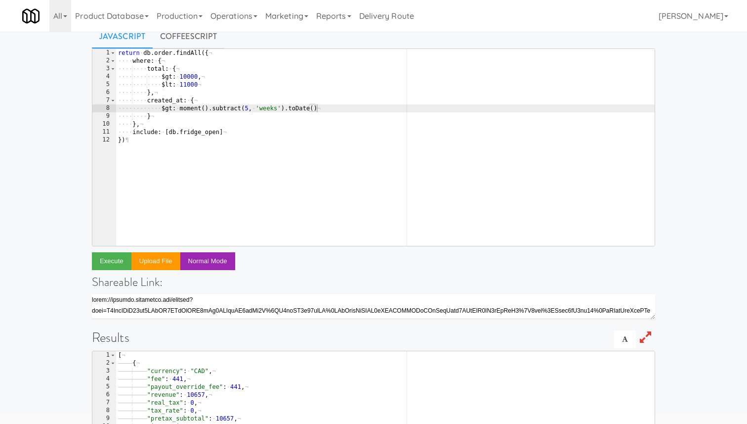
scroll to position [0, 0]
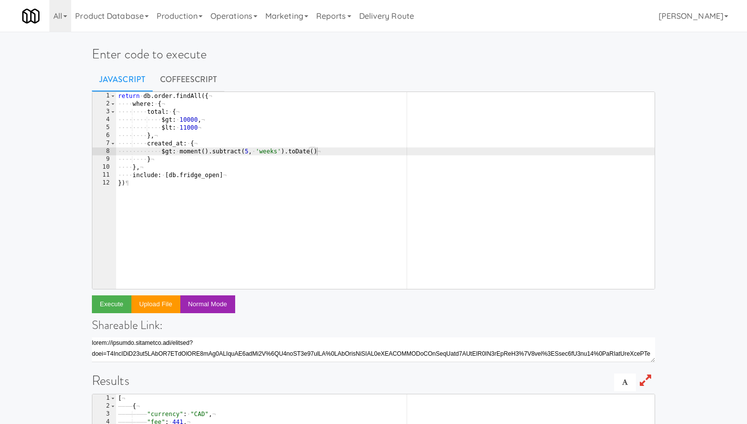
type textarea "})"
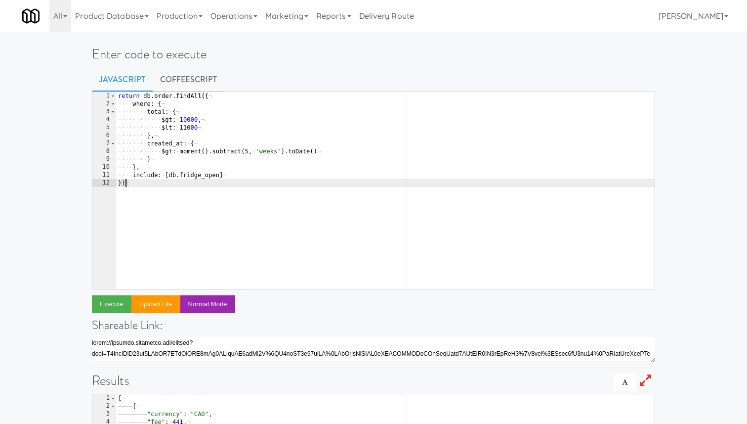
click at [286, 182] on div "return · db . order . findAll ({ ¬ ···· where : · { ¬ ···· ···· total : · { ¬ ·…" at bounding box center [385, 198] width 539 height 213
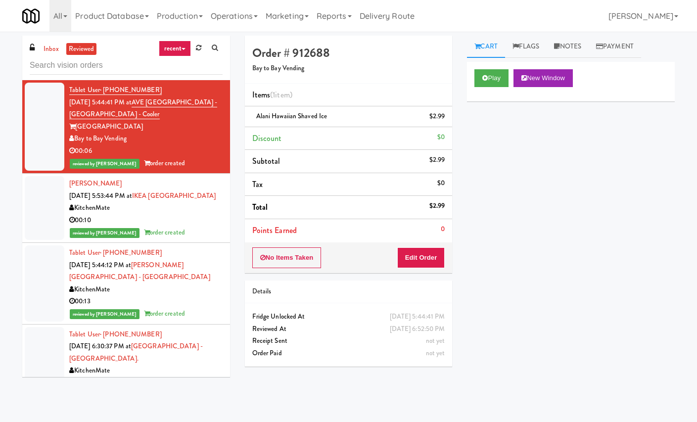
click at [538, 125] on div "Play New Window Primary Flag Clear Flag if unable to determine what was taken o…" at bounding box center [571, 247] width 208 height 371
click at [563, 43] on link "Notes" at bounding box center [567, 47] width 42 height 22
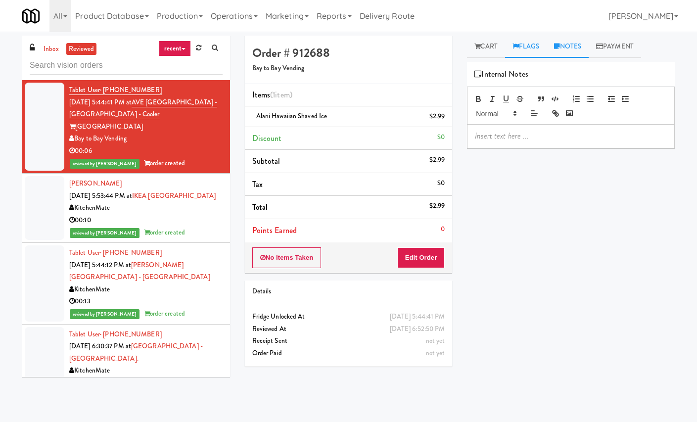
click at [535, 45] on link "Flags" at bounding box center [526, 47] width 42 height 22
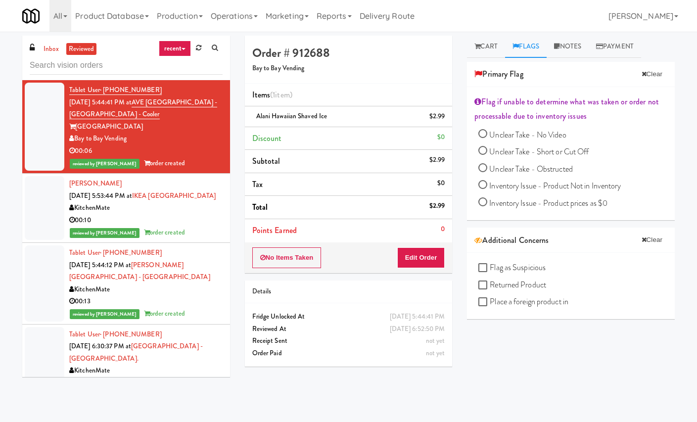
click at [567, 85] on div "Primary Flag Clear" at bounding box center [571, 74] width 208 height 25
click at [630, 44] on link "Payment" at bounding box center [614, 47] width 52 height 22
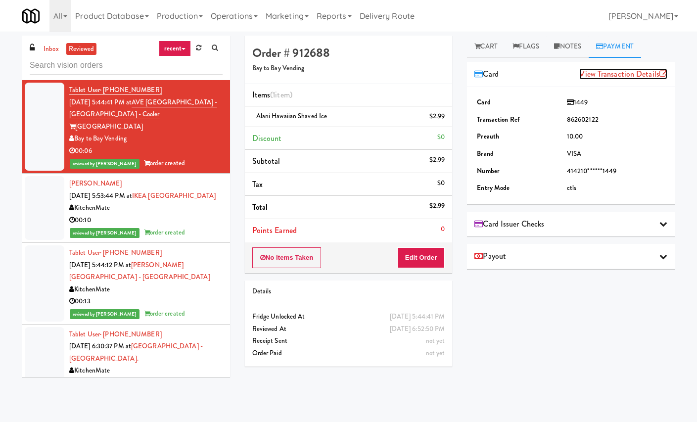
click at [616, 70] on link "View Transaction Details" at bounding box center [623, 73] width 88 height 11
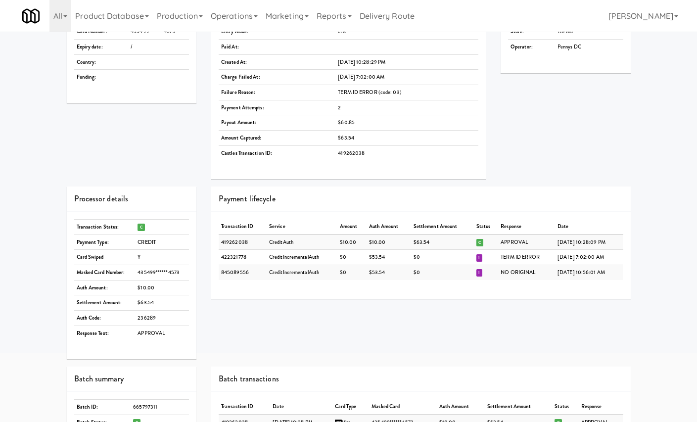
scroll to position [102, 0]
drag, startPoint x: 427, startPoint y: 241, endPoint x: 402, endPoint y: 240, distance: 24.7
click at [402, 240] on tr "419262038 CreditAuth $10.00 $10.00 $63.54 C APPROVAL [DATE] 10:28:09 PM" at bounding box center [421, 240] width 404 height 15
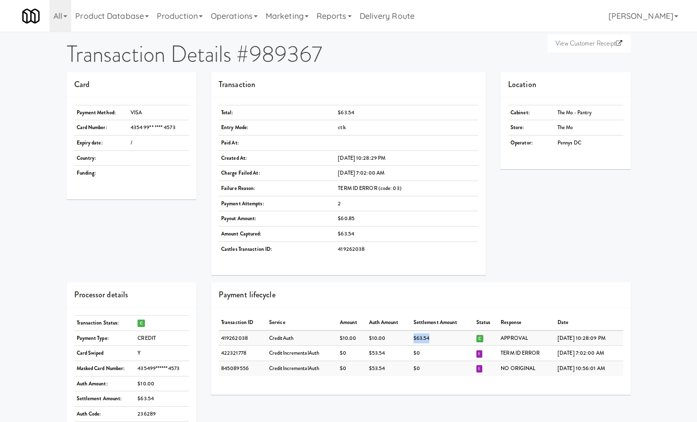
scroll to position [0, 0]
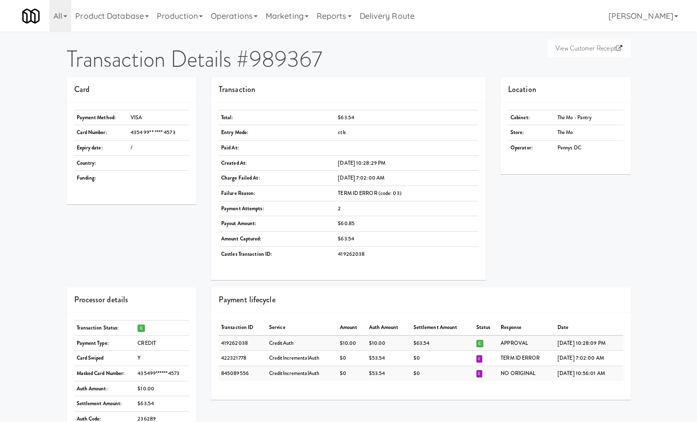
click at [404, 153] on td at bounding box center [406, 147] width 143 height 15
click at [166, 132] on td "4354 99** **** 4573" at bounding box center [158, 132] width 61 height 15
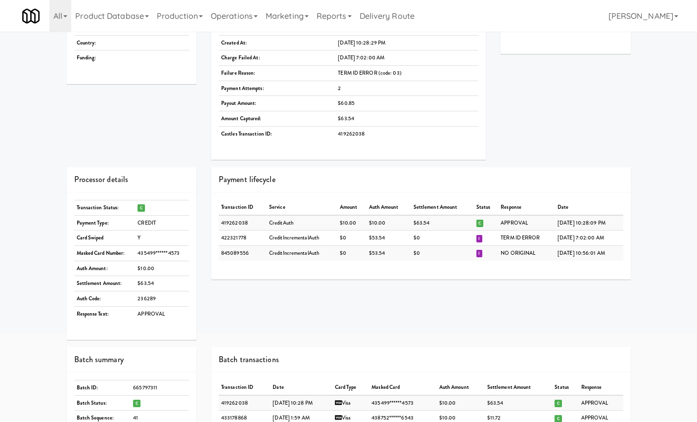
scroll to position [122, 0]
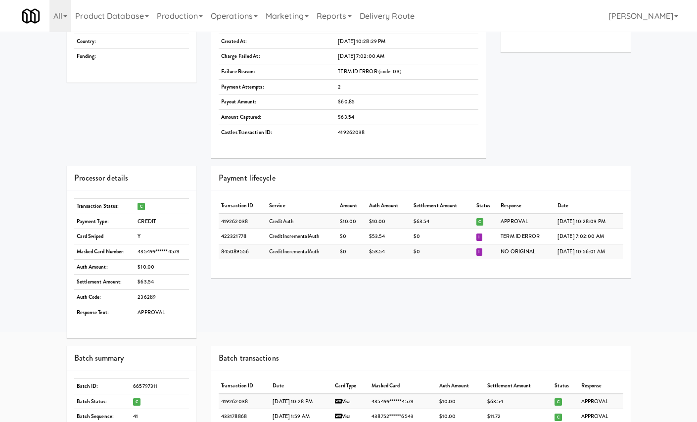
drag, startPoint x: 608, startPoint y: 250, endPoint x: 220, endPoint y: 249, distance: 388.1
click at [220, 249] on tr "845089556 CreditIncrementalAuth $0 $53.54 $0 I NO ORIGINAL [DATE] 10:56:01 AM" at bounding box center [421, 251] width 404 height 15
click at [606, 247] on td "[DATE] 10:56:01 AM" at bounding box center [589, 251] width 68 height 15
drag, startPoint x: 611, startPoint y: 250, endPoint x: 221, endPoint y: 254, distance: 389.6
click at [220, 253] on tr "845089556 CreditIncrementalAuth $0 $53.54 $0 I NO ORIGINAL [DATE] 10:56:01 AM" at bounding box center [421, 251] width 404 height 15
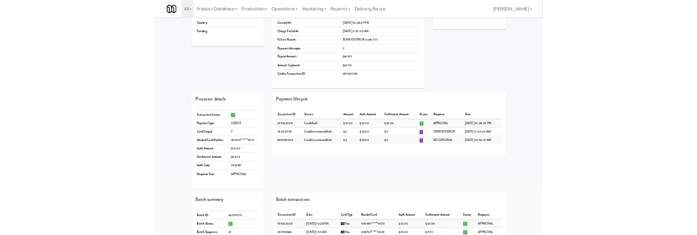
scroll to position [0, 0]
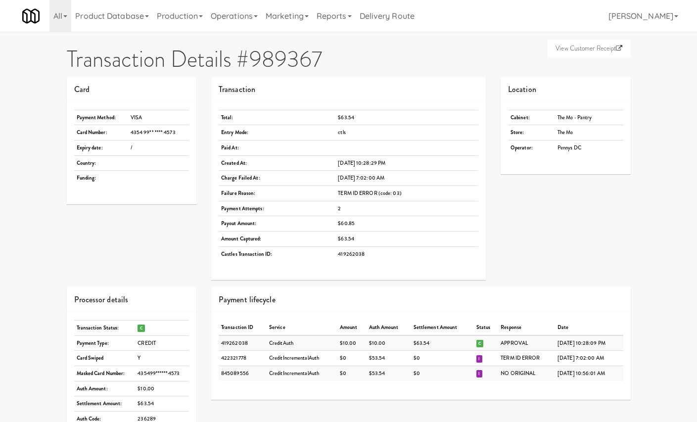
click at [577, 59] on h2 "Transaction Details #989367" at bounding box center [349, 59] width 564 height 25
click at [588, 50] on link "View Customer Receipt" at bounding box center [588, 49] width 83 height 18
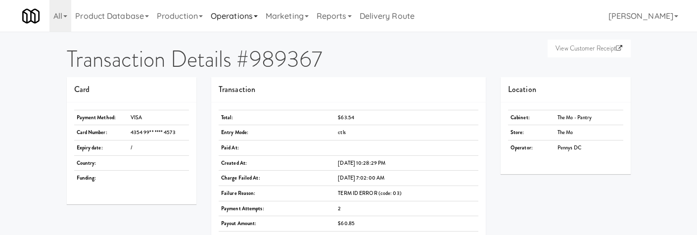
click at [221, 22] on link "Operations" at bounding box center [234, 16] width 55 height 32
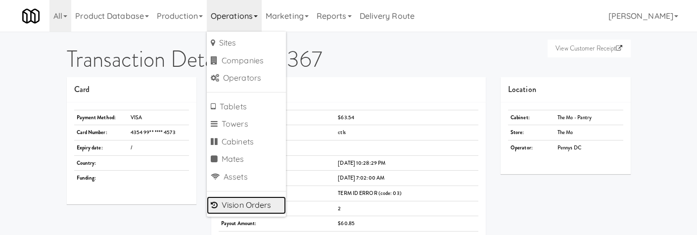
click at [260, 210] on link "Vision Orders" at bounding box center [246, 205] width 79 height 18
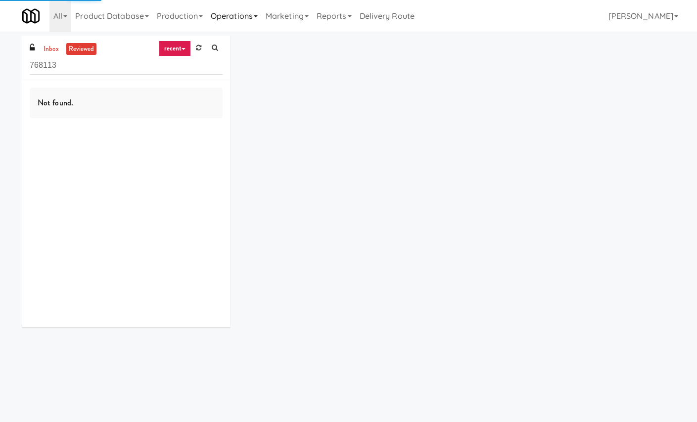
click at [229, 19] on link "Operations" at bounding box center [234, 16] width 55 height 32
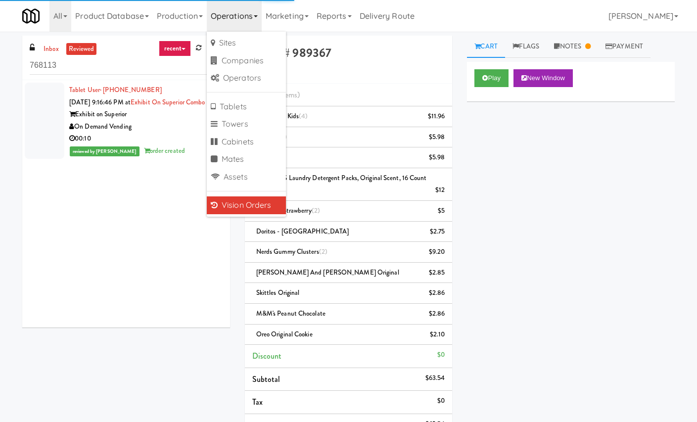
click at [234, 16] on link "Operations" at bounding box center [234, 16] width 55 height 32
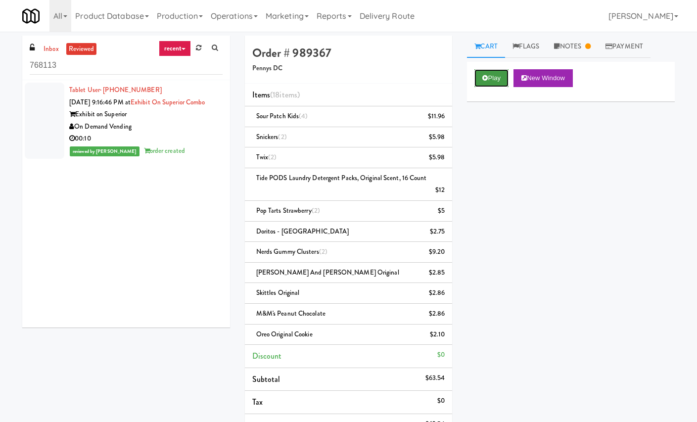
click at [486, 79] on icon at bounding box center [484, 78] width 5 height 6
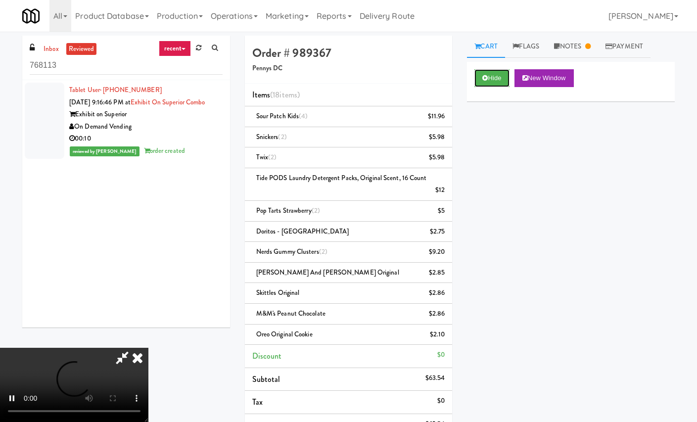
scroll to position [51, 0]
click at [148, 348] on video at bounding box center [74, 385] width 148 height 74
click at [148, 366] on video at bounding box center [74, 385] width 148 height 74
click at [148, 348] on video at bounding box center [74, 385] width 148 height 74
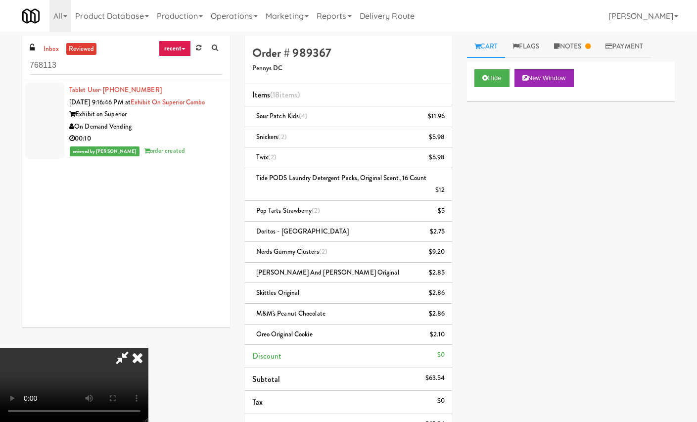
scroll to position [0, 0]
click at [148, 348] on icon at bounding box center [138, 358] width 22 height 20
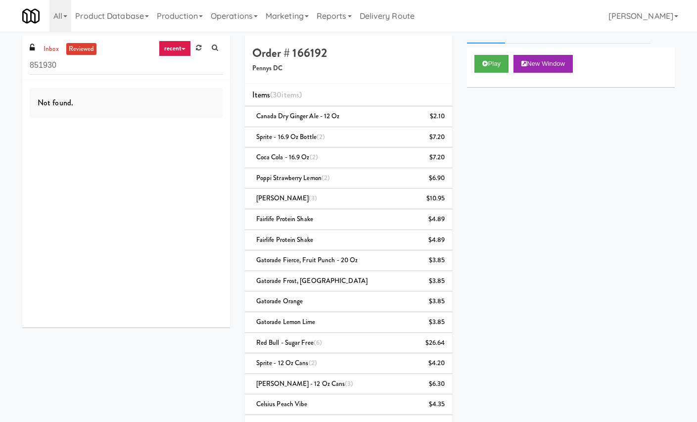
scroll to position [281, 0]
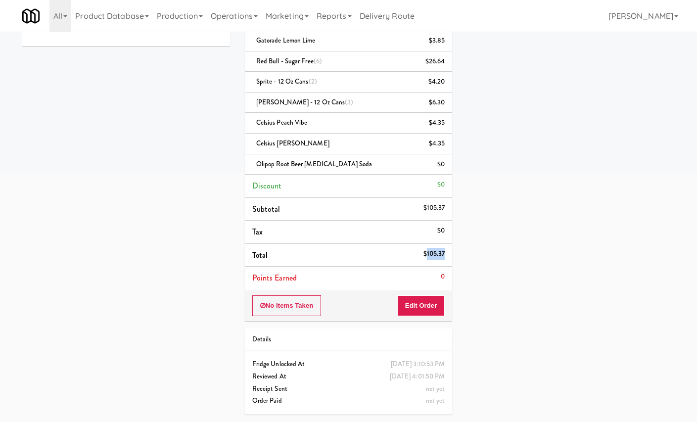
drag, startPoint x: 425, startPoint y: 255, endPoint x: 444, endPoint y: 254, distance: 18.8
click at [444, 254] on div "$105.37" at bounding box center [434, 254] width 22 height 12
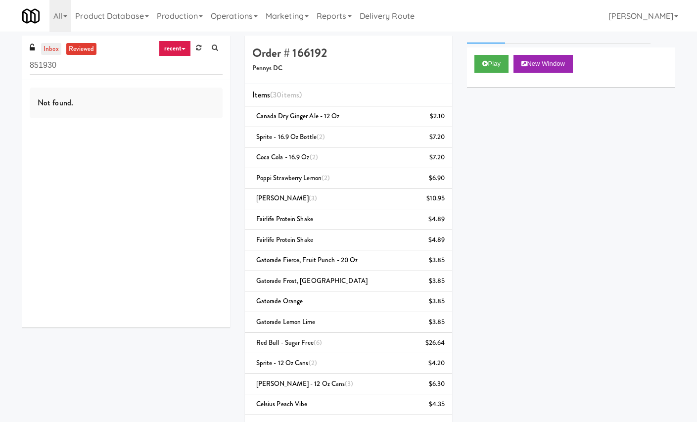
click at [54, 49] on link "inbox" at bounding box center [51, 49] width 20 height 12
click at [497, 65] on button "Play" at bounding box center [491, 64] width 34 height 18
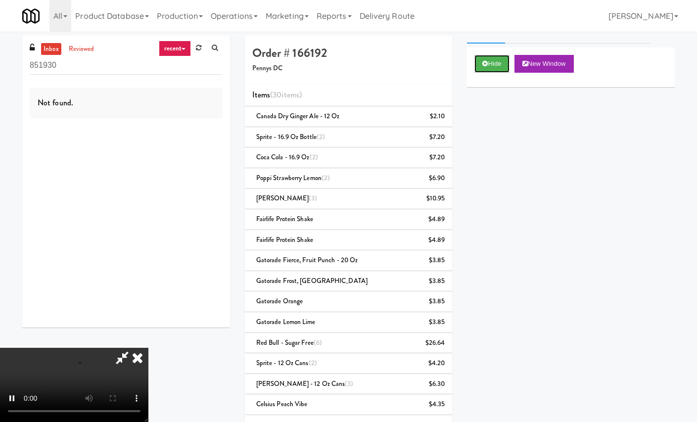
scroll to position [51, 0]
click at [461, 135] on div "Cart Flags Notes Payment Hide New Window Primary Flag Clear Flag if unable to d…" at bounding box center [570, 227] width 222 height 382
click at [148, 348] on icon at bounding box center [138, 358] width 22 height 20
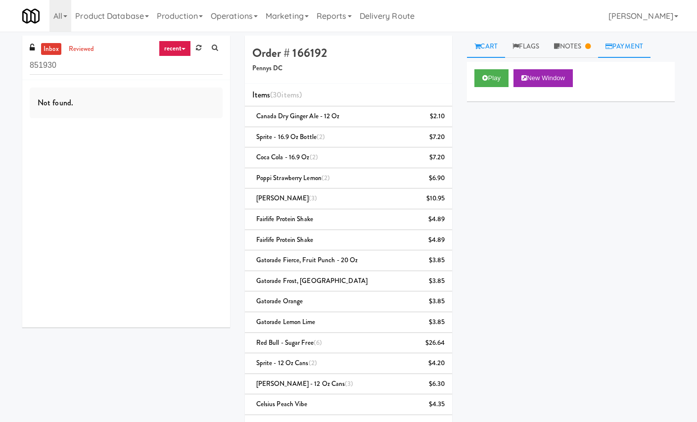
click at [628, 46] on link "Payment" at bounding box center [624, 47] width 52 height 22
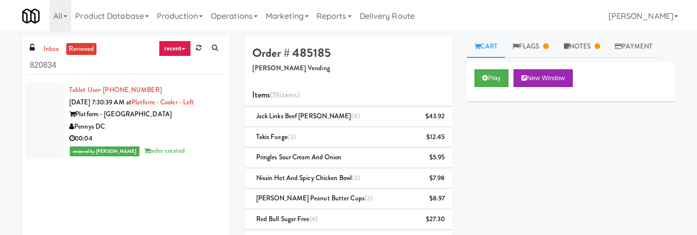
click at [268, 69] on h5 "[PERSON_NAME] Vending" at bounding box center [348, 68] width 193 height 7
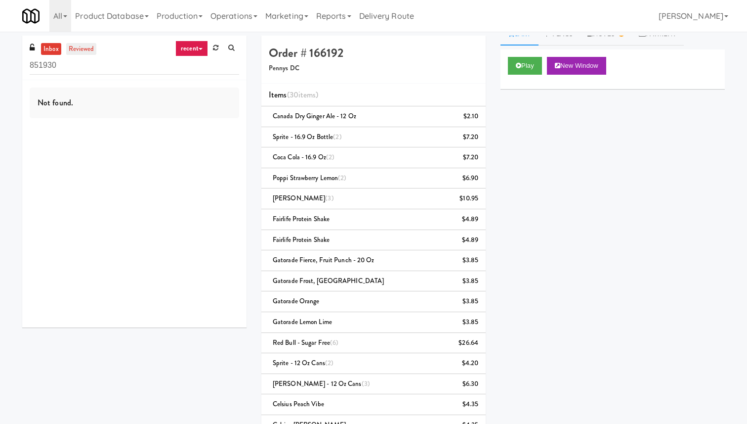
click at [83, 52] on link "reviewed" at bounding box center [81, 49] width 31 height 12
click at [199, 48] on link "recent" at bounding box center [192, 49] width 33 height 16
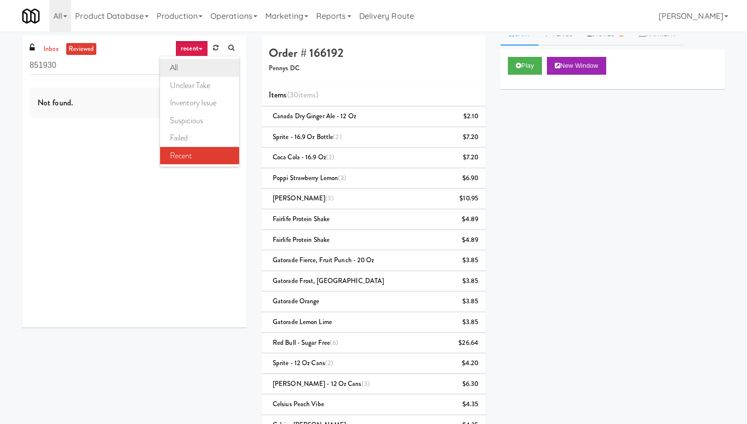
click at [198, 67] on link "all" at bounding box center [199, 68] width 79 height 18
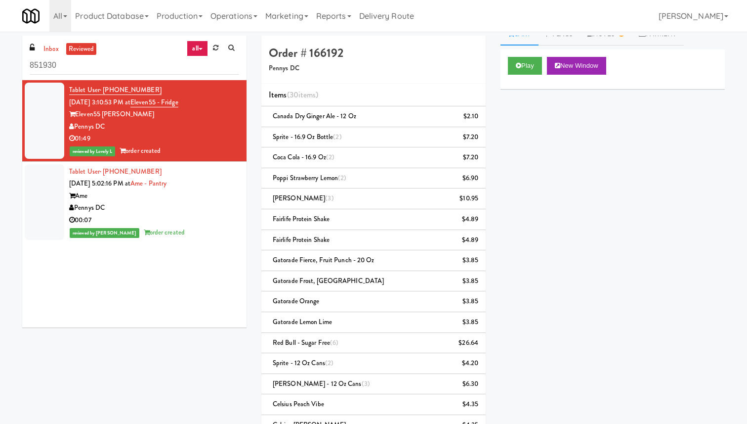
click at [199, 145] on div "reviewed by Lovely L order created" at bounding box center [154, 151] width 170 height 12
drag, startPoint x: 143, startPoint y: 104, endPoint x: 168, endPoint y: 101, distance: 25.3
click at [168, 101] on span "[DATE] 3:10:53 PM at Eleven55 - Fridge" at bounding box center [123, 102] width 109 height 10
copy span "Eleven55"
drag, startPoint x: 123, startPoint y: 115, endPoint x: 77, endPoint y: 114, distance: 46.5
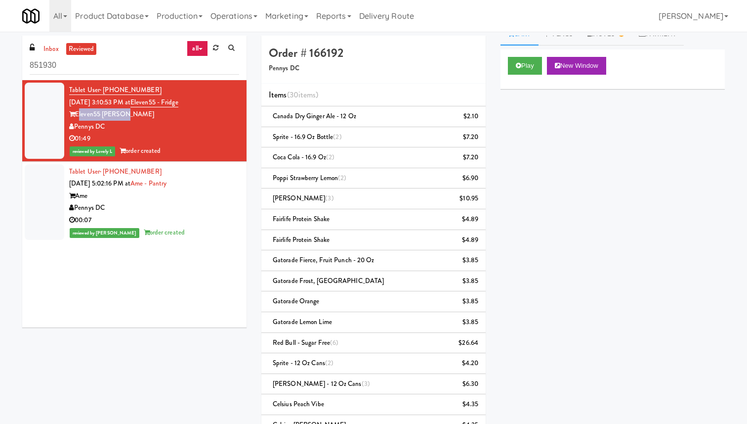
click at [77, 114] on div "Eleven55 [PERSON_NAME]" at bounding box center [154, 114] width 170 height 12
copy div "Eleven55 [PERSON_NAME]"
click at [78, 64] on input "851930" at bounding box center [135, 65] width 210 height 18
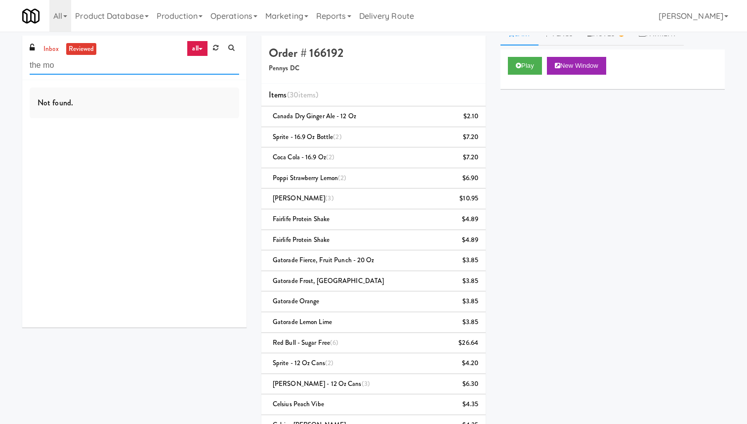
type input "the mo"
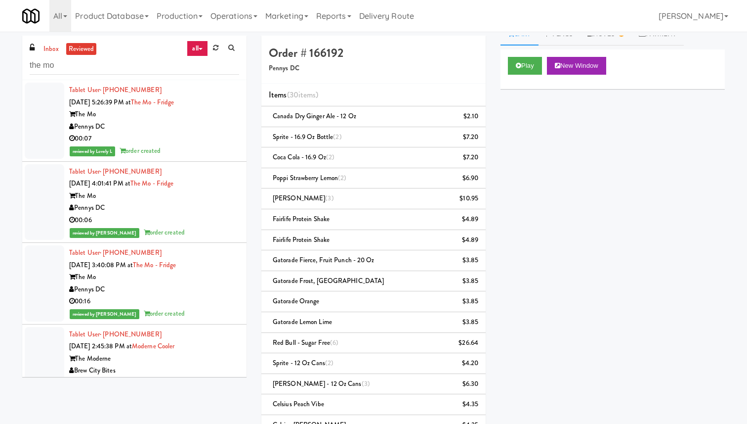
click at [166, 136] on div "00:07" at bounding box center [154, 138] width 170 height 12
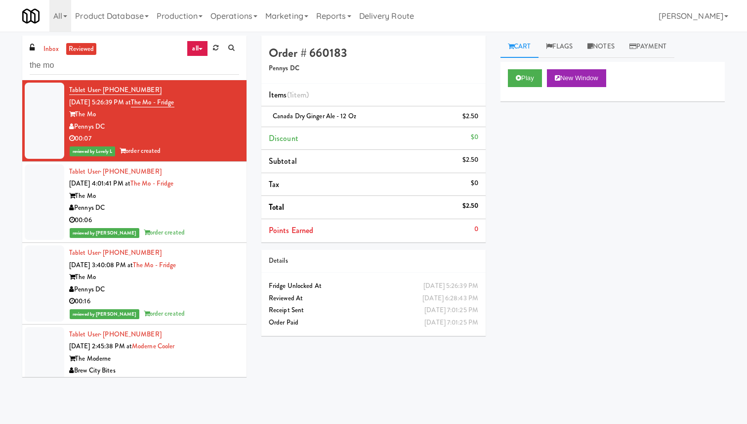
click at [203, 201] on div "The Mo" at bounding box center [154, 196] width 170 height 12
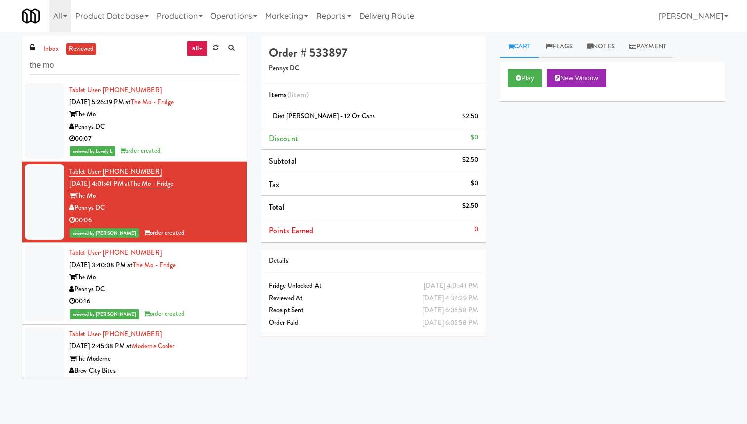
click at [211, 283] on div "The Mo" at bounding box center [154, 277] width 170 height 12
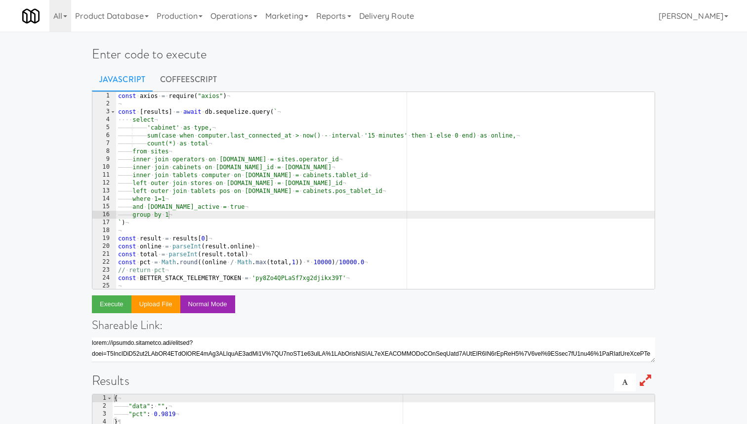
click at [225, 211] on div "const · axios · = · require ( "axios" ) ¬ ¬ const · [ results ] · = · await · d…" at bounding box center [385, 198] width 539 height 213
click at [122, 306] on button "Execute" at bounding box center [112, 304] width 40 height 18
click at [252, 124] on div "const · axios · = · require ( "axios" ) ¬ ¬ const · [ results ] · = · await · d…" at bounding box center [385, 198] width 539 height 213
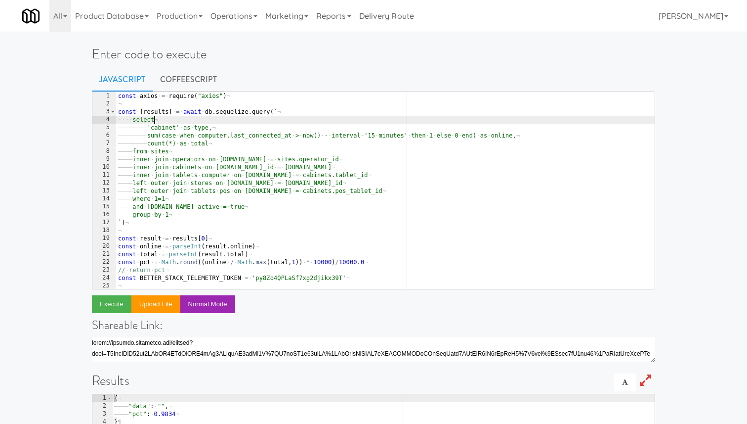
click at [254, 197] on div "const · axios · = · require ( "axios" ) ¬ ¬ const · [ results ] · = · await · d…" at bounding box center [385, 198] width 539 height 213
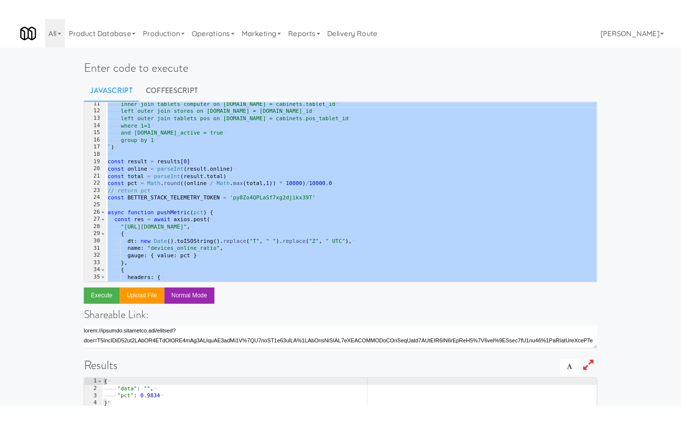
scroll to position [81, 0]
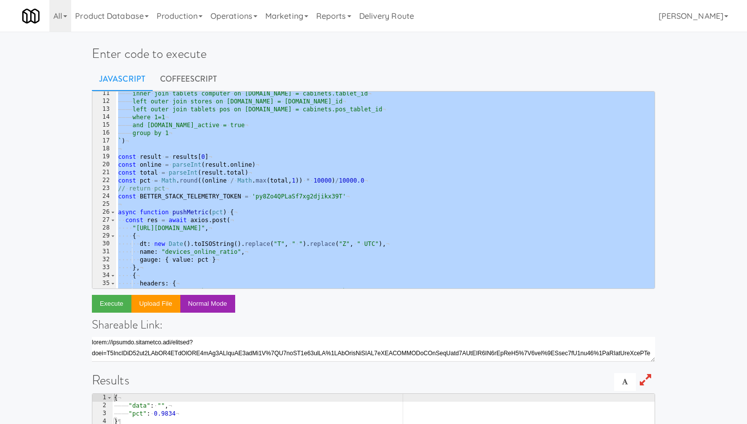
click at [240, 229] on div "———— inner · join · tablets · computer · on · computer.id · = · cabinets.tablet…" at bounding box center [385, 195] width 539 height 213
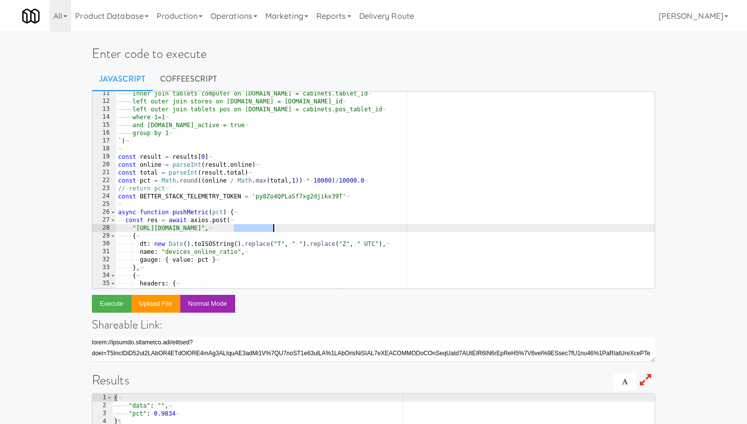
drag, startPoint x: 234, startPoint y: 227, endPoint x: 272, endPoint y: 227, distance: 37.6
click at [272, 227] on div "———— inner · join · tablets · computer · on · computer.id · = · cabinets.tablet…" at bounding box center [385, 195] width 539 height 213
click at [303, 185] on div "———— inner · join · tablets · computer · on · computer.id · = · cabinets.tablet…" at bounding box center [385, 195] width 539 height 213
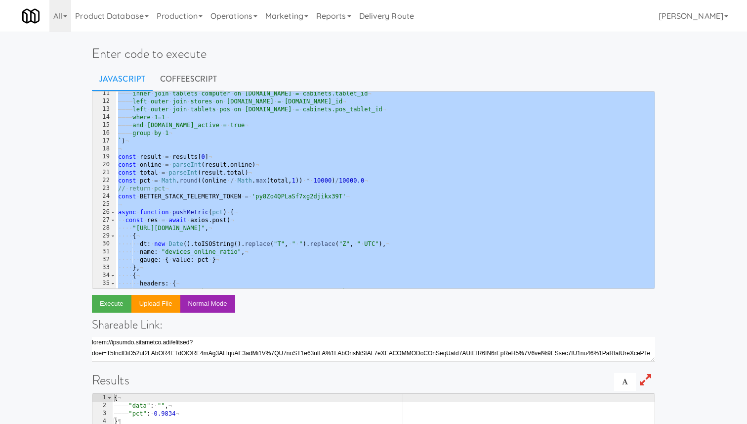
click at [351, 176] on div "———— inner · join · tablets · computer · on · computer.id · = · cabinets.tablet…" at bounding box center [385, 195] width 539 height 213
type textarea "const total = parseInt(result.total)"
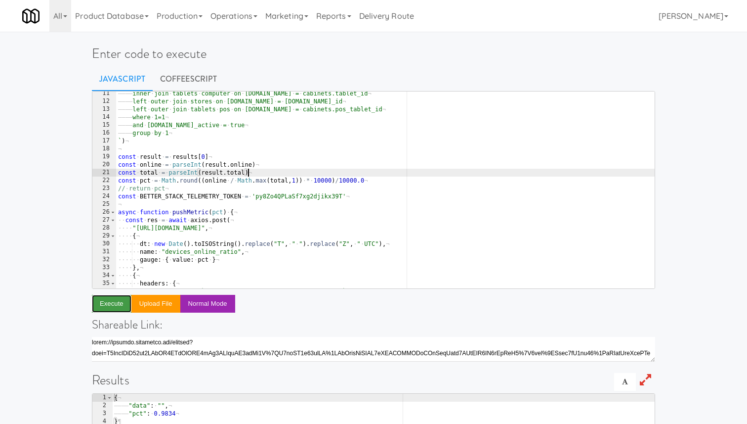
click at [107, 304] on button "Execute" at bounding box center [112, 304] width 40 height 18
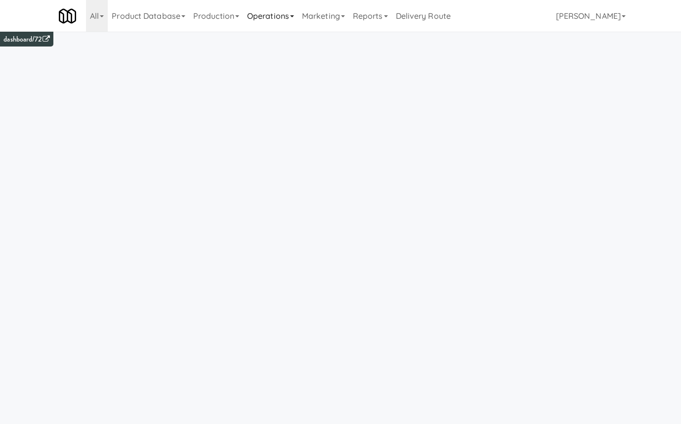
click at [253, 7] on link "Operations" at bounding box center [270, 16] width 55 height 32
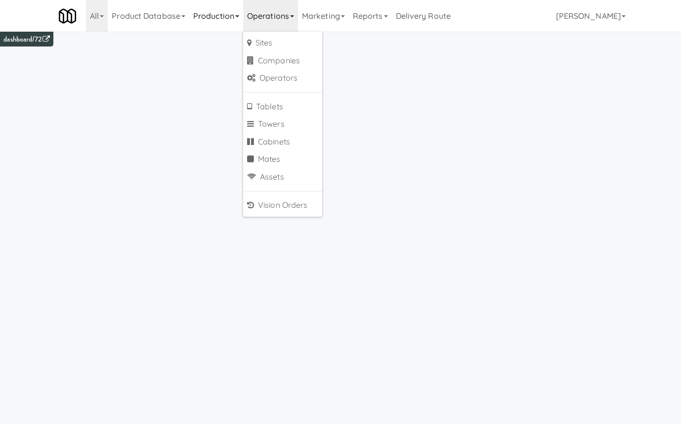
click at [242, 10] on link "Production" at bounding box center [216, 16] width 54 height 32
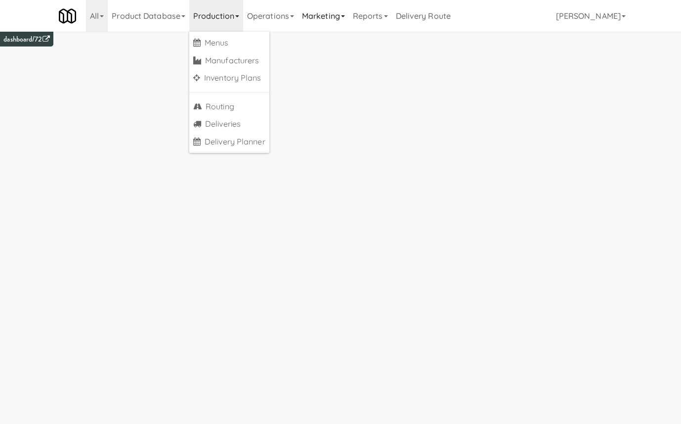
click at [324, 14] on link "Marketing" at bounding box center [323, 16] width 51 height 32
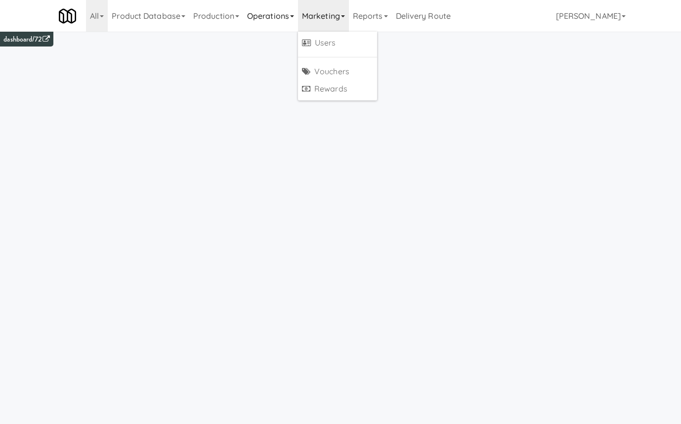
click at [285, 11] on link "Operations" at bounding box center [270, 16] width 55 height 32
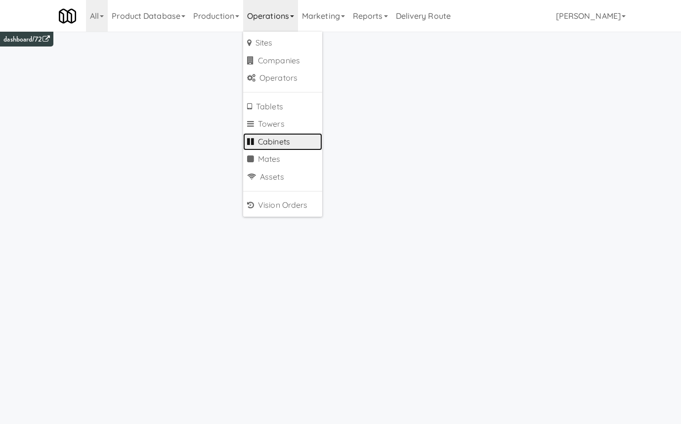
click at [293, 146] on link "Cabinets" at bounding box center [282, 142] width 79 height 18
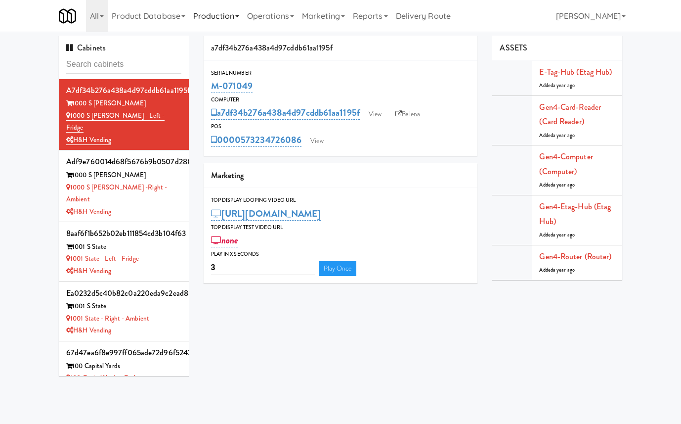
click at [219, 21] on link "Production" at bounding box center [216, 16] width 54 height 32
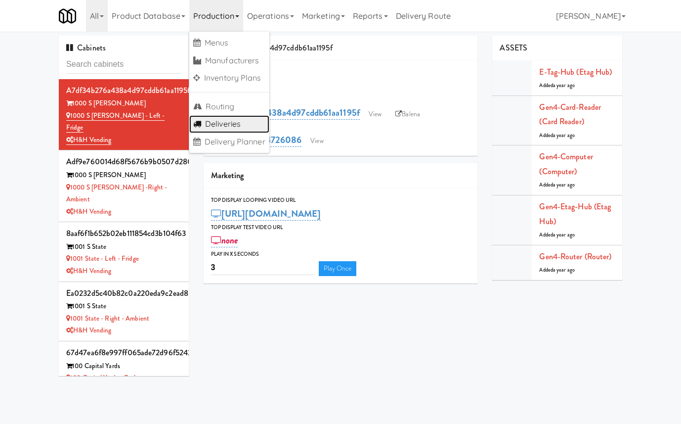
click at [235, 123] on link "Deliveries" at bounding box center [229, 124] width 80 height 18
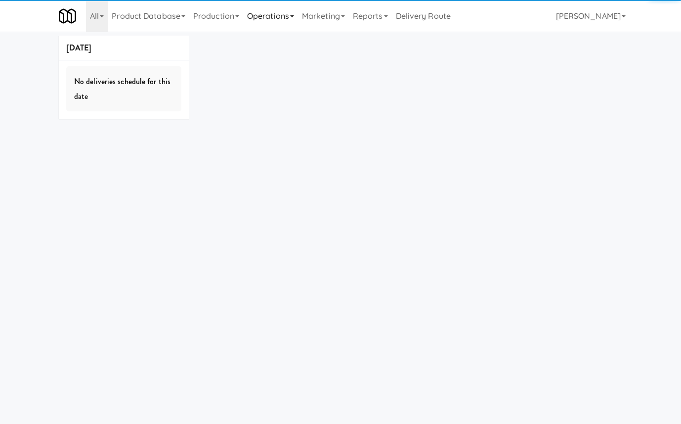
click at [273, 23] on link "Operations" at bounding box center [270, 16] width 55 height 32
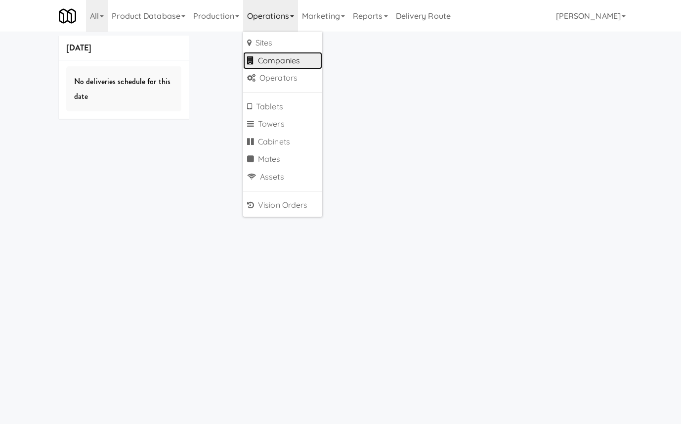
click at [287, 63] on link "Companies" at bounding box center [282, 61] width 79 height 18
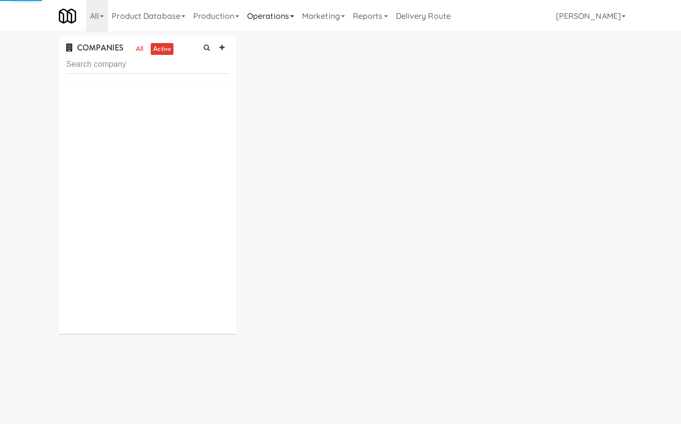
click at [283, 10] on link "Operations" at bounding box center [270, 16] width 55 height 32
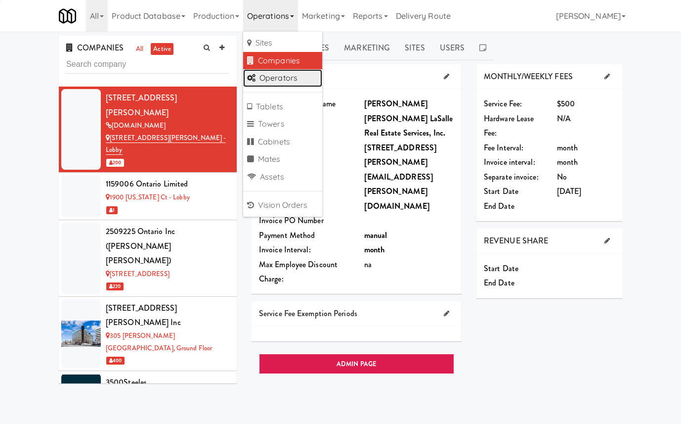
click at [285, 85] on link "Operators" at bounding box center [282, 78] width 79 height 18
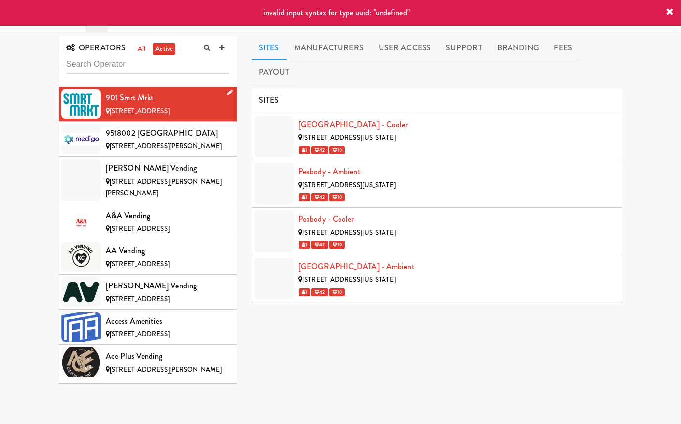
click at [229, 91] on icon at bounding box center [229, 92] width 5 height 6
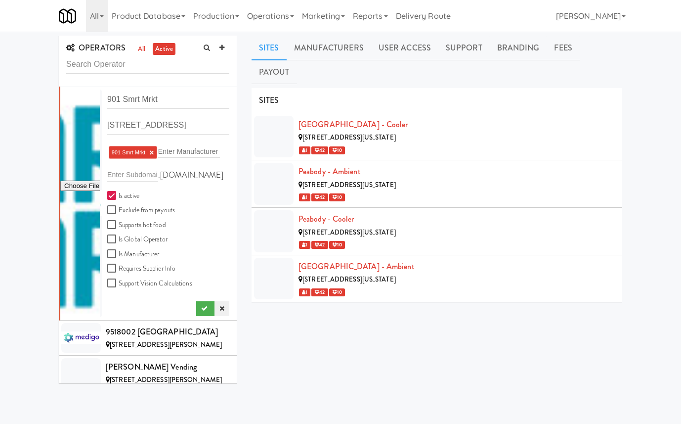
click at [224, 309] on link at bounding box center [222, 308] width 15 height 15
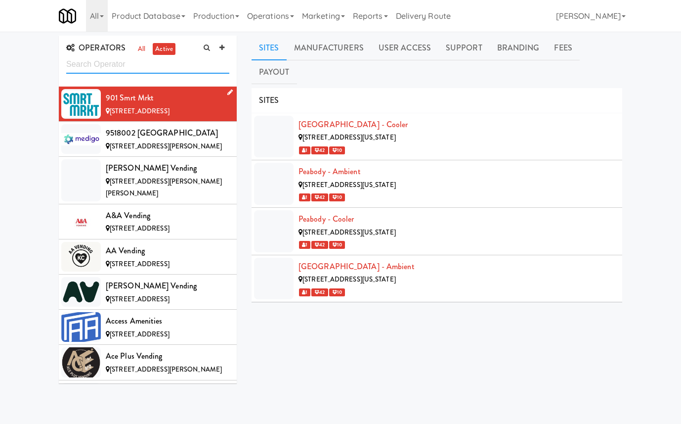
click at [160, 67] on input "text" at bounding box center [147, 64] width 163 height 18
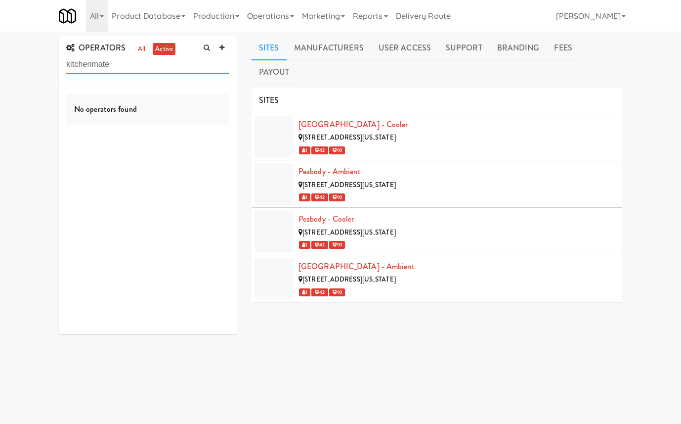
type input "kitchenmate"
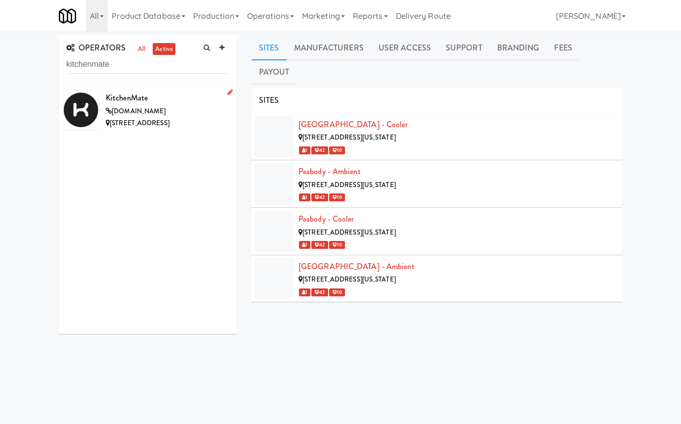
click at [210, 107] on div "[DOMAIN_NAME]" at bounding box center [168, 111] width 124 height 12
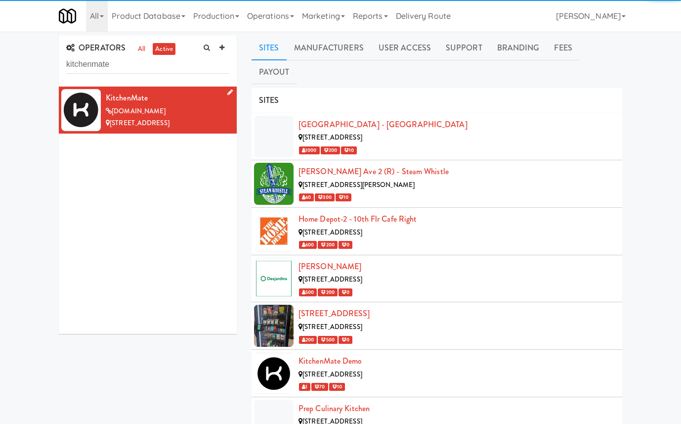
click at [229, 91] on icon at bounding box center [229, 92] width 5 height 6
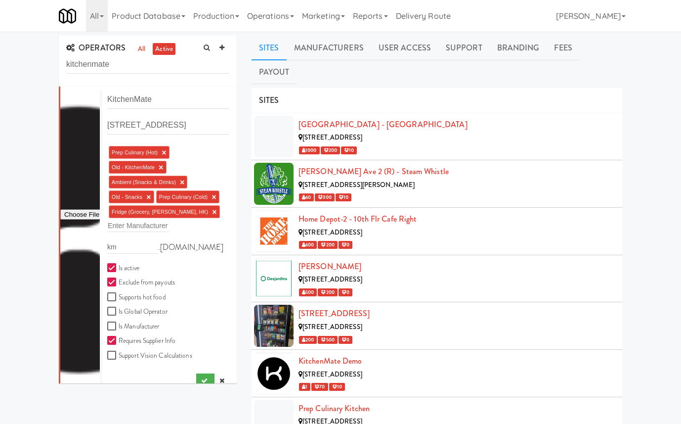
scroll to position [12, 0]
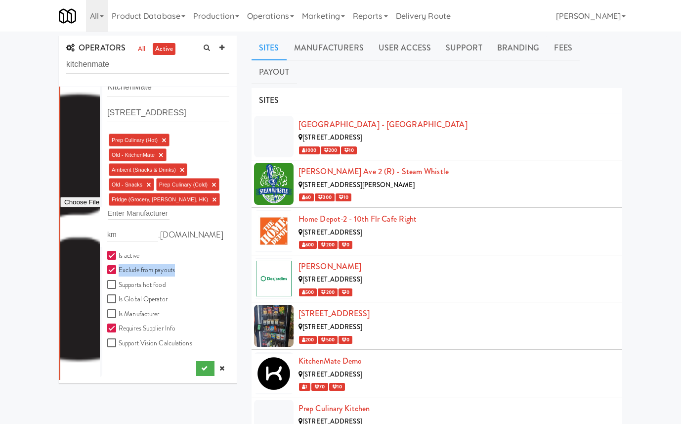
drag, startPoint x: 182, startPoint y: 272, endPoint x: 113, endPoint y: 272, distance: 69.2
click at [113, 272] on div "Exclude from payouts" at bounding box center [166, 270] width 118 height 12
click at [226, 367] on link at bounding box center [222, 368] width 15 height 15
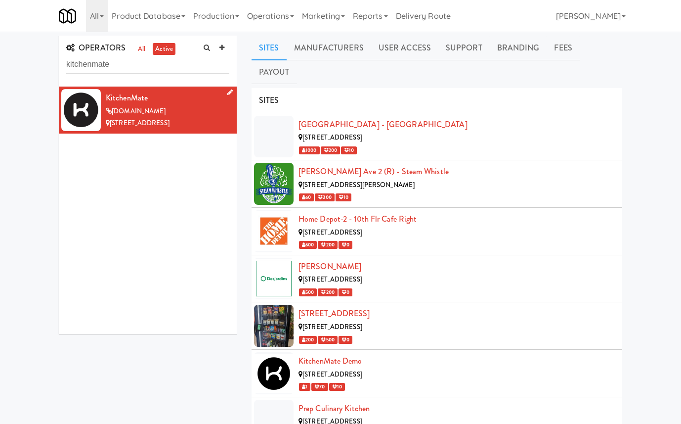
scroll to position [0, 0]
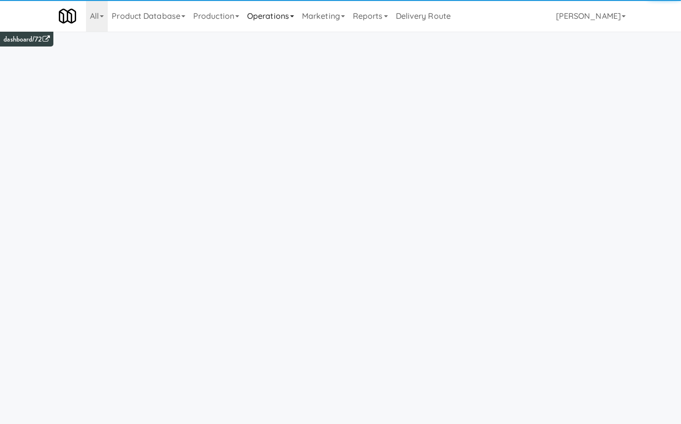
click at [263, 19] on link "Operations" at bounding box center [270, 16] width 55 height 32
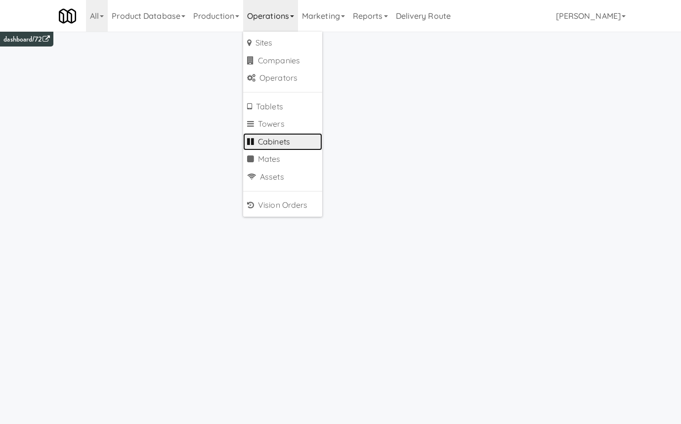
click at [289, 138] on link "Cabinets" at bounding box center [282, 142] width 79 height 18
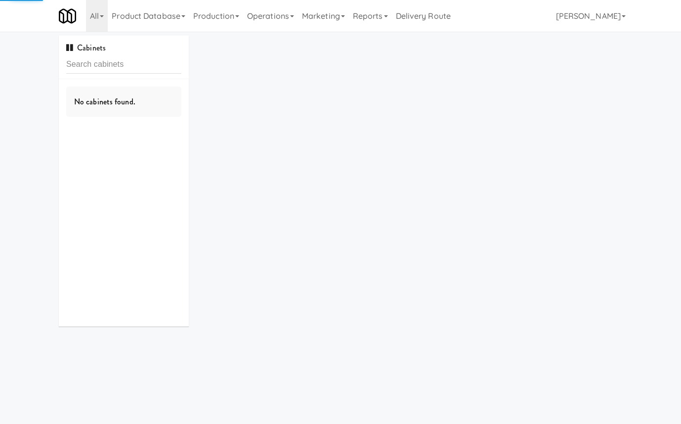
type input "Exhibit on Superior Combo"
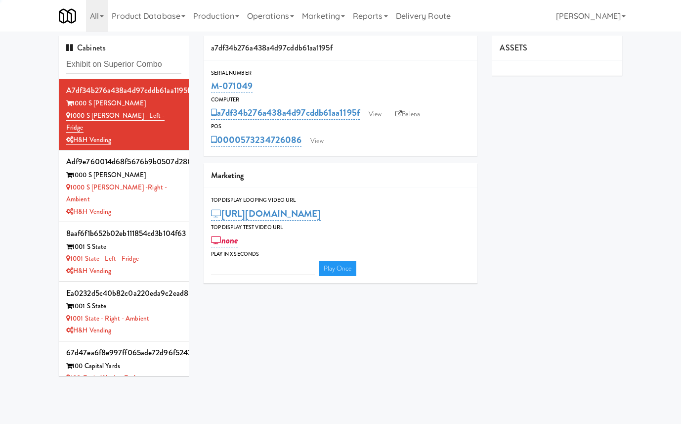
type input "3"
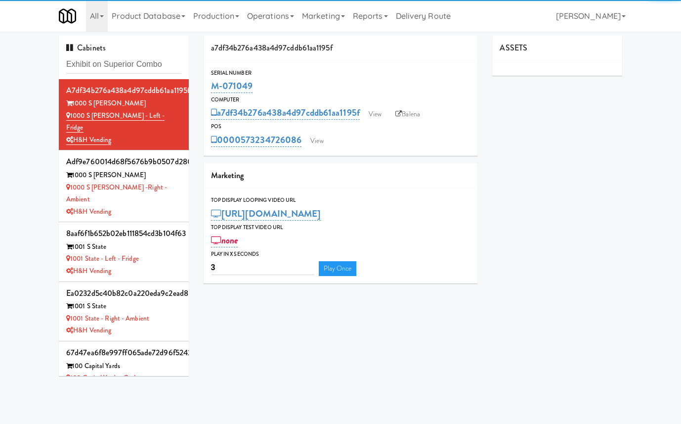
type input "Exhibit on Superior Combo"
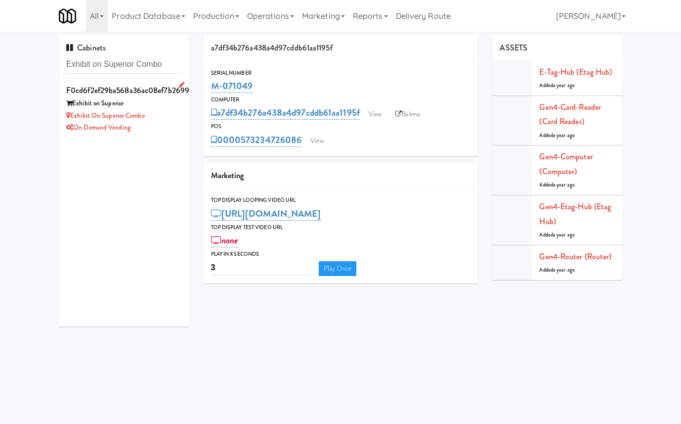
click at [160, 112] on div "Exhibit on Superior Combo" at bounding box center [123, 116] width 115 height 12
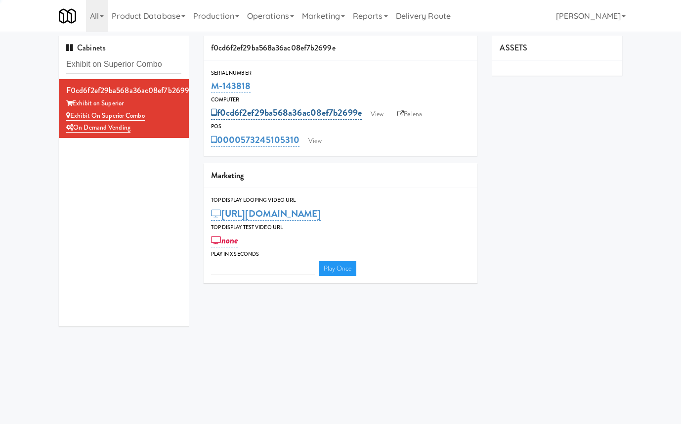
type input "3"
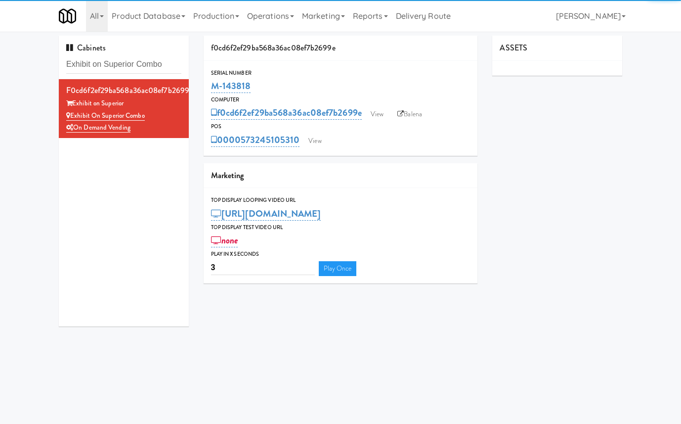
click at [385, 106] on div "f0cd6f2ef29ba568a36ac08ef7b2699e View Balena" at bounding box center [341, 112] width 260 height 17
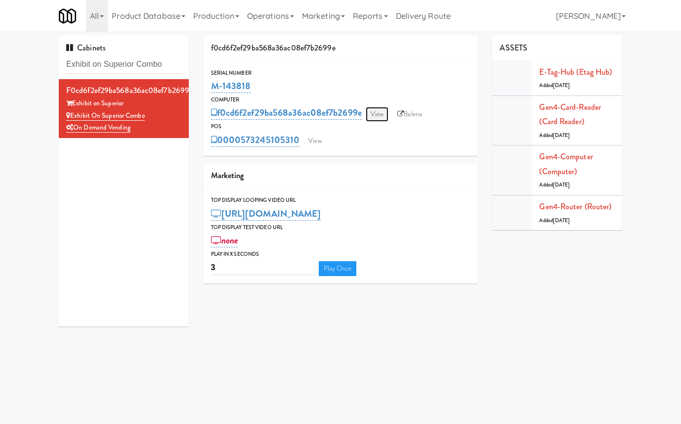
click at [384, 114] on link "View" at bounding box center [377, 114] width 23 height 15
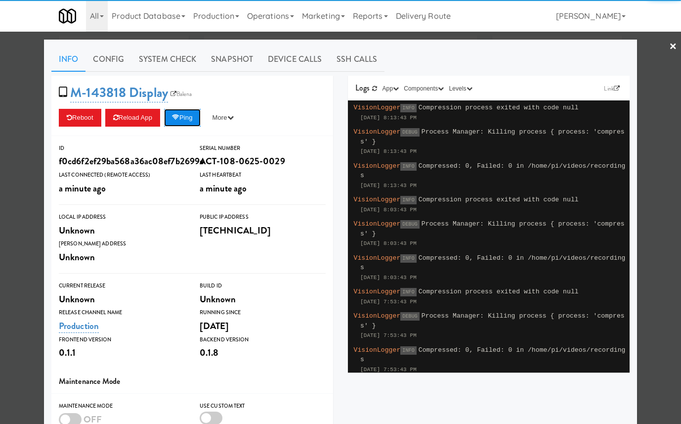
click at [188, 116] on button "Ping" at bounding box center [182, 118] width 37 height 18
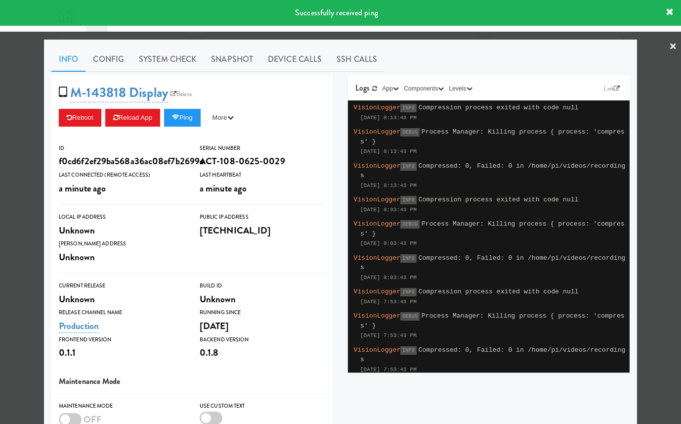
click at [21, 130] on div at bounding box center [340, 212] width 681 height 424
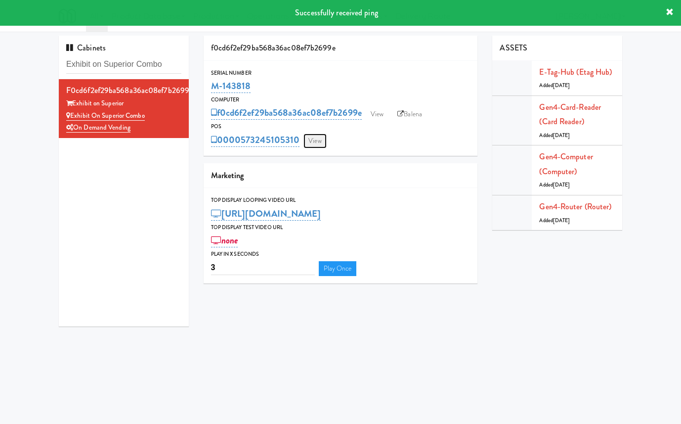
click at [311, 137] on link "View" at bounding box center [315, 140] width 23 height 15
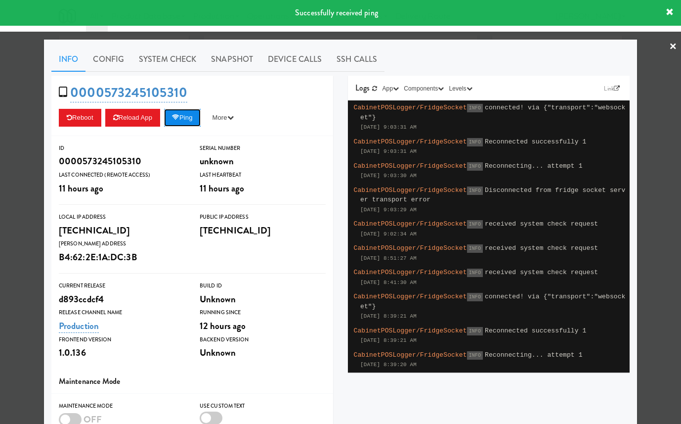
click at [193, 117] on button "Ping" at bounding box center [182, 118] width 37 height 18
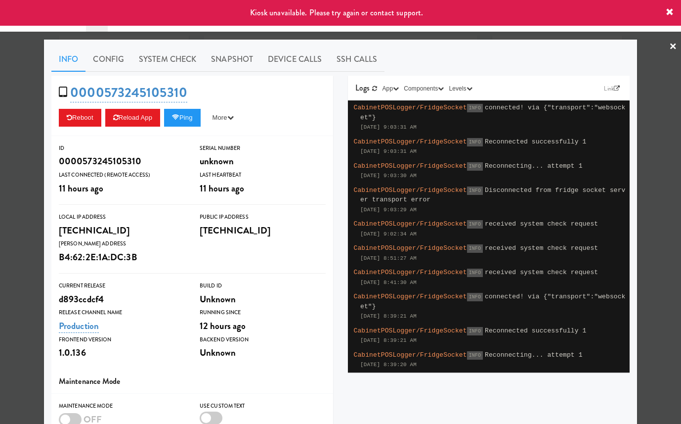
click at [23, 139] on div at bounding box center [340, 212] width 681 height 424
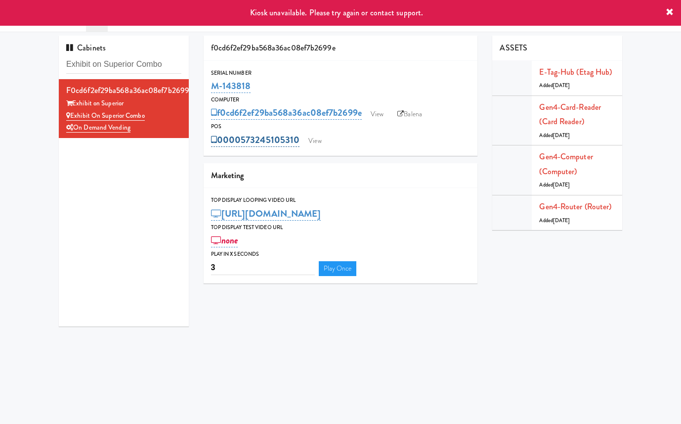
drag, startPoint x: 300, startPoint y: 141, endPoint x: 243, endPoint y: 139, distance: 57.4
click at [243, 139] on div "0000573245105310 View" at bounding box center [341, 140] width 260 height 17
copy link "573245105310"
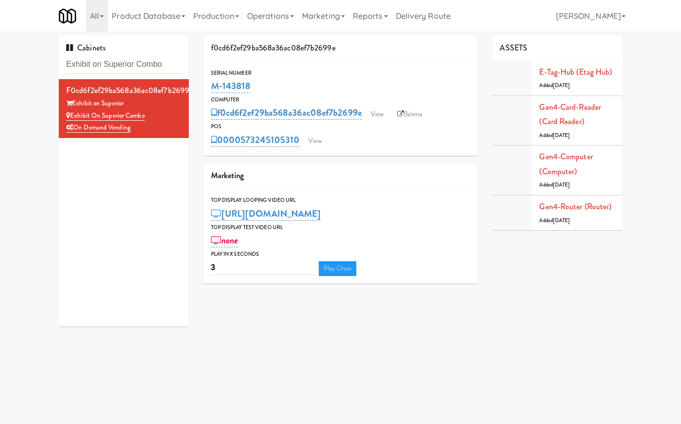
click at [303, 132] on div "0000573245105310 View" at bounding box center [341, 140] width 260 height 17
drag, startPoint x: 301, startPoint y: 141, endPoint x: 244, endPoint y: 141, distance: 56.9
click at [244, 141] on div "0000573245105310 View" at bounding box center [341, 140] width 260 height 17
copy link "573245105310"
click at [312, 135] on link "View" at bounding box center [315, 140] width 23 height 15
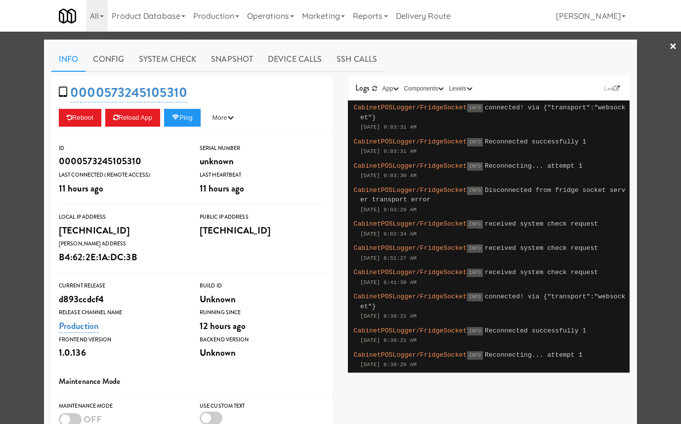
click at [378, 34] on div at bounding box center [340, 212] width 681 height 424
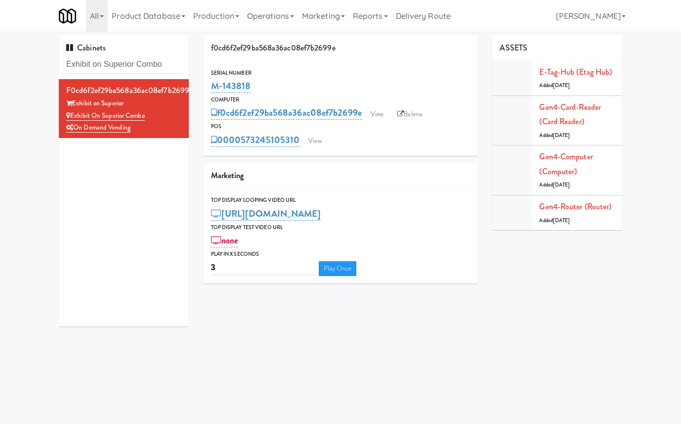
click at [378, 122] on div "POS" at bounding box center [341, 127] width 260 height 10
click at [378, 115] on link "View" at bounding box center [377, 114] width 23 height 15
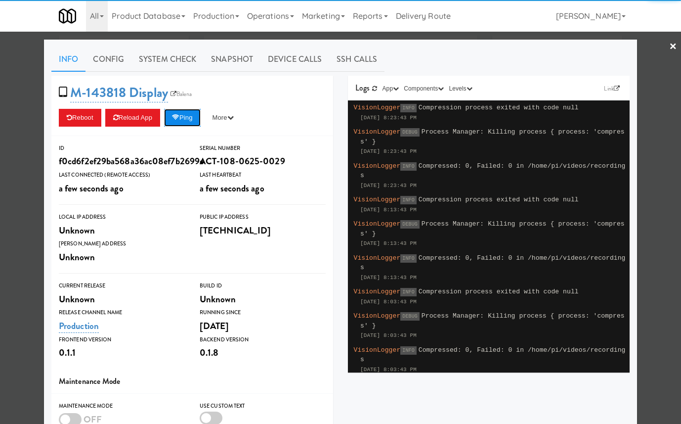
click at [196, 123] on button "Ping" at bounding box center [182, 118] width 37 height 18
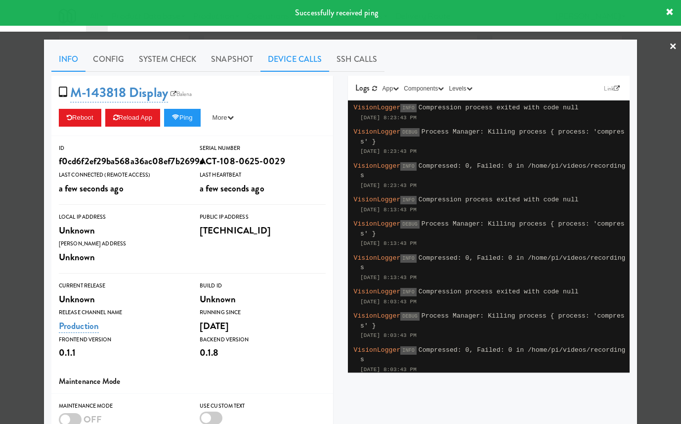
click at [296, 66] on link "Device Calls" at bounding box center [295, 59] width 69 height 25
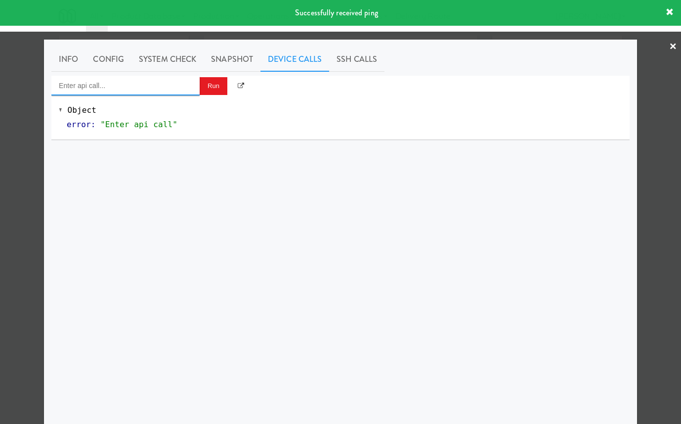
click at [157, 84] on input "Enter api call..." at bounding box center [125, 86] width 148 height 20
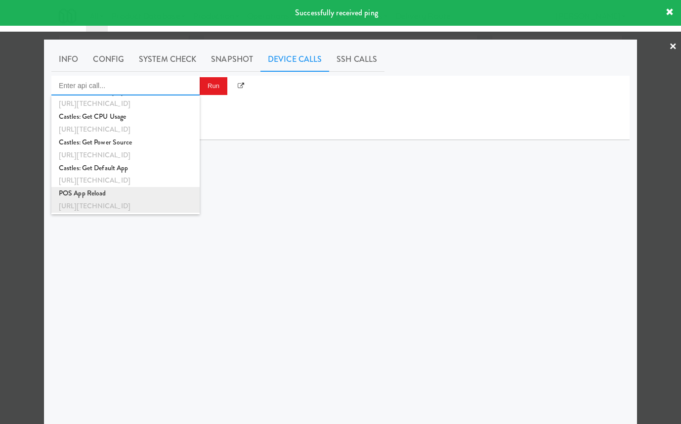
click at [157, 195] on div "POS App Reload" at bounding box center [125, 193] width 133 height 13
type input "POS App Reload"
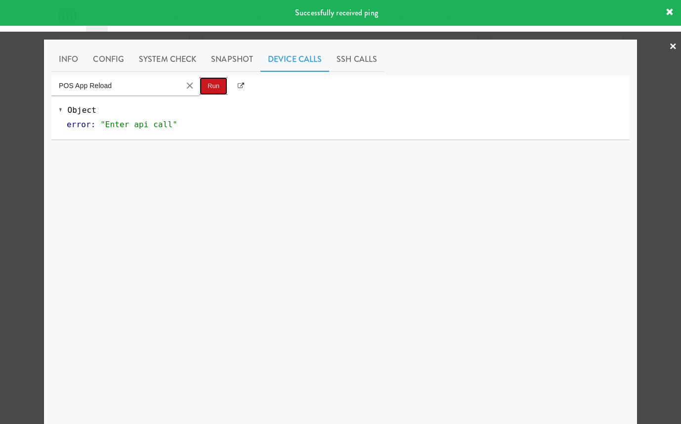
click at [210, 86] on button "Run" at bounding box center [214, 86] width 28 height 18
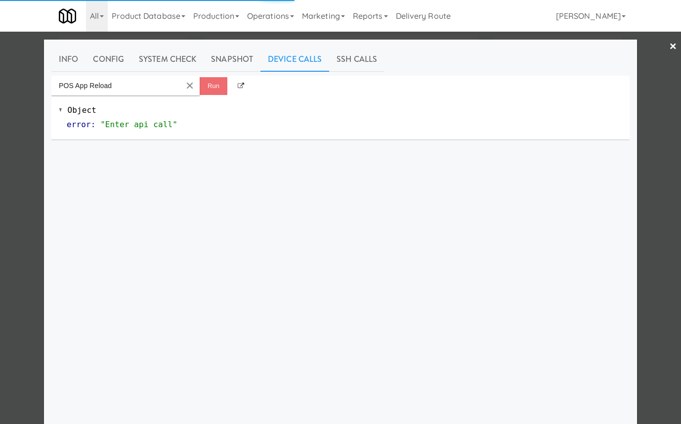
click at [22, 70] on div at bounding box center [340, 212] width 681 height 424
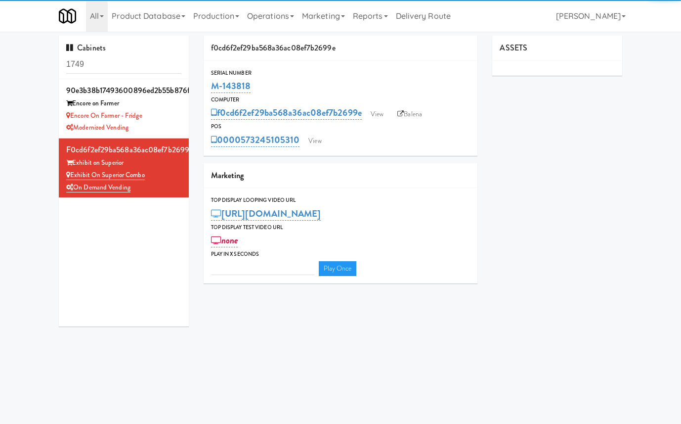
type input "3"
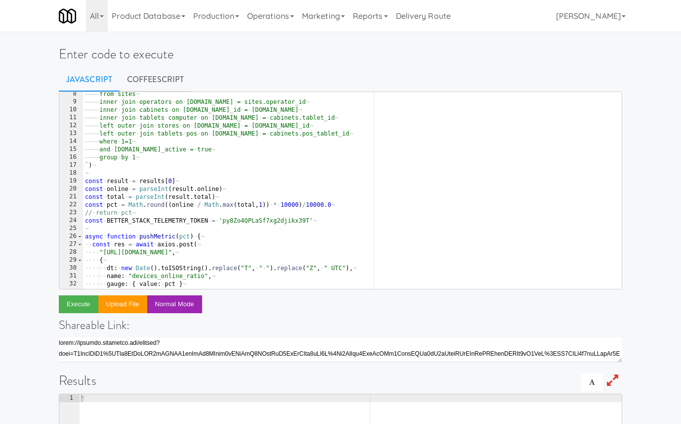
scroll to position [58, 0]
click at [86, 304] on button "Execute" at bounding box center [79, 304] width 40 height 18
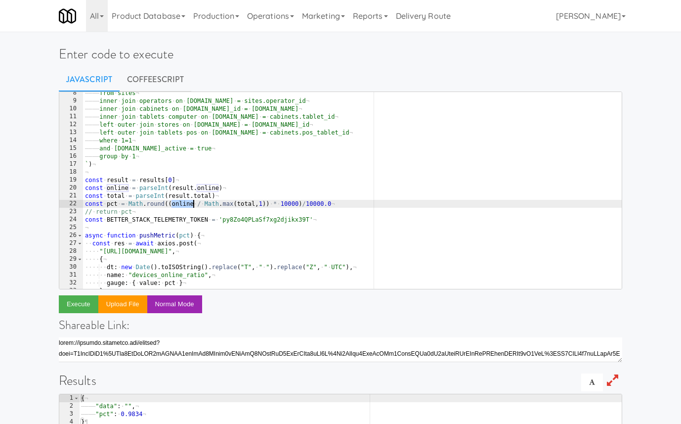
drag, startPoint x: 171, startPoint y: 202, endPoint x: 192, endPoint y: 201, distance: 21.3
click at [192, 201] on div "———— from · sites ¬ ———— inner · join · operators · on · operators.id · = · sit…" at bounding box center [352, 195] width 539 height 213
click at [129, 203] on div "———— from · sites ¬ ———— inner · join · operators · on · operators.id · = · sit…" at bounding box center [352, 195] width 539 height 213
paste textarea "online"
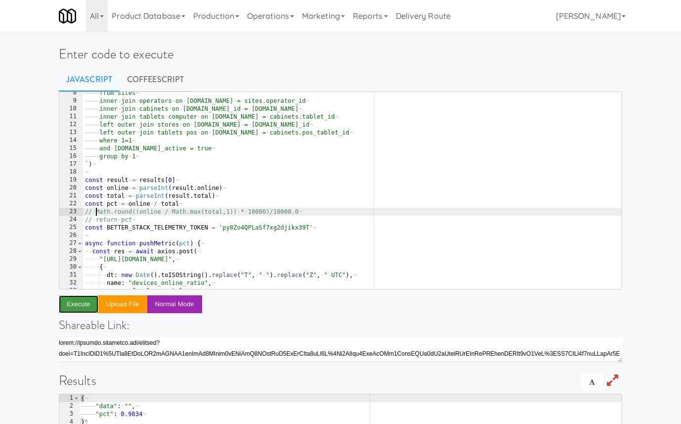
click at [85, 306] on button "Execute" at bounding box center [79, 304] width 40 height 18
type textarea "const pct = online / total"
click at [189, 204] on div "———— from · sites ¬ ———— inner · join · operators · on · operators.id · = · sit…" at bounding box center [352, 195] width 539 height 213
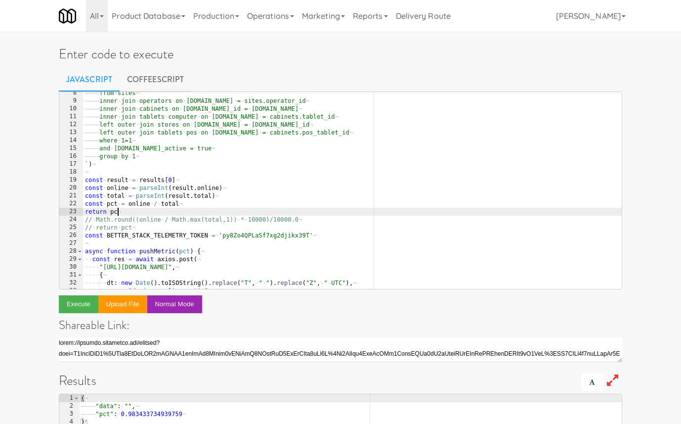
scroll to position [0, 2]
click at [126, 204] on div "———— from · sites ¬ ———— inner · join · operators · on · operators.id · = · sit…" at bounding box center [352, 195] width 539 height 213
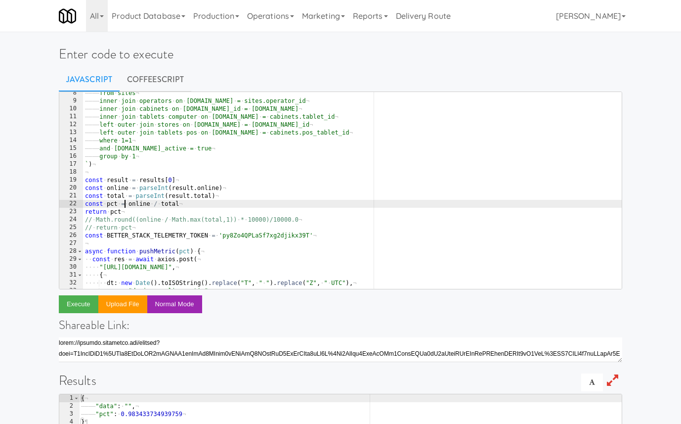
click at [128, 204] on div "———— from · sites ¬ ———— inner · join · operators · on · operators.id · = · sit…" at bounding box center [352, 195] width 539 height 213
click at [81, 300] on button "Execute" at bounding box center [79, 304] width 40 height 18
click at [218, 202] on div "———— from · sites ¬ ———— inner · join · operators · on · operators.id · = · sit…" at bounding box center [352, 195] width 539 height 213
click at [88, 300] on button "Execute" at bounding box center [79, 304] width 40 height 18
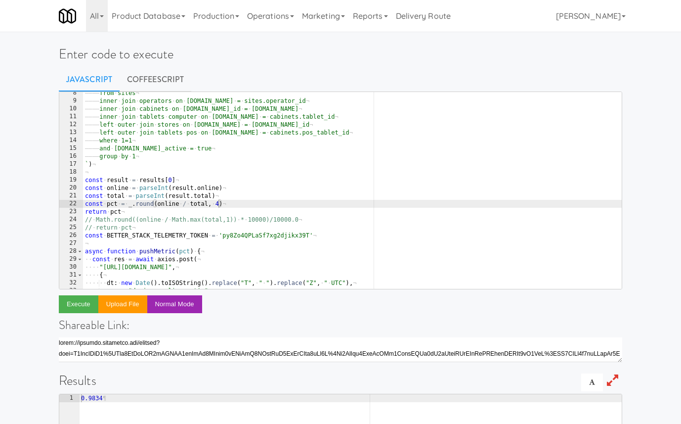
click at [219, 204] on div "———— from · sites ¬ ———— inner · join · operators · on · operators.id · = · sit…" at bounding box center [352, 195] width 539 height 213
click at [83, 305] on button "Execute" at bounding box center [79, 304] width 40 height 18
type textarea "return pct"
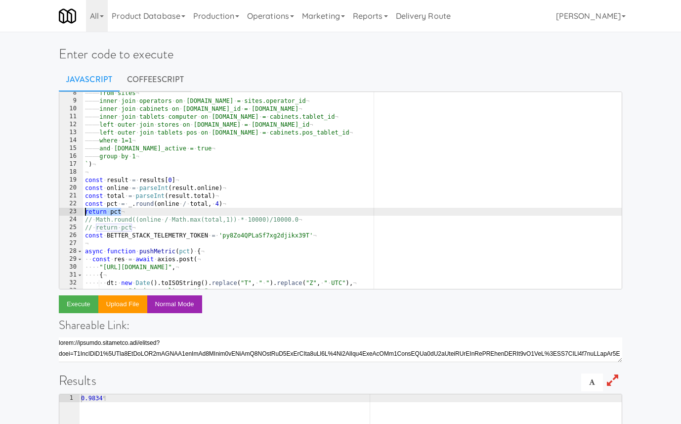
drag, startPoint x: 133, startPoint y: 212, endPoint x: 44, endPoint y: 212, distance: 89.5
click at [44, 212] on div "Enter code to execute Javascript CoffeeScript return pct 8 9 10 11 12 13 14 15 …" at bounding box center [340, 321] width 681 height 571
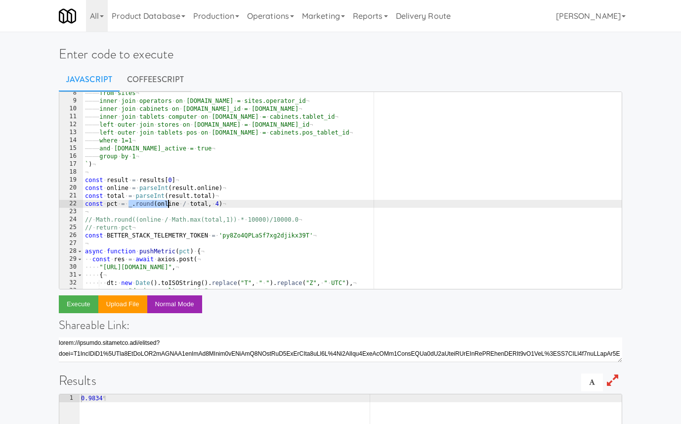
drag, startPoint x: 128, startPoint y: 203, endPoint x: 257, endPoint y: 203, distance: 129.0
click at [257, 203] on div "———— from · sites ¬ ———— inner · join · operators · on · operators.id · = · sit…" at bounding box center [352, 195] width 539 height 213
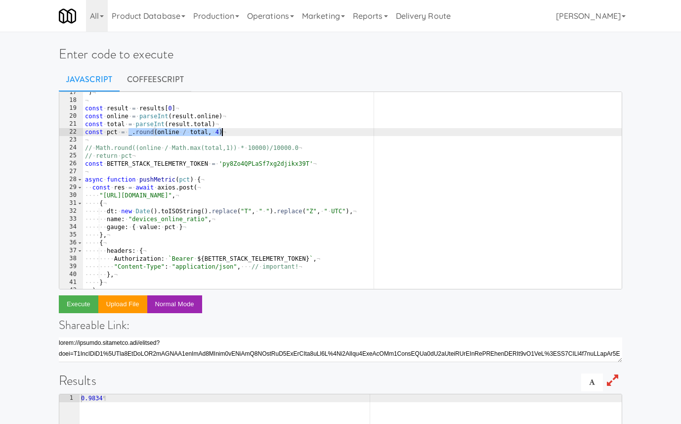
scroll to position [129, 0]
click at [236, 163] on div "` ) ¬ ¬ const · result · = · results [ 0 ] ¬ const · online · = · parseInt ( re…" at bounding box center [352, 195] width 539 height 213
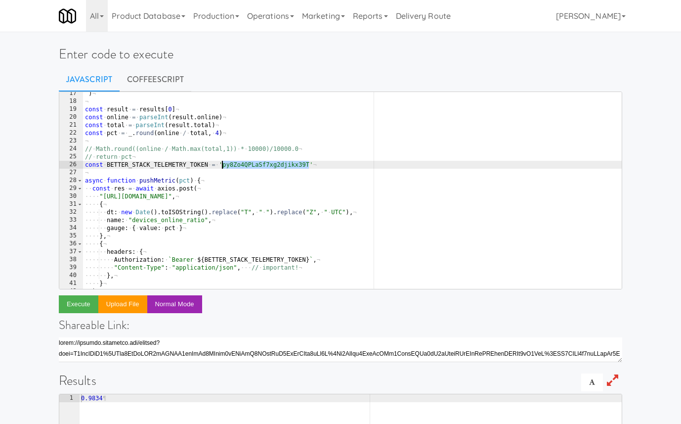
click at [236, 163] on div "` ) ¬ ¬ const · result · = · results [ 0 ] ¬ const · online · = · parseInt ( re…" at bounding box center [352, 195] width 539 height 213
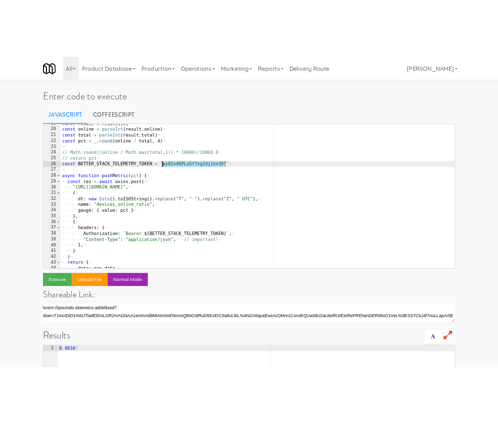
scroll to position [151, 0]
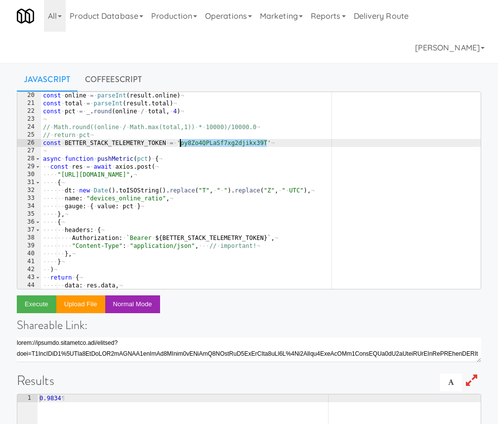
click at [271, 137] on div "const · online · = · parseInt ( result . online ) ¬ const · total · = · parseIn…" at bounding box center [261, 197] width 440 height 213
drag, startPoint x: 285, startPoint y: 142, endPoint x: 0, endPoint y: 142, distance: 284.3
click at [0, 142] on div "Enter code to execute Javascript CoffeeScript // return pct 20 21 22 23 24 25 2…" at bounding box center [249, 321] width 498 height 571
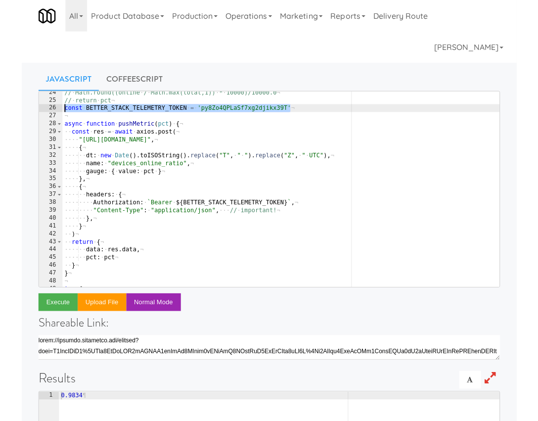
scroll to position [185, 0]
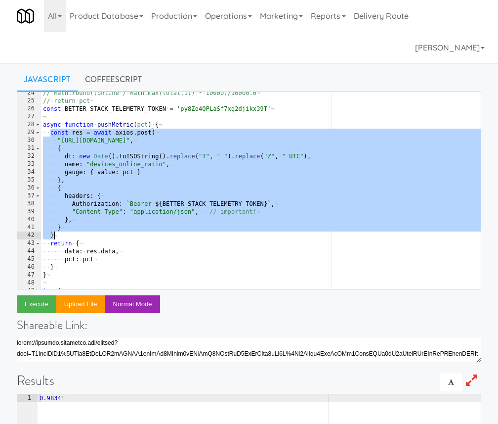
drag, startPoint x: 51, startPoint y: 132, endPoint x: 77, endPoint y: 235, distance: 106.1
click at [78, 235] on div "// · Math.round((online · / · Math.max(total,1)) · * · 10000)/10000.0 ¬ // · re…" at bounding box center [261, 195] width 440 height 213
type textarea "} )"
